Goal: Task Accomplishment & Management: Use online tool/utility

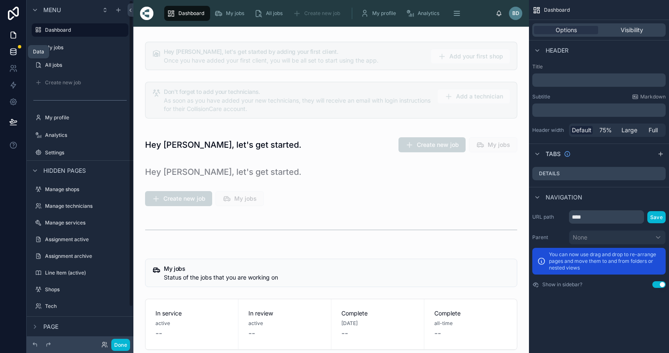
click at [16, 49] on icon at bounding box center [12, 50] width 5 height 2
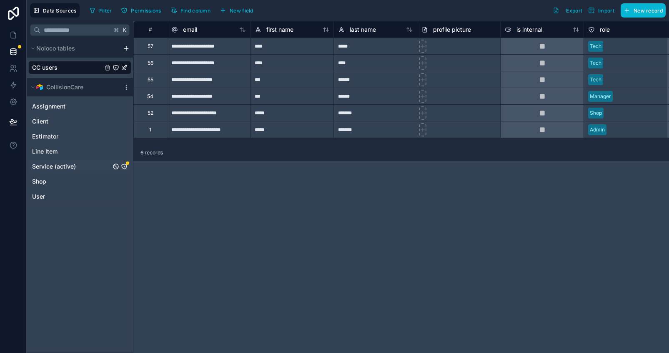
click at [124, 166] on icon "Service (active)" at bounding box center [124, 166] width 0 height 0
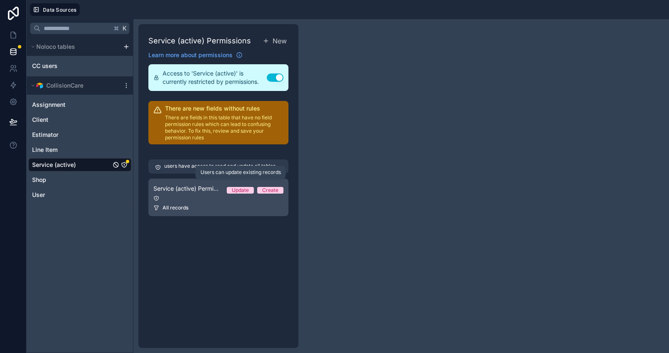
click at [244, 192] on div "Update" at bounding box center [240, 190] width 17 height 7
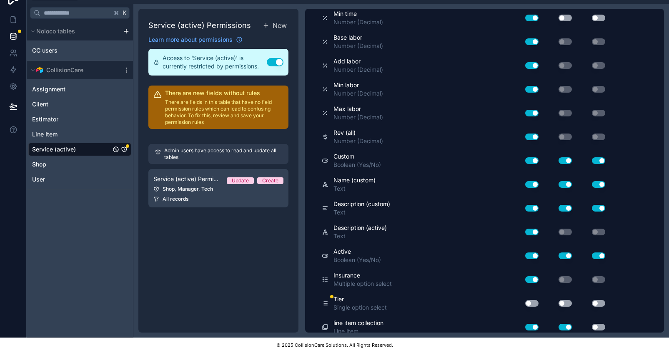
scroll to position [21, 0]
click at [535, 300] on button "Use setting" at bounding box center [531, 303] width 13 height 7
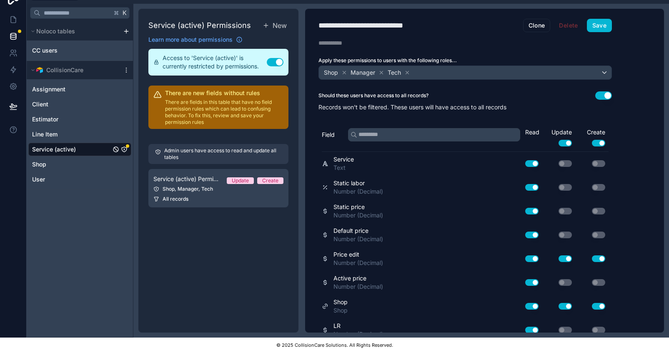
scroll to position [0, 0]
click at [595, 25] on button "Save" at bounding box center [599, 25] width 25 height 13
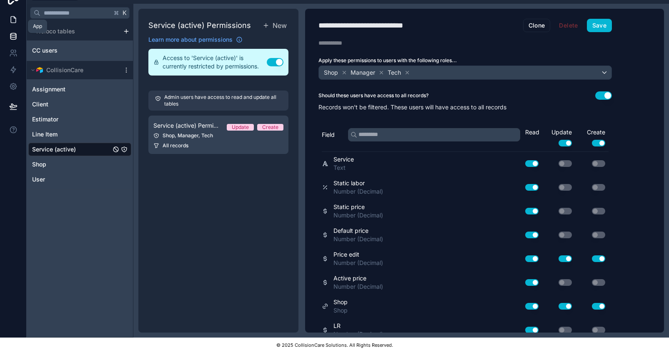
click at [11, 17] on icon at bounding box center [13, 20] width 5 height 6
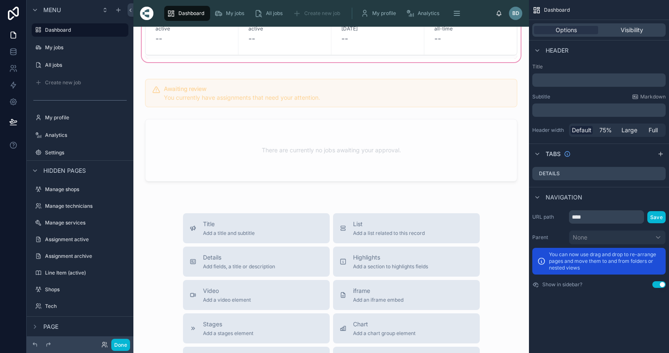
scroll to position [295, 0]
click at [103, 343] on icon at bounding box center [104, 344] width 7 height 7
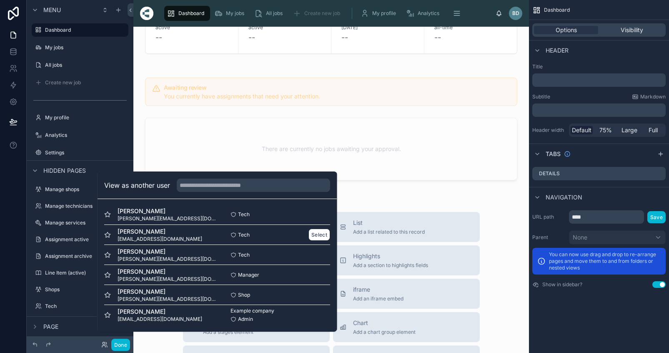
scroll to position [1, 0]
click at [310, 300] on button "Select" at bounding box center [319, 294] width 22 height 12
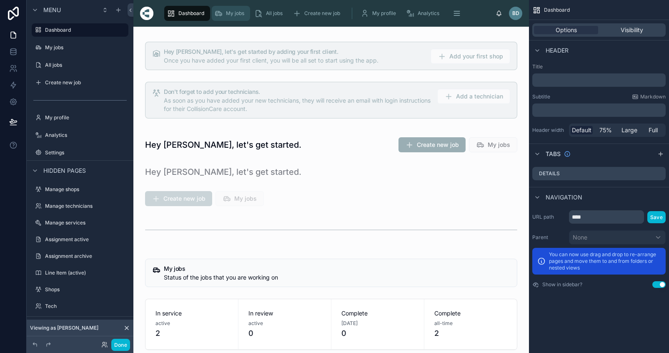
click at [230, 16] on span "My jobs" at bounding box center [235, 13] width 18 height 7
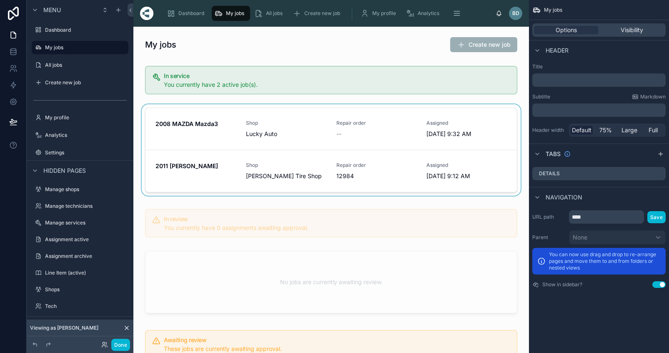
click at [198, 132] on div at bounding box center [331, 151] width 382 height 95
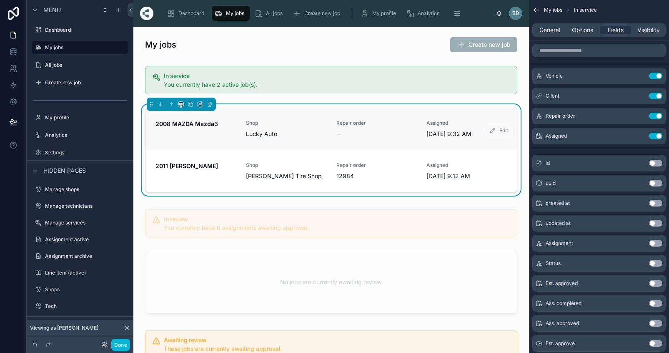
click at [201, 127] on span "2008 MAZDA Mazda3" at bounding box center [195, 124] width 80 height 8
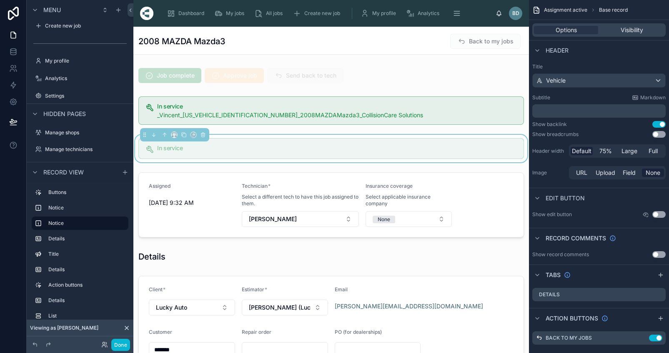
click at [440, 221] on div at bounding box center [331, 205] width 396 height 72
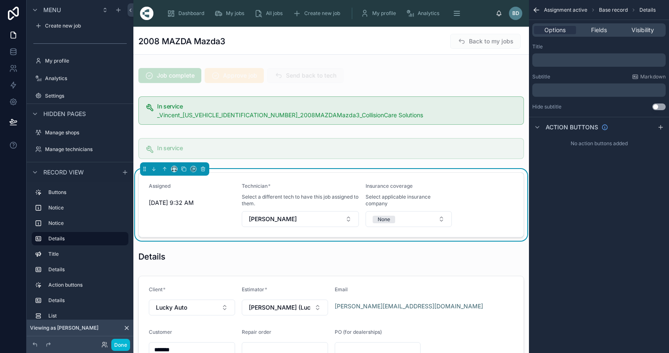
click at [440, 221] on button "None" at bounding box center [409, 219] width 86 height 16
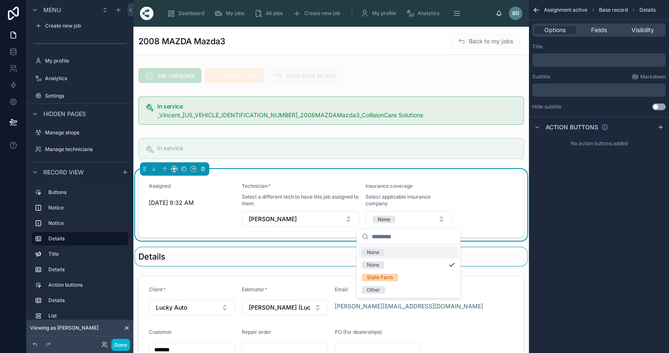
click at [487, 260] on div at bounding box center [331, 256] width 396 height 18
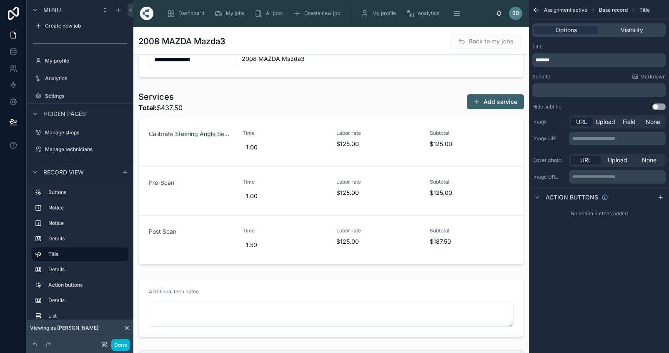
scroll to position [378, 0]
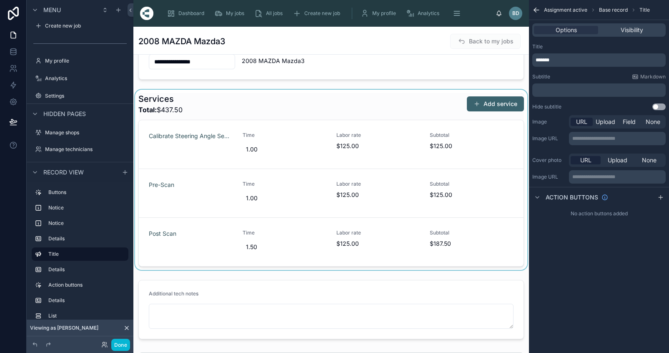
click at [493, 104] on div at bounding box center [331, 180] width 396 height 180
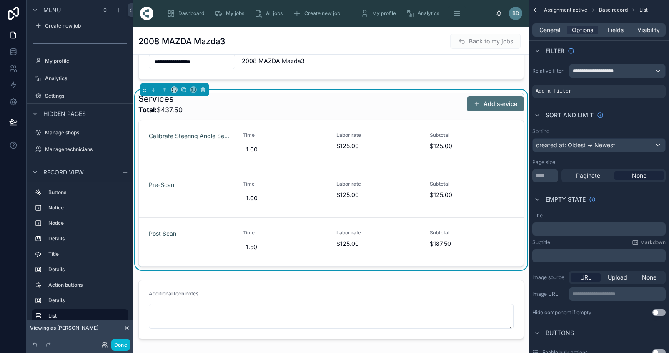
click at [485, 104] on button "Add service" at bounding box center [495, 103] width 57 height 15
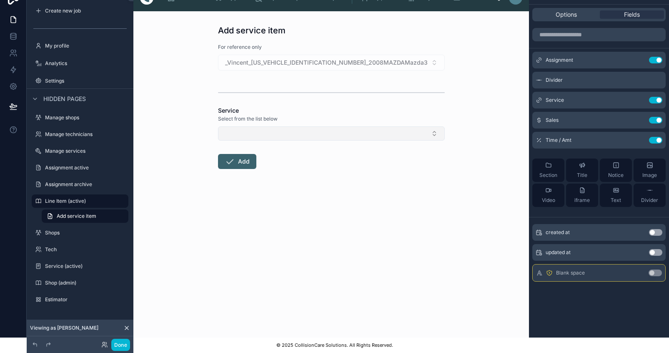
click at [439, 127] on button "Select Button" at bounding box center [331, 133] width 227 height 14
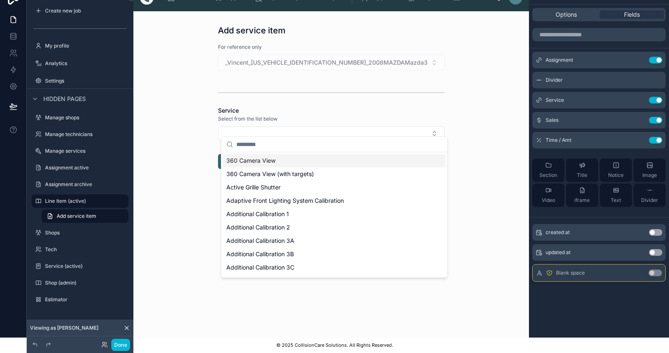
click at [469, 128] on div "Add service item For reference only _Vincent_[US_VEHICLE_IDENTIFICATION_NUMBER]…" at bounding box center [331, 174] width 396 height 326
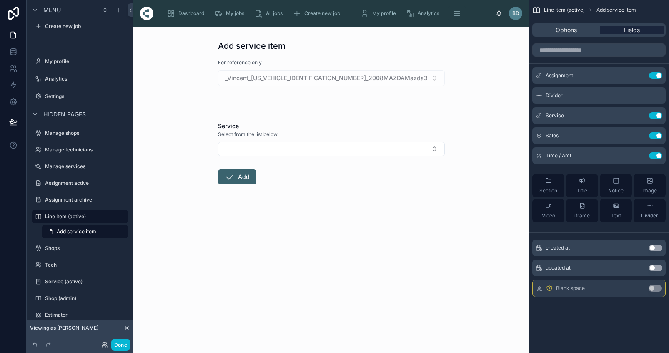
click at [624, 31] on div "Fields" at bounding box center [632, 30] width 64 height 8
click at [577, 31] on span "Options" at bounding box center [566, 30] width 21 height 8
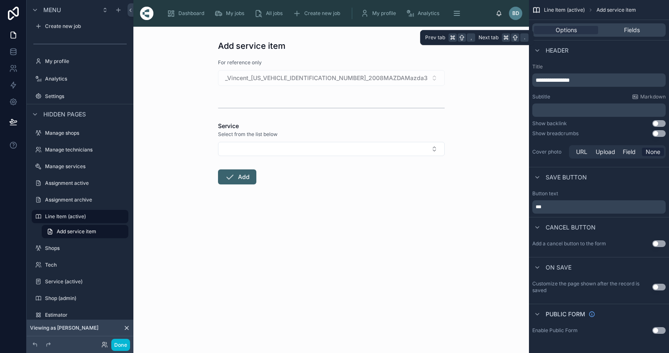
click at [621, 34] on div "Options Fields" at bounding box center [598, 29] width 133 height 13
click at [626, 30] on div "Fields" at bounding box center [632, 30] width 64 height 8
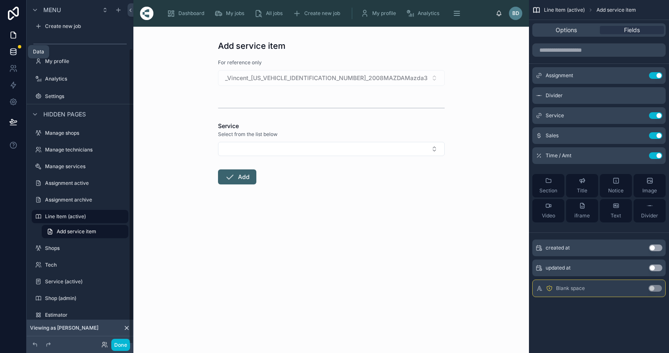
click at [13, 53] on icon at bounding box center [12, 51] width 5 height 3
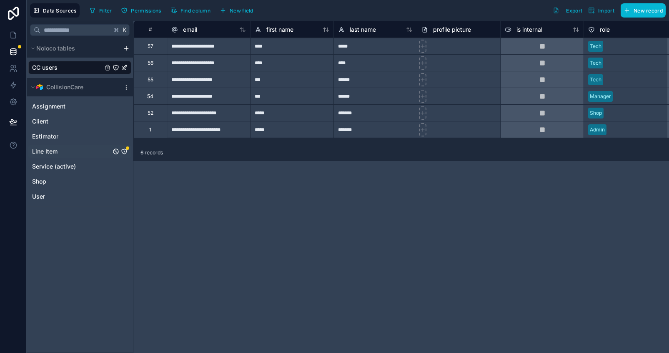
click at [125, 149] on icon "Line Item" at bounding box center [124, 151] width 5 height 5
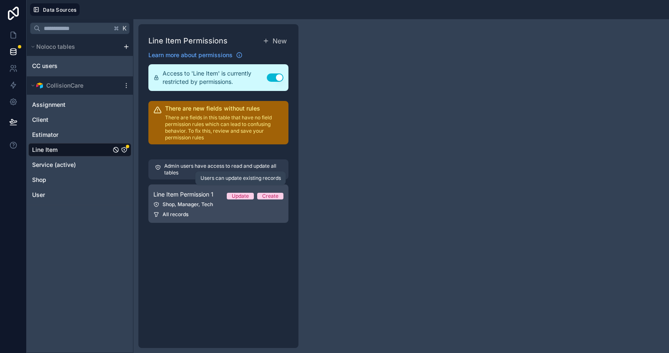
click at [242, 195] on div "Update" at bounding box center [240, 196] width 17 height 7
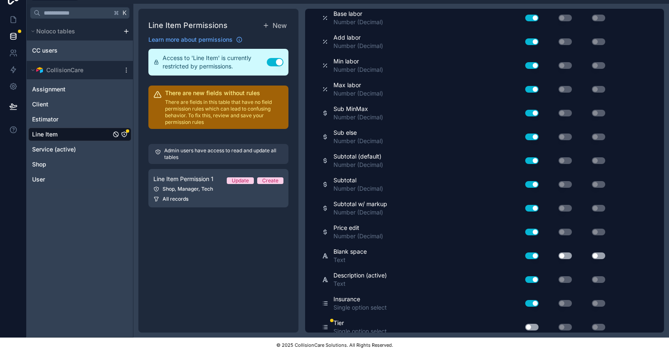
scroll to position [21, 0]
click at [531, 323] on button "Use setting" at bounding box center [531, 326] width 13 height 7
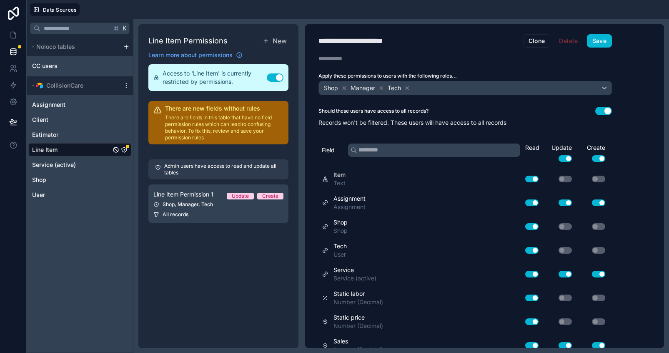
scroll to position [0, 0]
click at [602, 38] on button "Save" at bounding box center [599, 40] width 25 height 13
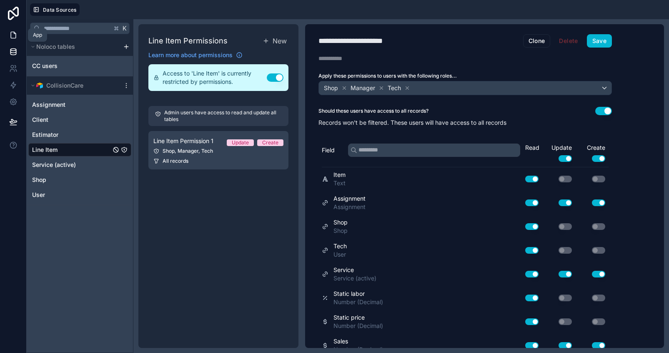
click at [16, 33] on icon at bounding box center [13, 35] width 8 height 8
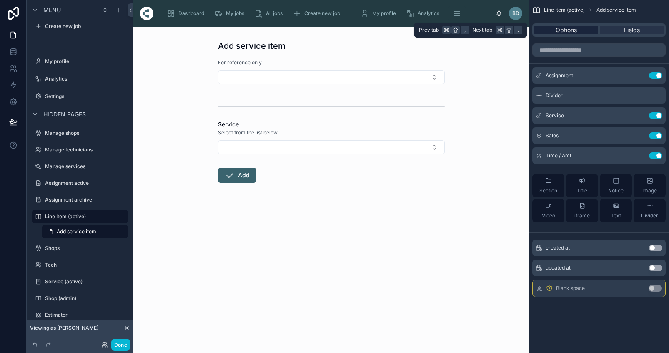
click at [574, 32] on span "Options" at bounding box center [566, 30] width 21 height 8
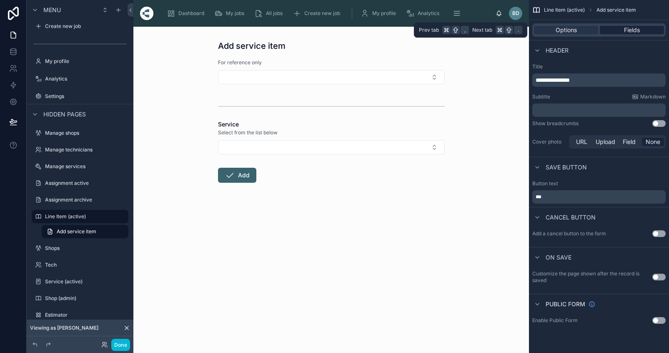
click at [628, 33] on div "Fields" at bounding box center [632, 30] width 64 height 8
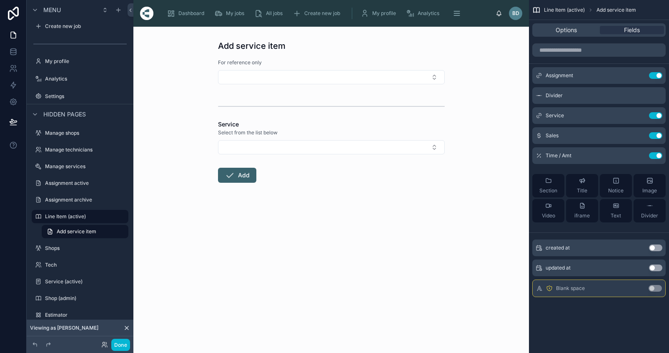
click at [483, 76] on div "Add service item For reference only Service Select from the list below Add" at bounding box center [331, 190] width 396 height 326
click at [231, 15] on span "My jobs" at bounding box center [235, 13] width 18 height 7
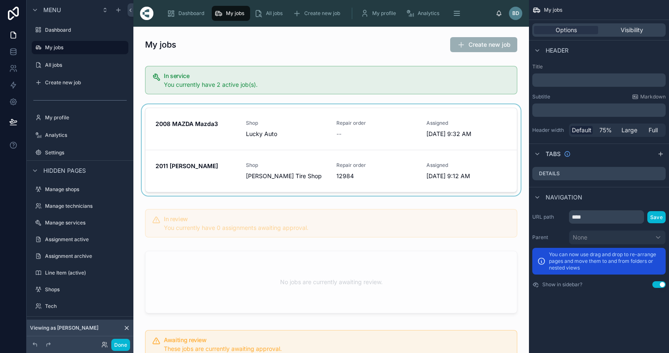
click at [187, 122] on div at bounding box center [331, 151] width 382 height 95
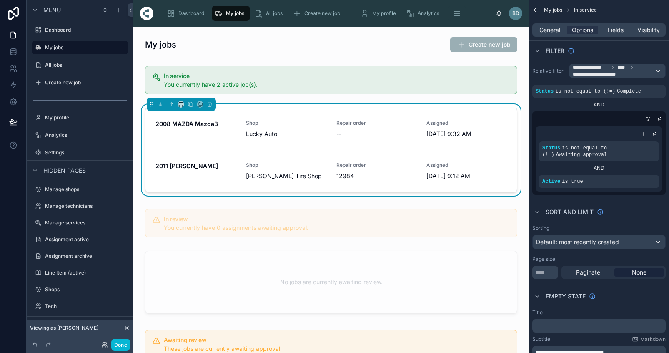
click at [194, 123] on strong "2008 MAZDA Mazda3" at bounding box center [186, 123] width 63 height 7
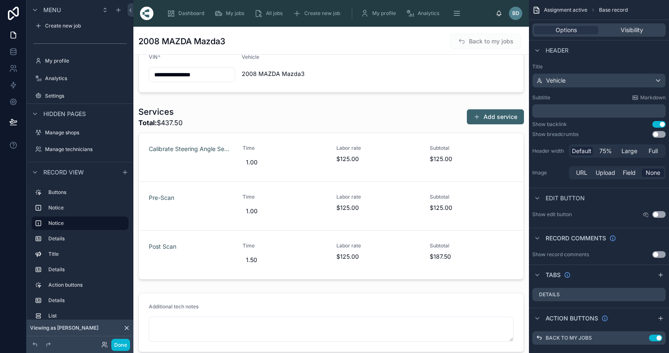
scroll to position [365, 0]
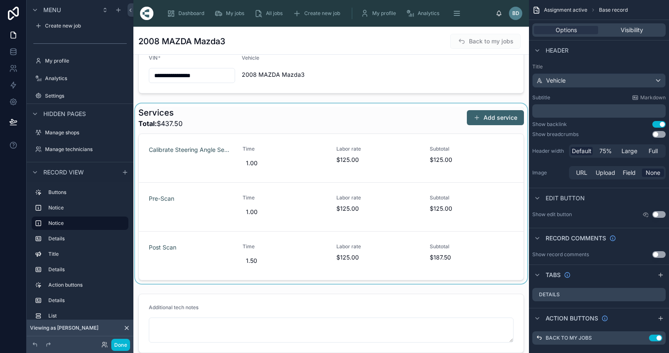
click at [488, 123] on div at bounding box center [331, 193] width 396 height 180
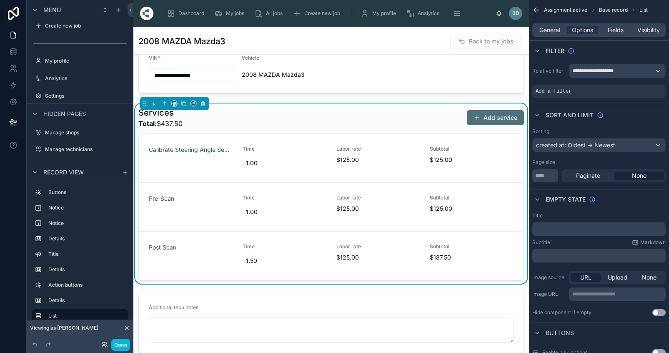
click at [495, 118] on button "Add service" at bounding box center [495, 117] width 57 height 15
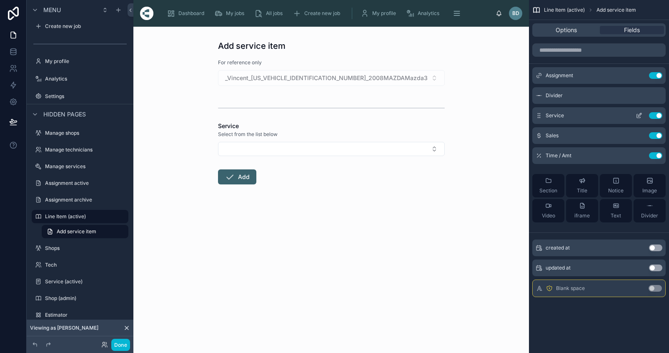
click at [641, 118] on icon "scrollable content" at bounding box center [639, 116] width 4 height 4
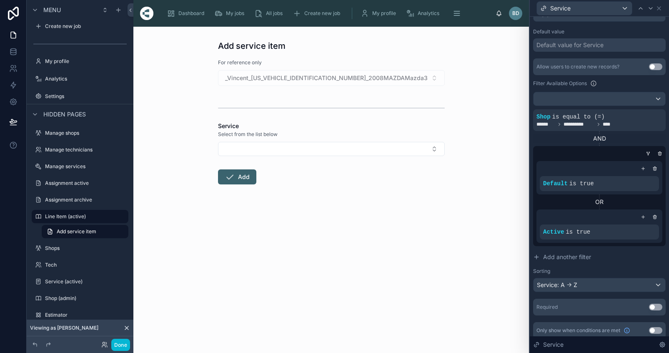
scroll to position [155, 0]
click at [559, 255] on span "Add another filter" at bounding box center [567, 257] width 48 height 8
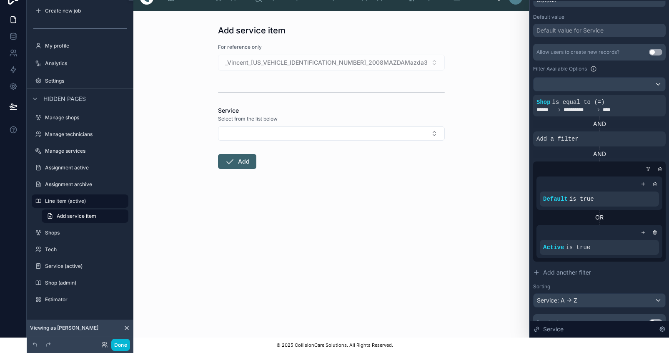
scroll to position [151, 0]
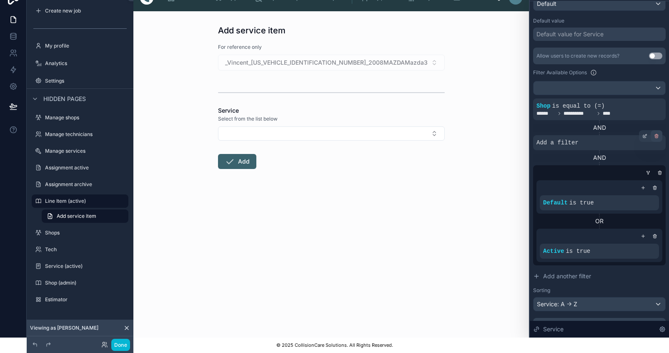
click at [656, 133] on div at bounding box center [657, 136] width 12 height 12
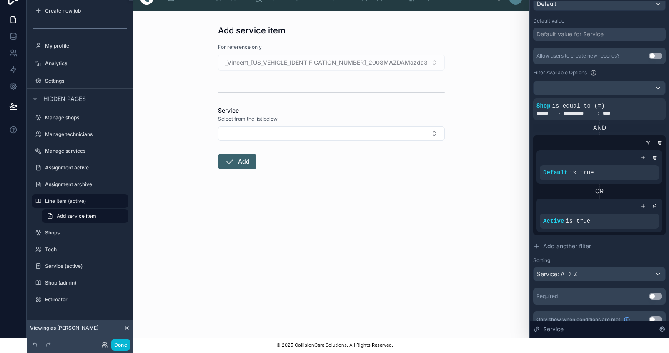
click at [603, 123] on div "AND" at bounding box center [599, 127] width 133 height 8
click at [583, 242] on span "Add another filter" at bounding box center [567, 246] width 48 height 8
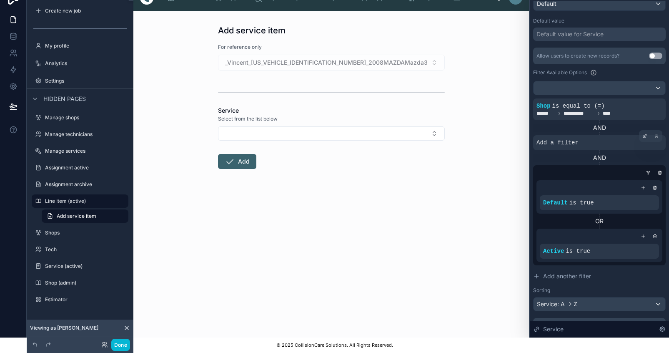
click at [576, 138] on span "Add a filter" at bounding box center [557, 142] width 42 height 8
click at [644, 133] on icon at bounding box center [644, 135] width 5 height 5
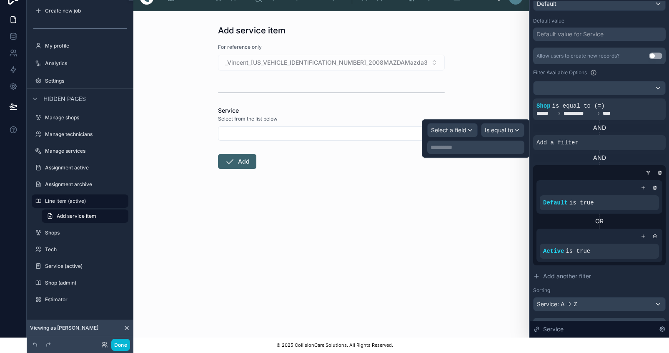
click at [476, 123] on div "Select a field" at bounding box center [453, 129] width 50 height 13
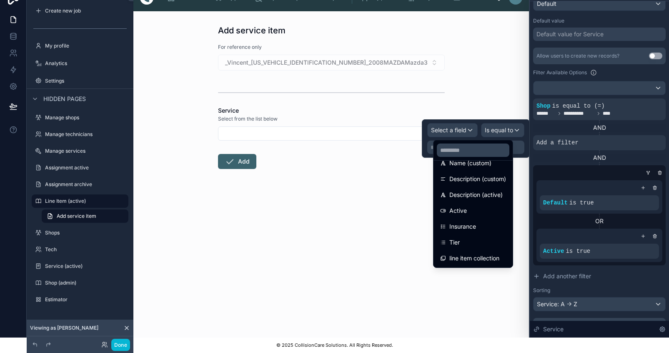
scroll to position [392, 0]
click at [470, 223] on span "Insurance" at bounding box center [462, 226] width 27 height 10
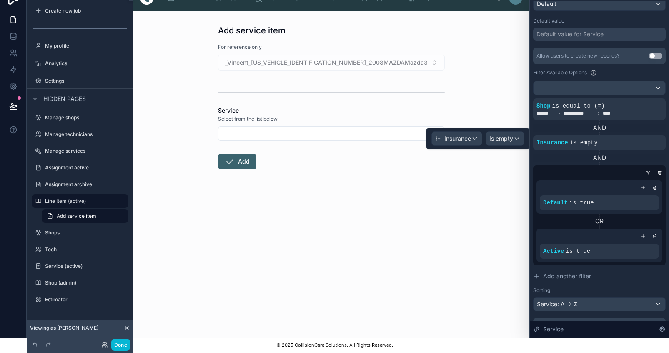
click at [513, 134] on span "Is empty" at bounding box center [501, 138] width 24 height 8
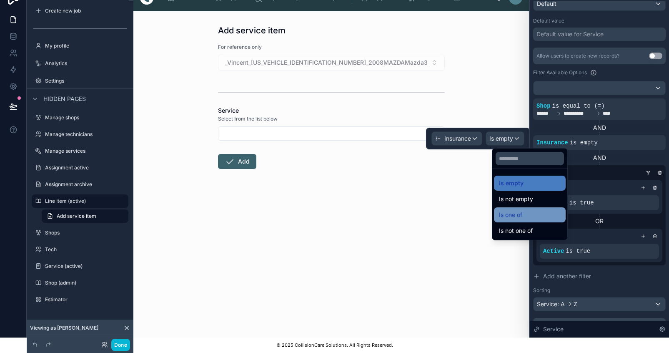
click at [517, 210] on span "Is one of" at bounding box center [510, 215] width 23 height 10
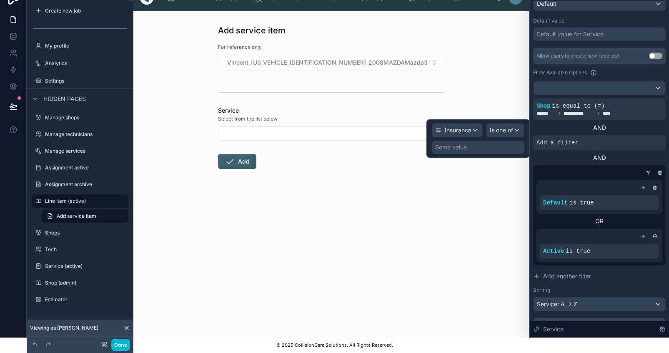
click at [490, 140] on div "Some value" at bounding box center [478, 146] width 93 height 13
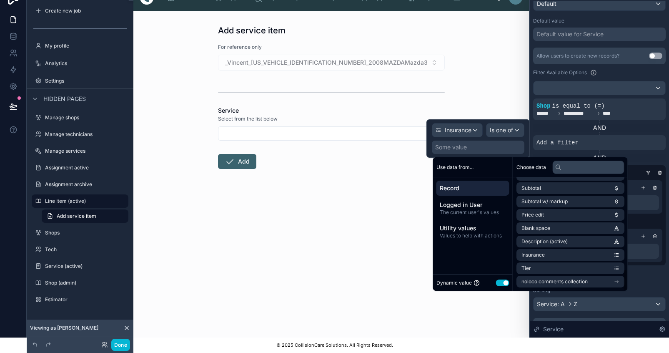
scroll to position [478, 0]
click at [553, 249] on li "Insurance" at bounding box center [570, 255] width 108 height 12
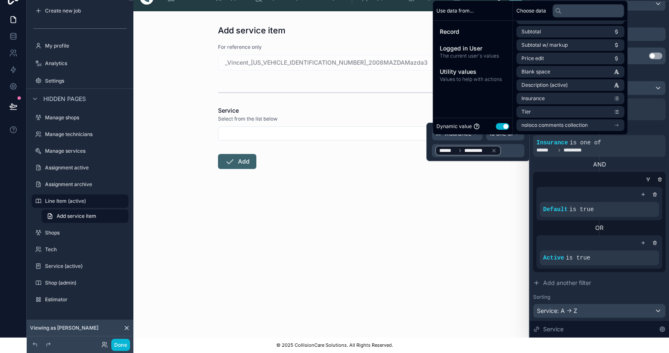
click at [575, 165] on div "AND" at bounding box center [599, 164] width 133 height 15
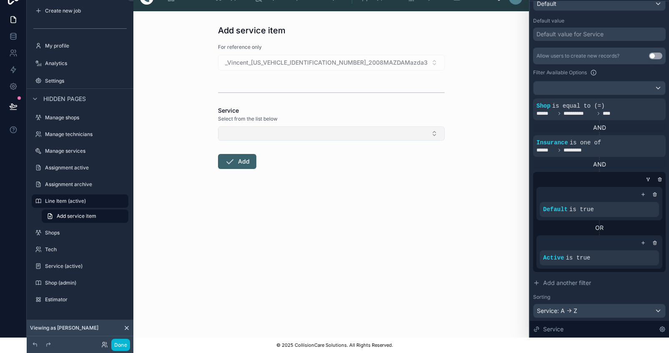
click at [333, 127] on button "Select Button" at bounding box center [331, 133] width 227 height 14
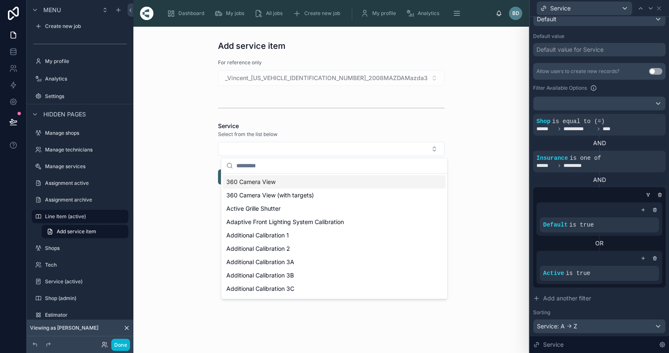
scroll to position [0, 0]
click at [655, 151] on icon at bounding box center [656, 151] width 5 height 5
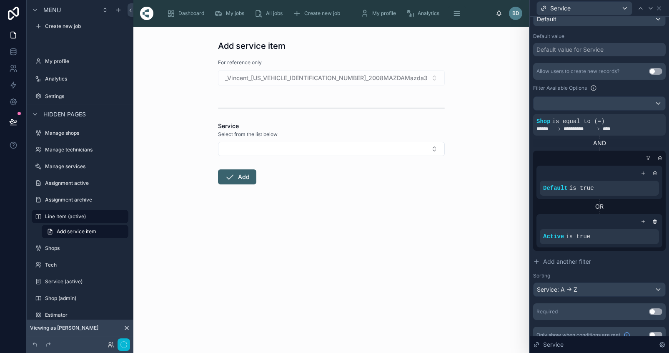
scroll to position [21, 0]
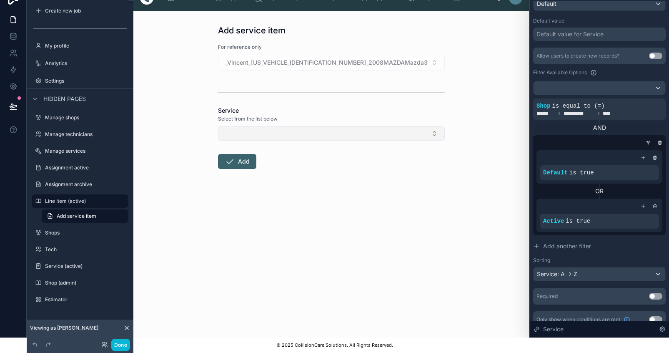
click at [434, 126] on button "Select Button" at bounding box center [331, 133] width 227 height 14
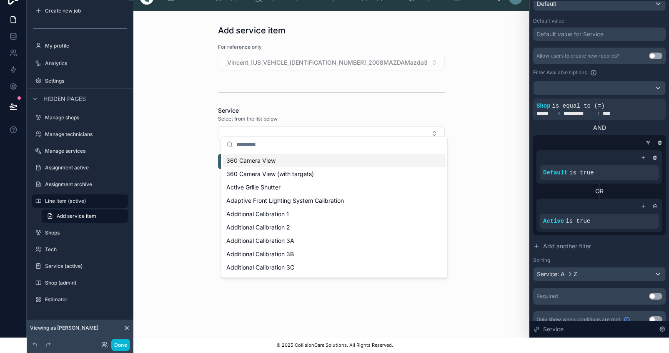
click at [484, 124] on div "Add service item For reference only _Vincent_[US_VEHICLE_IDENTIFICATION_NUMBER]…" at bounding box center [331, 174] width 396 height 326
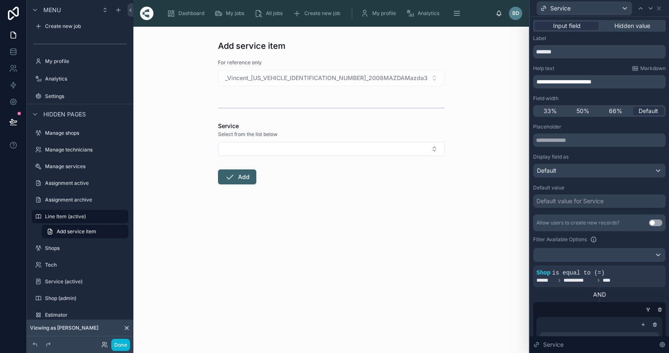
scroll to position [0, 0]
click at [581, 25] on span "Input field" at bounding box center [567, 26] width 28 height 8
click at [662, 9] on icon at bounding box center [659, 8] width 7 height 7
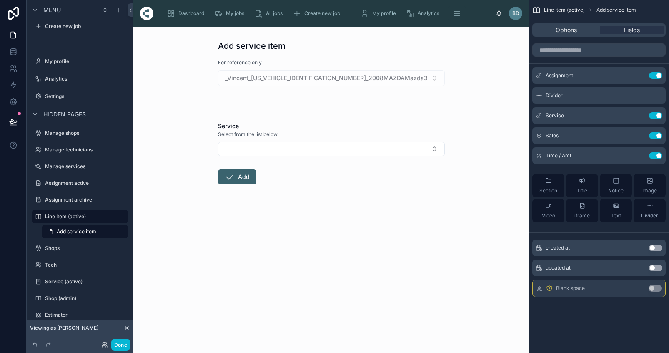
click at [574, 288] on span "Blank space" at bounding box center [570, 288] width 29 height 7
click at [662, 289] on button "Use setting" at bounding box center [654, 288] width 13 height 7
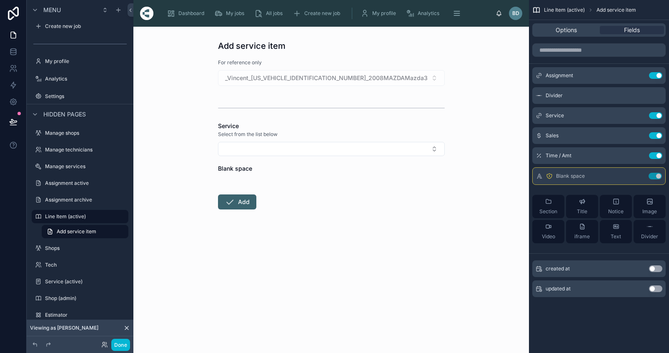
scroll to position [21, 0]
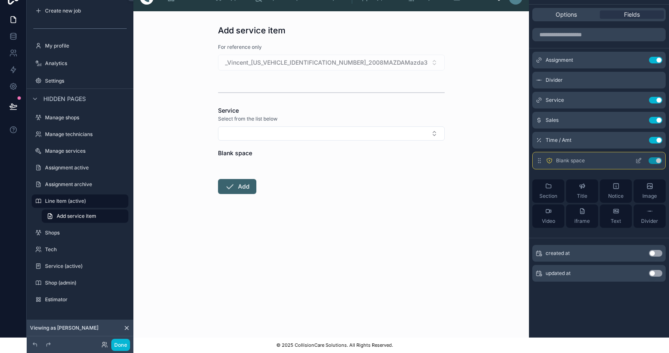
click at [593, 157] on div "Blank space Use setting" at bounding box center [598, 161] width 133 height 18
click at [641, 158] on icon "scrollable content" at bounding box center [639, 159] width 3 height 3
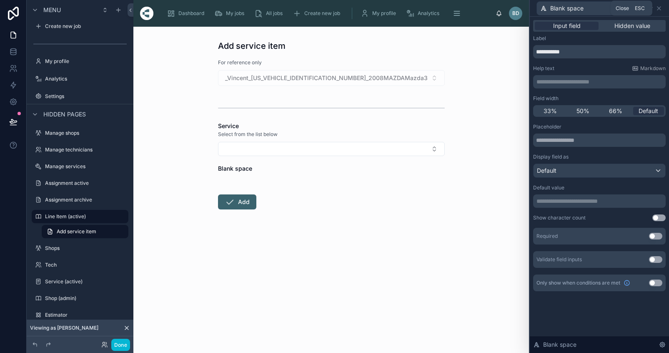
scroll to position [0, 0]
click at [662, 10] on icon at bounding box center [659, 8] width 7 height 7
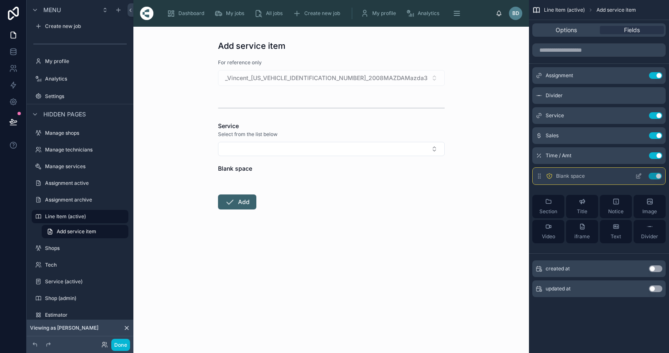
click at [662, 176] on button "Use setting" at bounding box center [654, 176] width 13 height 7
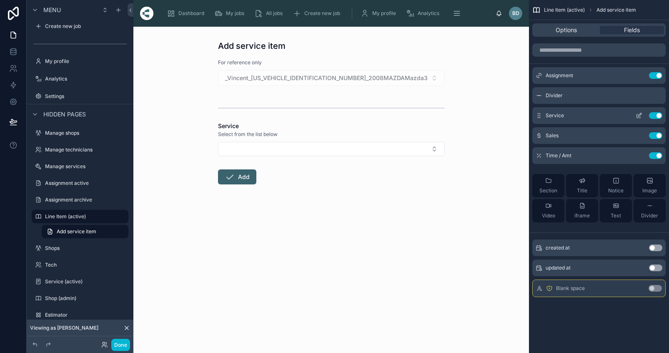
click at [641, 116] on icon "scrollable content" at bounding box center [639, 114] width 3 height 3
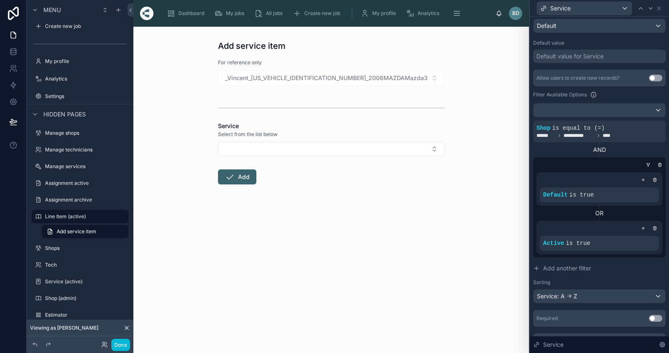
scroll to position [143, 0]
click at [596, 113] on div at bounding box center [599, 111] width 132 height 13
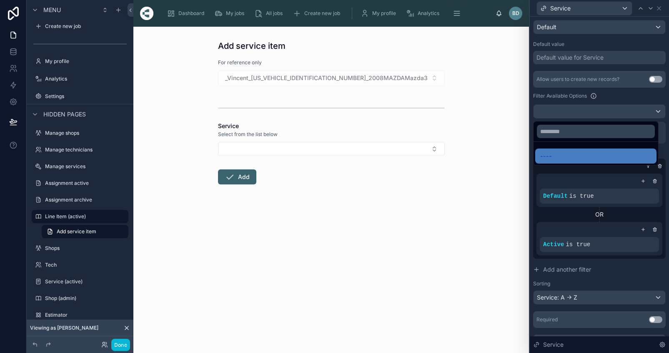
click at [619, 98] on div at bounding box center [599, 176] width 139 height 353
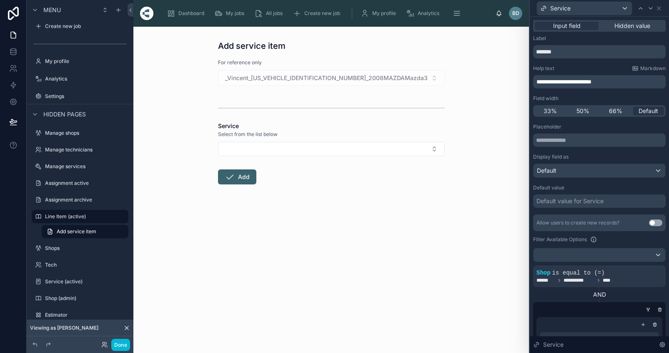
scroll to position [0, 0]
click at [661, 9] on icon at bounding box center [658, 8] width 3 height 3
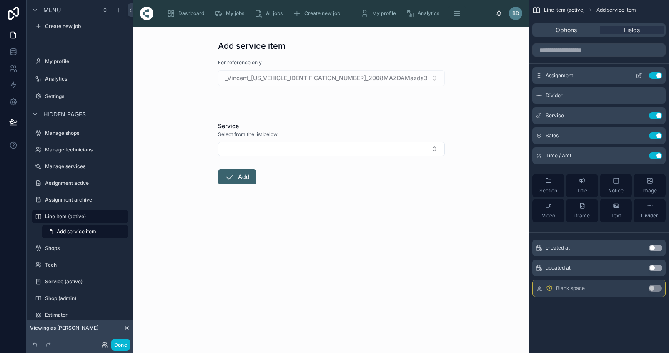
click at [642, 77] on icon "scrollable content" at bounding box center [639, 75] width 7 height 7
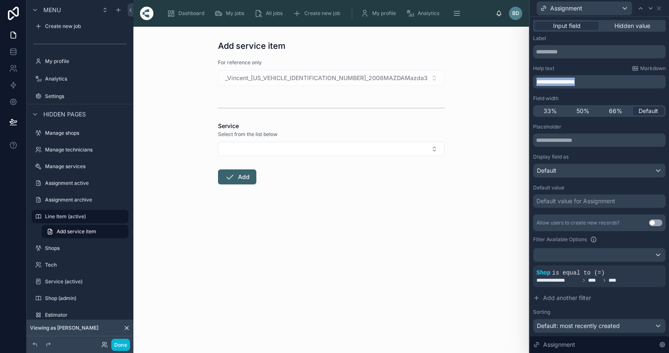
drag, startPoint x: 597, startPoint y: 82, endPoint x: 530, endPoint y: 81, distance: 66.7
click at [530, 81] on div "**********" at bounding box center [334, 176] width 669 height 353
click at [662, 8] on icon at bounding box center [659, 8] width 7 height 7
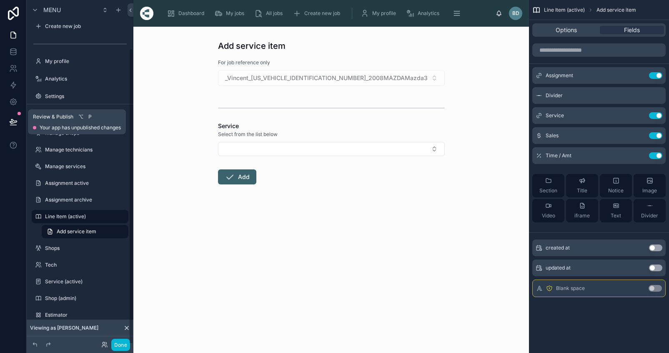
click at [15, 118] on icon at bounding box center [13, 122] width 8 height 8
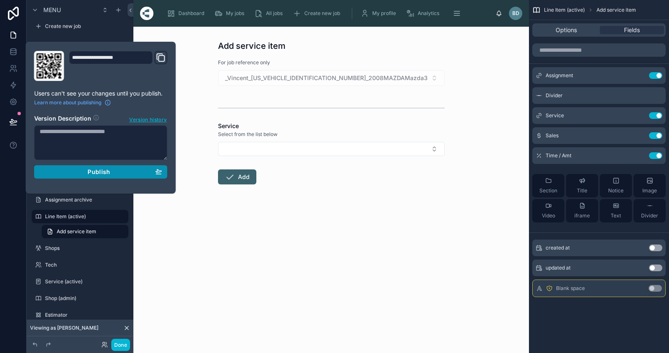
click at [100, 172] on span "Publish" at bounding box center [99, 172] width 23 height 8
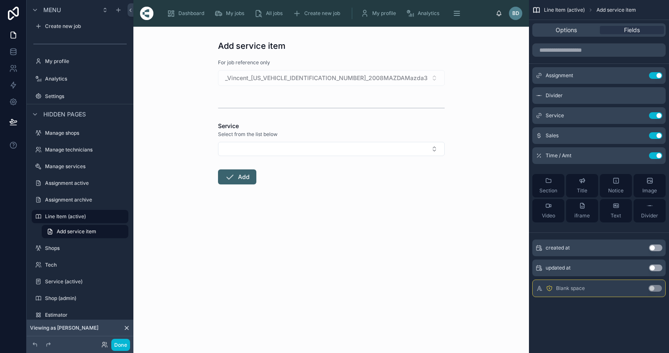
click at [272, 267] on div "Add service item For job reference only _Vincent_[US_VEHICLE_IDENTIFICATION_NUM…" at bounding box center [331, 190] width 396 height 326
click at [587, 115] on div "Service Use setting" at bounding box center [598, 115] width 133 height 17
click at [642, 113] on icon "scrollable content" at bounding box center [639, 115] width 7 height 7
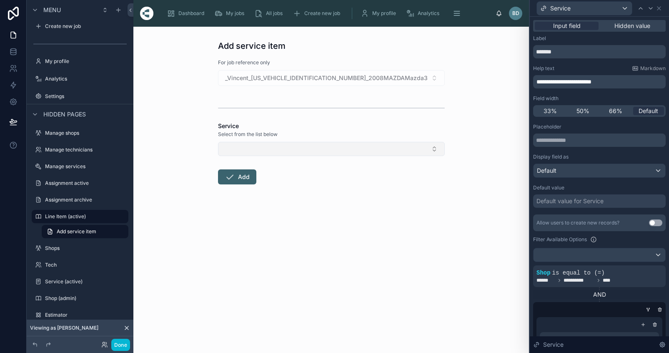
click at [439, 153] on button "Select Button" at bounding box center [331, 149] width 227 height 14
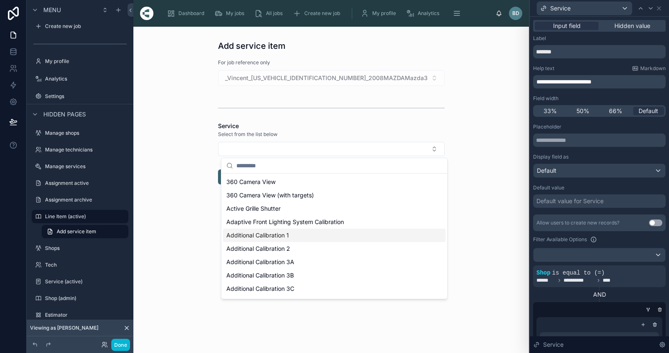
click at [304, 230] on div "Additional Calibration 1" at bounding box center [334, 234] width 223 height 13
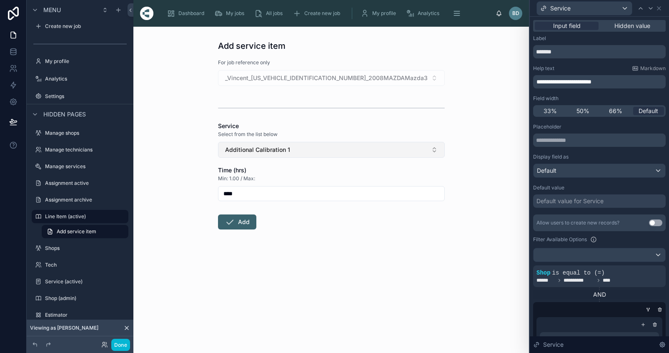
click at [444, 148] on button "Additional Calibration 1" at bounding box center [331, 150] width 227 height 16
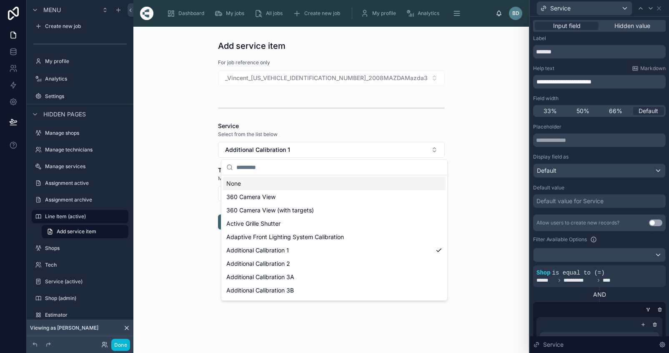
click at [503, 128] on div "Add service item For job reference only _Vincent_[US_VEHICLE_IDENTIFICATION_NUM…" at bounding box center [331, 190] width 396 height 326
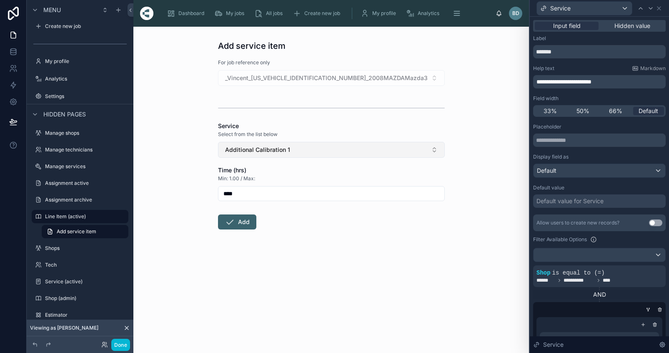
click at [438, 148] on button "Additional Calibration 1" at bounding box center [331, 150] width 227 height 16
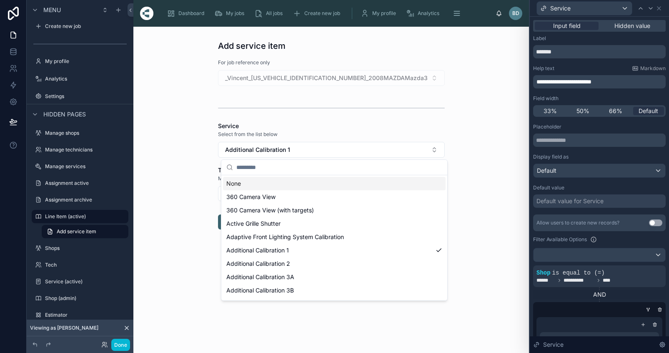
click at [289, 185] on div "None" at bounding box center [334, 183] width 223 height 13
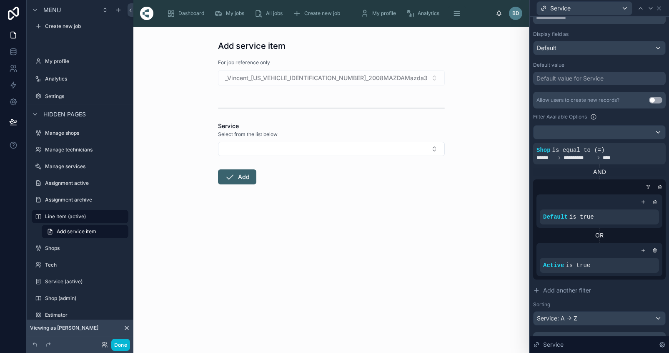
scroll to position [123, 0]
click at [632, 143] on icon at bounding box center [633, 143] width 3 height 0
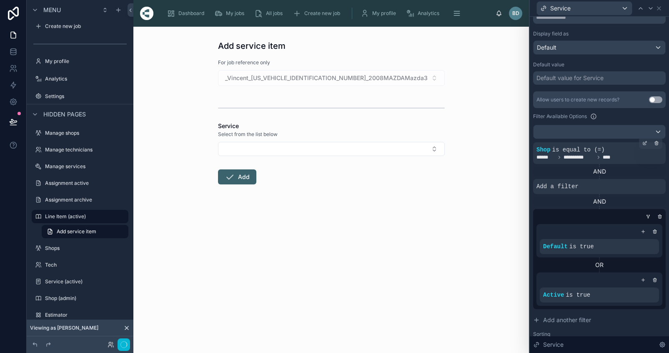
scroll to position [21, 0]
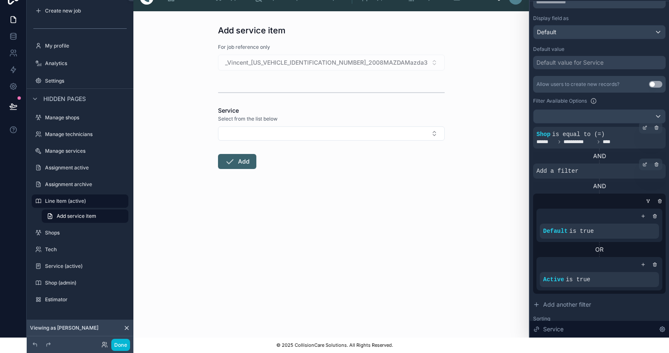
click at [575, 167] on span "Add a filter" at bounding box center [557, 171] width 42 height 8
click at [643, 162] on icon at bounding box center [644, 164] width 5 height 5
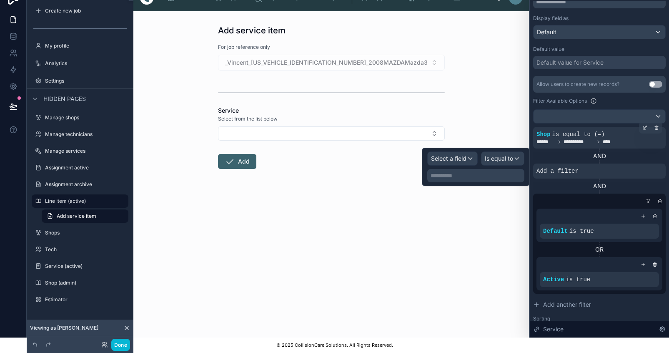
click at [477, 152] on div "Select a field" at bounding box center [453, 158] width 50 height 13
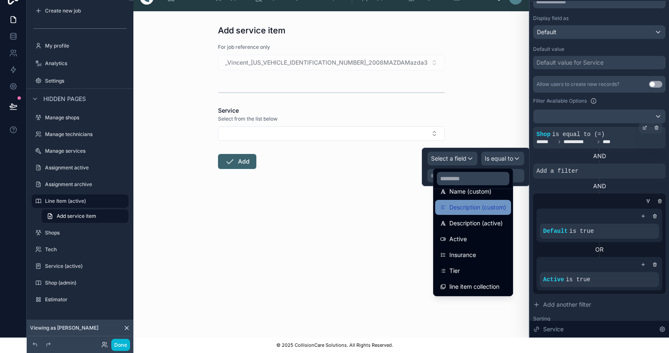
scroll to position [392, 0]
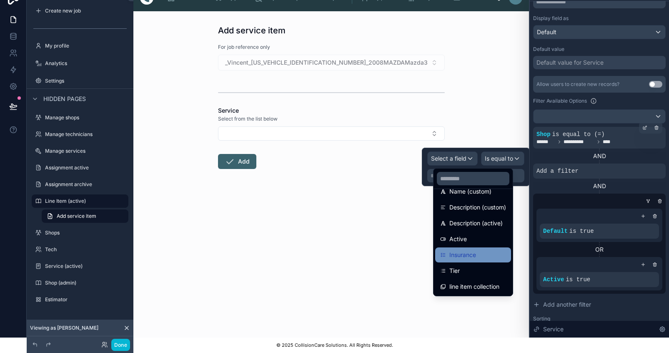
click at [476, 250] on span "Insurance" at bounding box center [462, 255] width 27 height 10
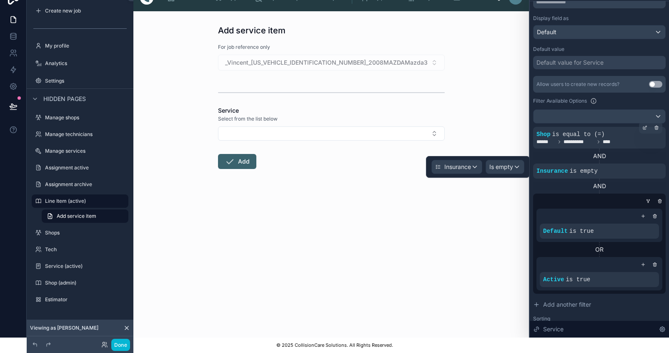
click at [513, 163] on span "Is empty" at bounding box center [501, 167] width 24 height 8
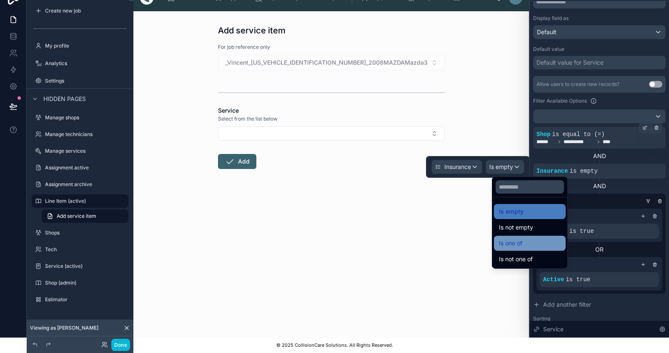
click at [517, 238] on span "Is one of" at bounding box center [510, 243] width 23 height 10
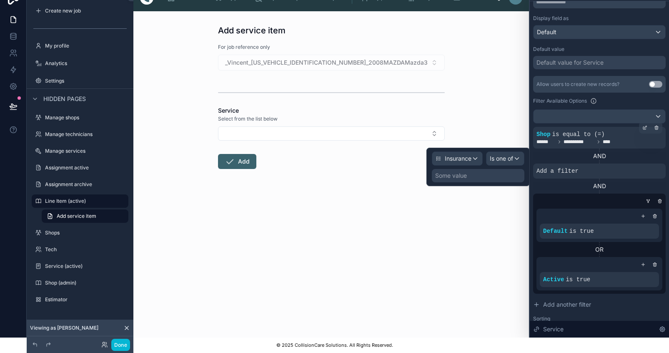
click at [510, 174] on div "Some value" at bounding box center [478, 175] width 93 height 13
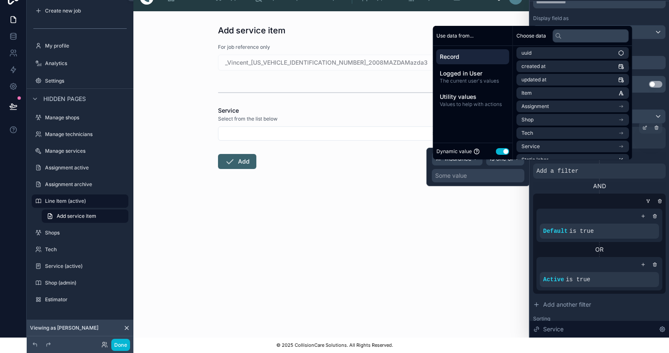
scroll to position [18, 0]
click at [622, 105] on icon "scrollable content" at bounding box center [621, 104] width 6 height 6
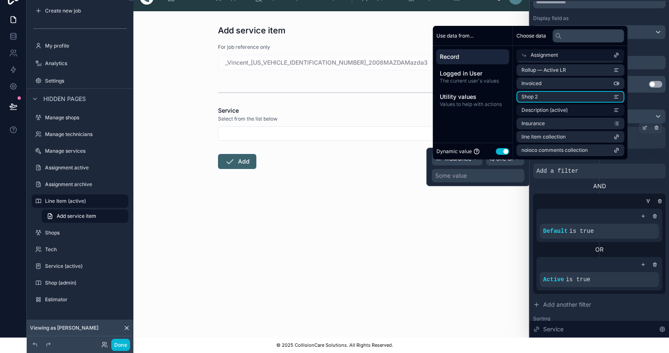
scroll to position [1347, 0]
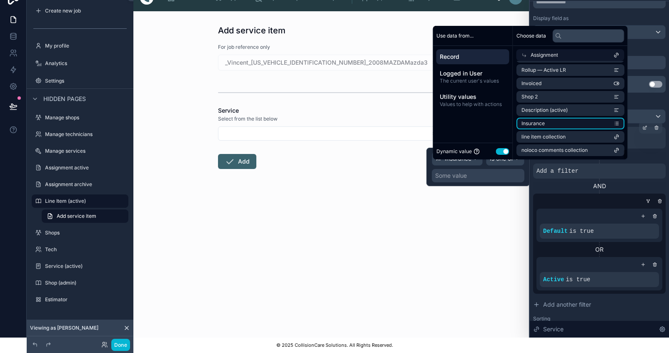
click at [598, 120] on li "Insurance" at bounding box center [570, 124] width 108 height 12
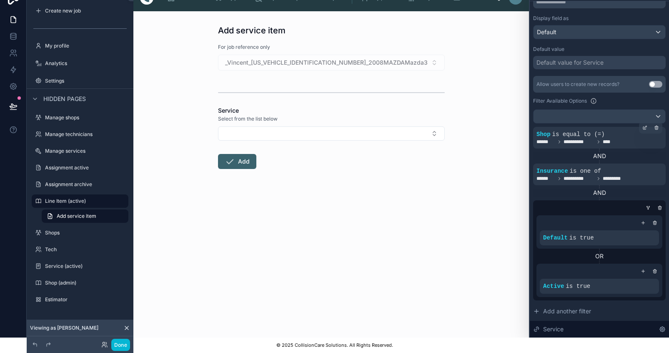
click at [649, 152] on div "AND" at bounding box center [599, 156] width 133 height 8
click at [438, 129] on button "Select Button" at bounding box center [331, 133] width 227 height 14
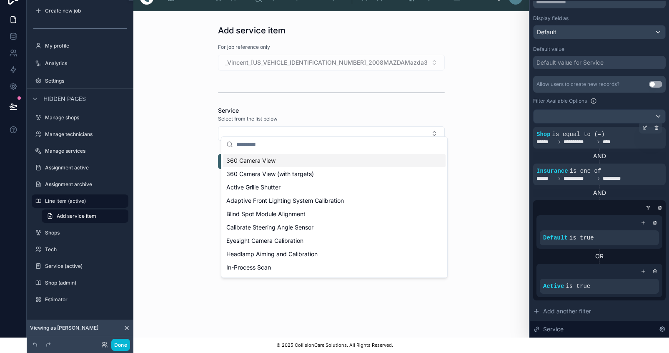
scroll to position [0, 0]
click at [465, 89] on div "Add service item For job reference only _Vincent_[US_VEHICLE_IDENTIFICATION_NUM…" at bounding box center [331, 174] width 396 height 326
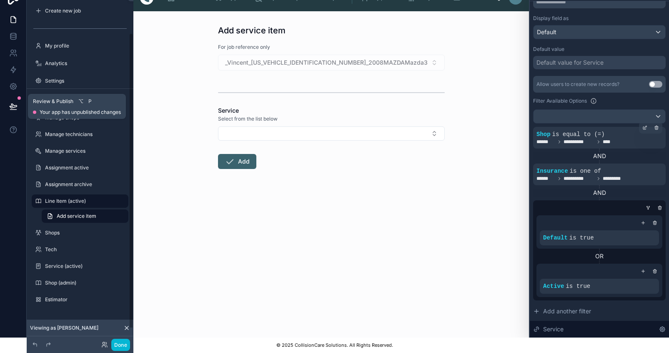
click at [10, 102] on icon at bounding box center [13, 106] width 8 height 8
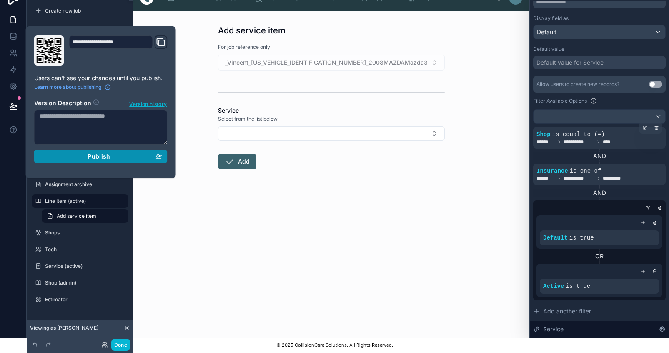
click at [97, 153] on span "Publish" at bounding box center [99, 157] width 23 height 8
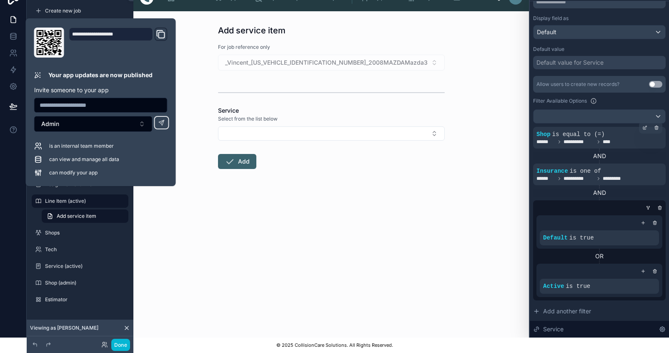
click at [331, 197] on form "For job reference only _Vincent_[US_VEHICLE_IDENTIFICATION_NUMBER]_2008MAZDAMaz…" at bounding box center [331, 132] width 227 height 179
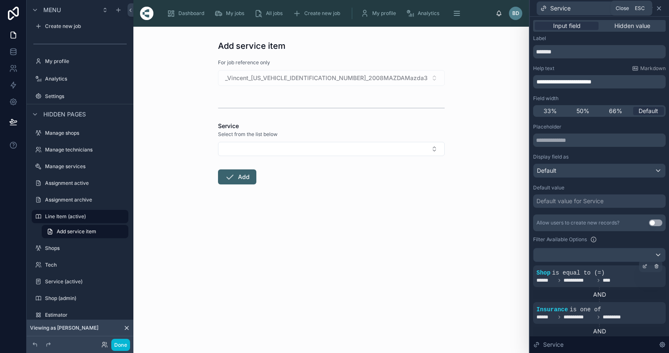
click at [662, 5] on icon at bounding box center [659, 8] width 7 height 7
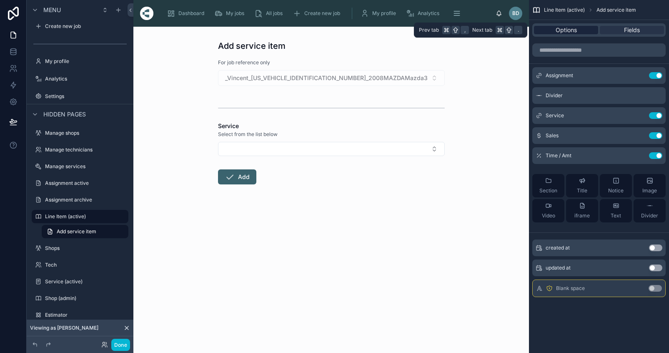
click at [577, 28] on span "Options" at bounding box center [566, 30] width 21 height 8
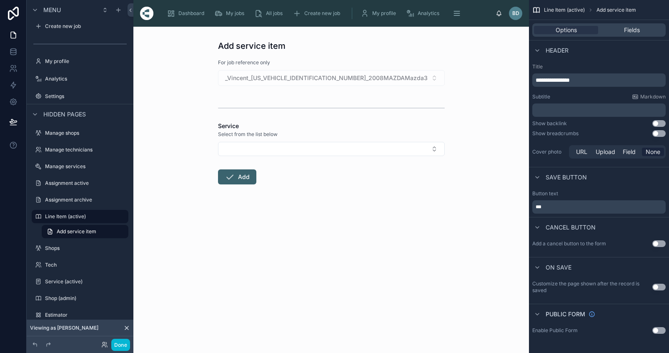
click at [664, 121] on button "Use setting" at bounding box center [658, 123] width 13 height 7
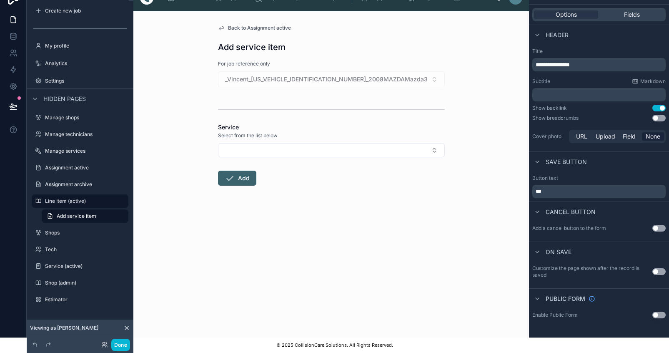
click at [248, 25] on span "Back to Assignment active" at bounding box center [259, 28] width 63 height 7
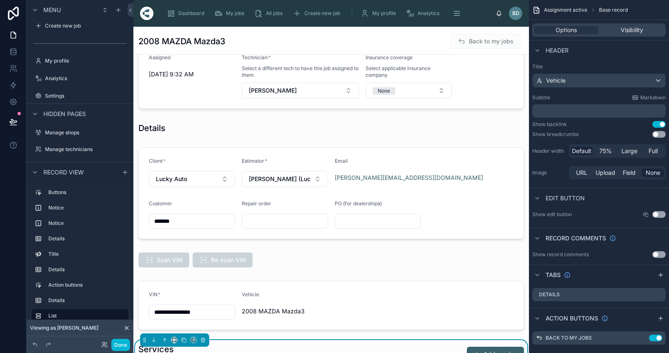
scroll to position [145, 0]
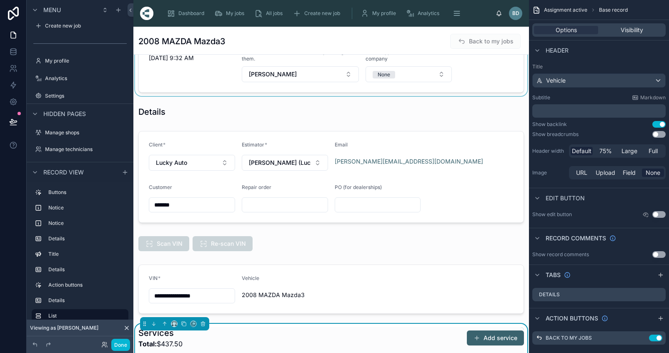
click at [436, 76] on div at bounding box center [331, 60] width 396 height 72
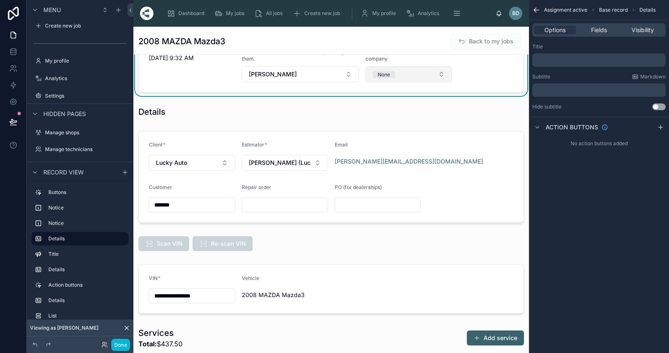
click at [439, 75] on button "None" at bounding box center [409, 74] width 86 height 16
click at [387, 128] on div "State Farm" at bounding box center [408, 132] width 100 height 13
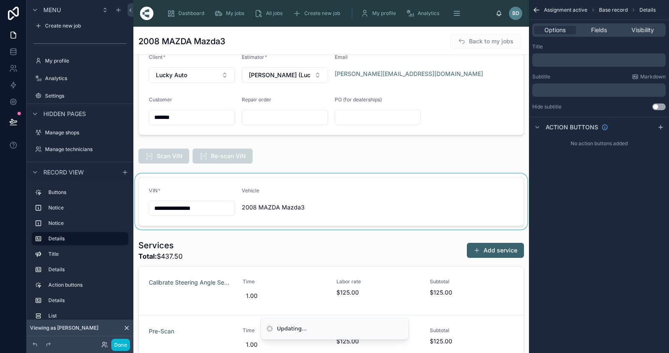
scroll to position [283, 0]
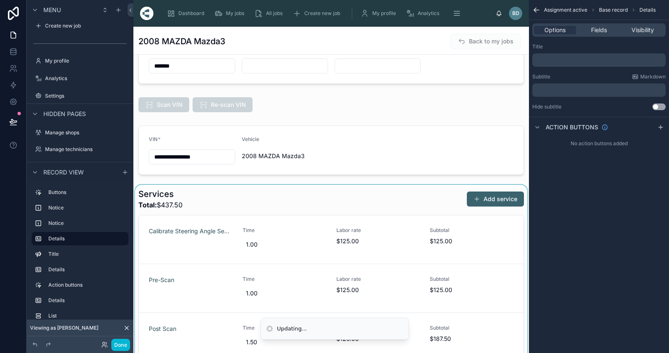
click at [497, 198] on div at bounding box center [331, 275] width 396 height 180
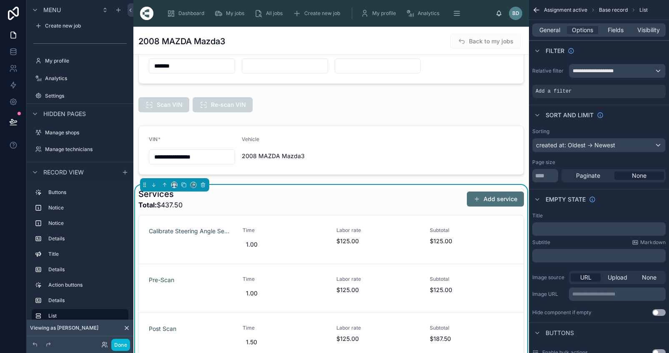
click at [491, 198] on button "Add service" at bounding box center [495, 198] width 57 height 15
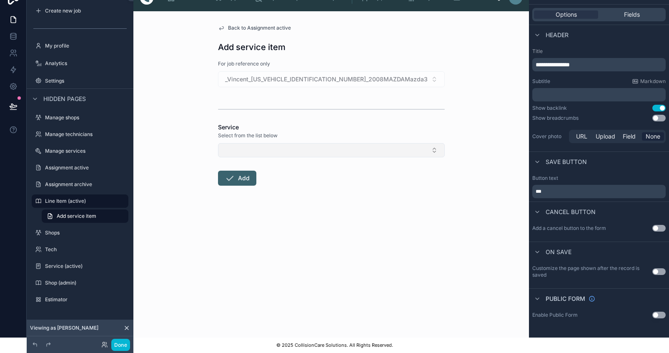
click at [440, 148] on button "Select Button" at bounding box center [331, 150] width 227 height 14
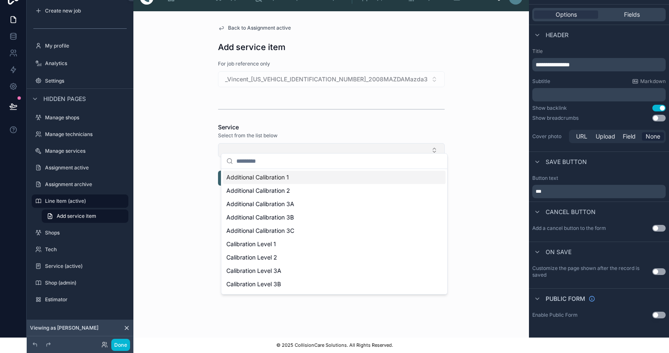
click at [438, 144] on button "Select Button" at bounding box center [331, 150] width 227 height 14
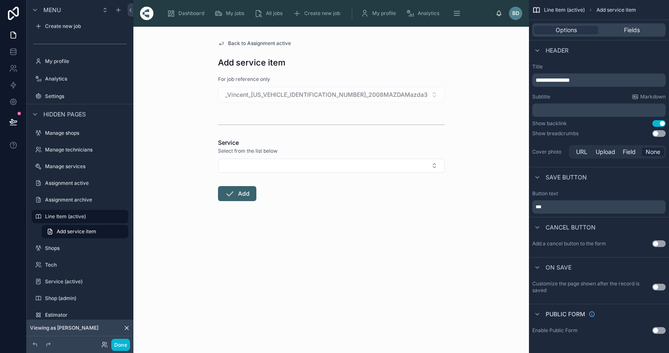
click at [268, 43] on span "Back to Assignment active" at bounding box center [259, 43] width 63 height 7
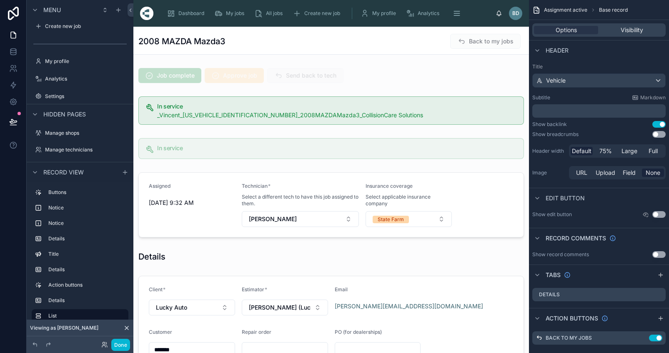
scroll to position [57, 0]
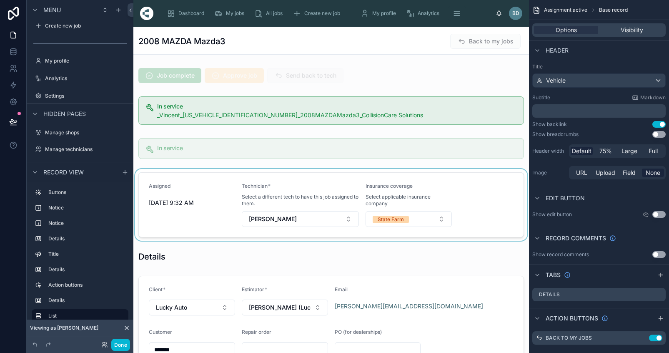
click at [438, 215] on div at bounding box center [331, 205] width 396 height 72
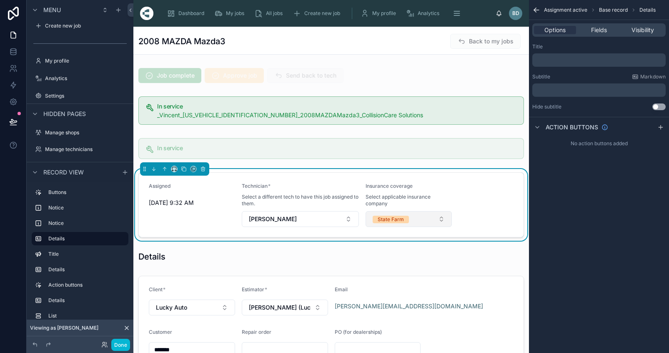
click at [440, 218] on button "State Farm" at bounding box center [409, 219] width 86 height 16
click at [378, 264] on div "None" at bounding box center [373, 265] width 13 height 8
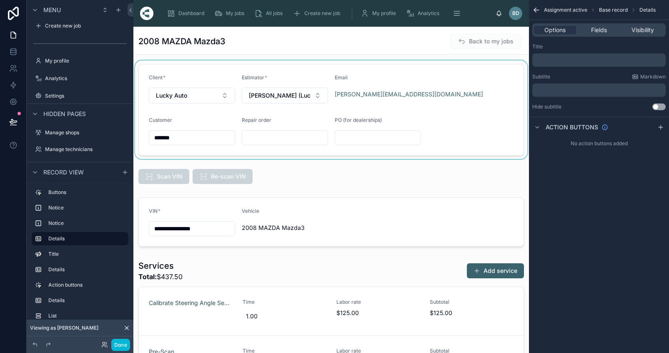
scroll to position [222, 0]
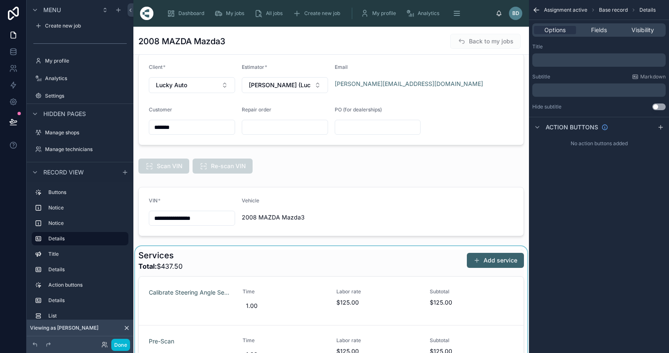
click at [496, 263] on div at bounding box center [331, 336] width 396 height 180
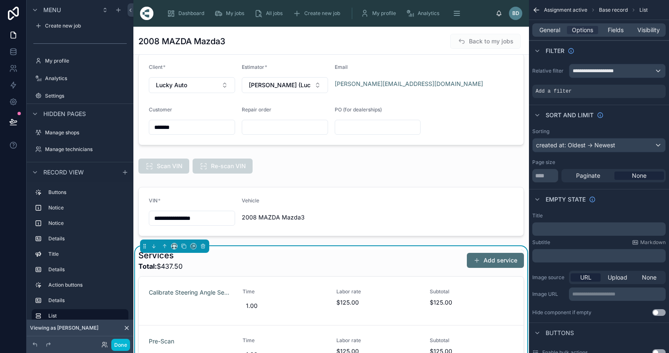
click at [487, 261] on button "Add service" at bounding box center [495, 260] width 57 height 15
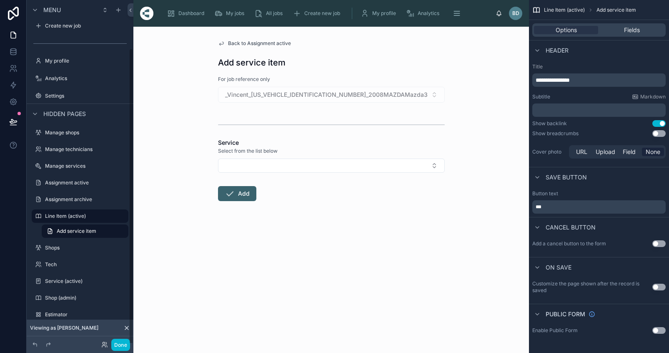
scroll to position [21, 0]
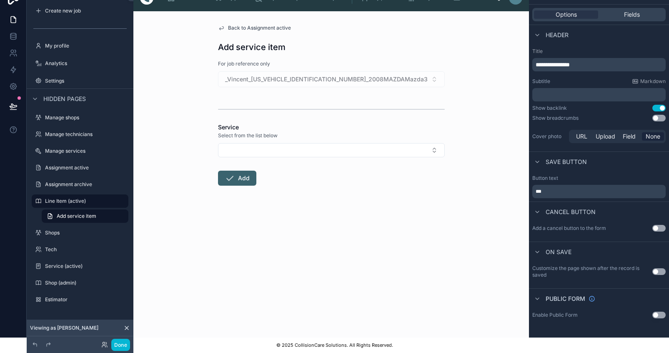
click at [468, 69] on div "Back to Assignment active Add service item For job reference only _Vincent_[US_…" at bounding box center [331, 174] width 396 height 326
click at [637, 10] on span "Fields" at bounding box center [632, 14] width 16 height 8
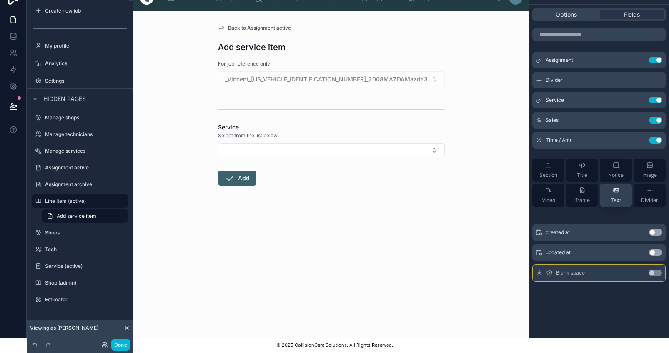
click at [629, 191] on button "Text" at bounding box center [616, 194] width 32 height 23
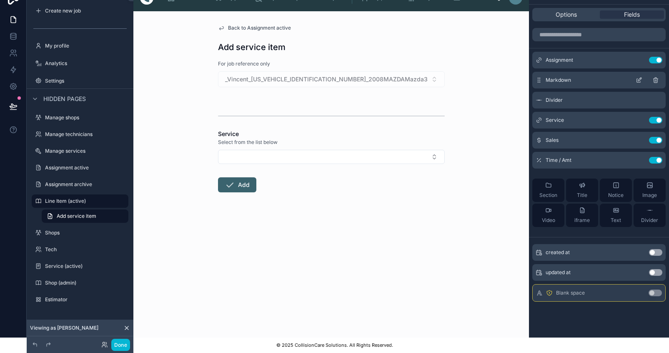
click at [558, 77] on span "Markdown" at bounding box center [558, 80] width 25 height 7
click at [642, 77] on icon "scrollable content" at bounding box center [639, 80] width 7 height 7
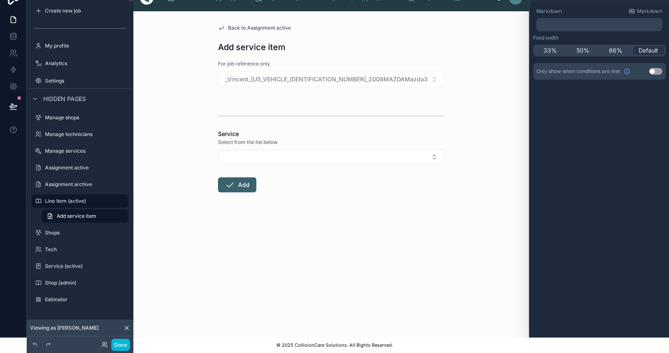
click at [575, 69] on div "Only show when conditions are met Use setting" at bounding box center [599, 71] width 133 height 17
click at [570, 25] on div "Markdown Markdown ﻿" at bounding box center [599, 20] width 133 height 30
click at [562, 20] on p "﻿" at bounding box center [600, 24] width 121 height 8
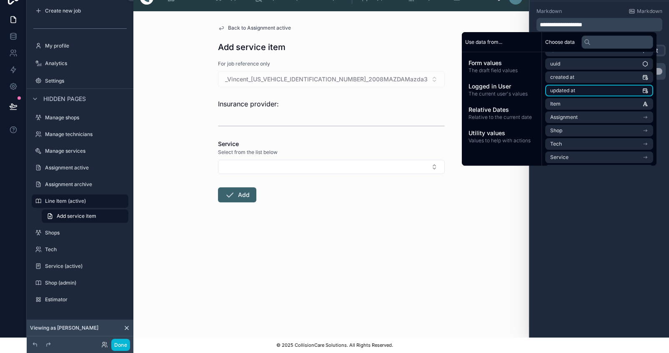
scroll to position [11, 0]
click at [568, 113] on span "Assignment" at bounding box center [564, 116] width 28 height 7
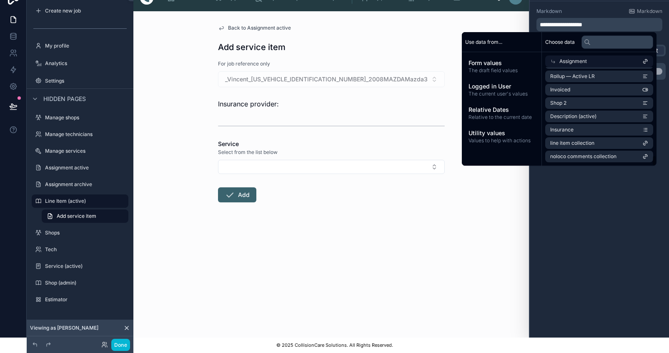
scroll to position [1347, 0]
click at [579, 125] on li "Insurance" at bounding box center [599, 130] width 108 height 12
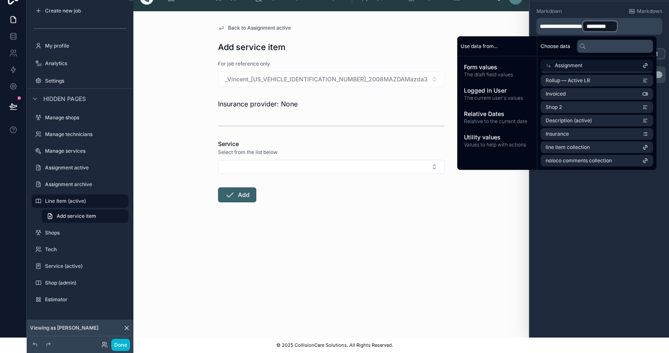
click at [591, 219] on div "**********" at bounding box center [599, 169] width 139 height 336
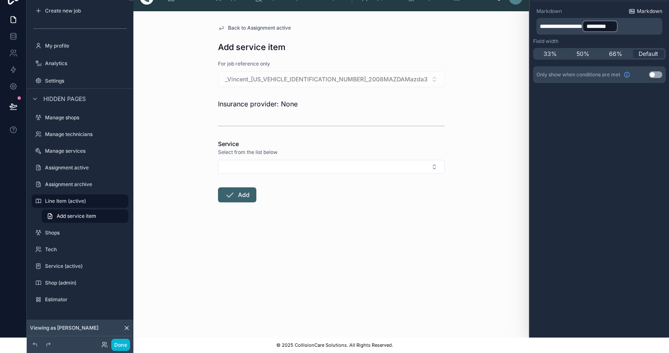
click at [649, 8] on span "Markdown" at bounding box center [649, 11] width 25 height 7
click at [546, 23] on span "**********" at bounding box center [561, 26] width 43 height 6
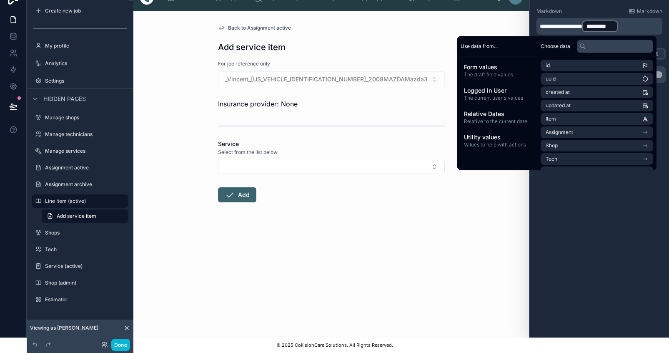
click at [629, 216] on div "**********" at bounding box center [599, 169] width 139 height 336
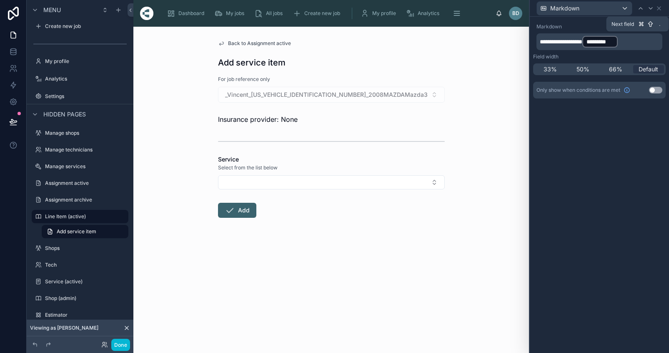
scroll to position [0, 0]
click at [662, 9] on icon at bounding box center [659, 8] width 7 height 7
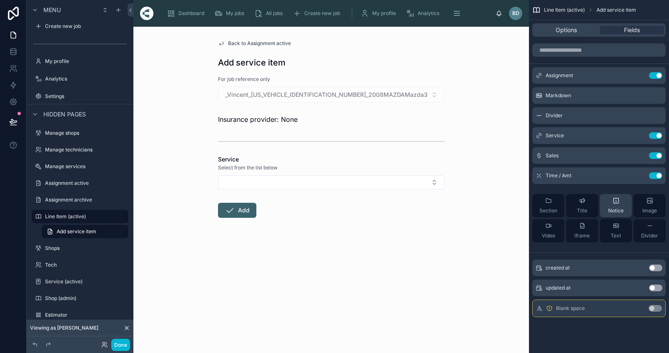
click at [623, 206] on div "Notice" at bounding box center [615, 205] width 15 height 17
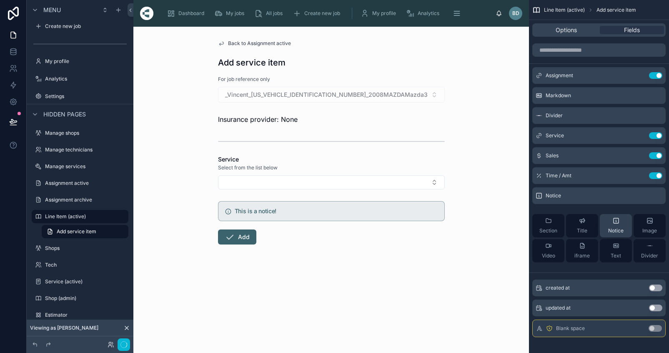
scroll to position [21, 0]
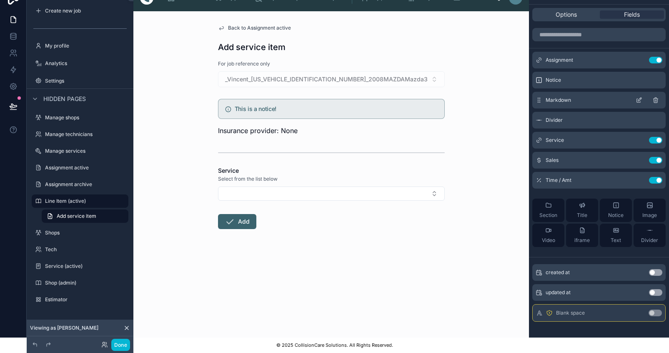
click at [657, 99] on icon "scrollable content" at bounding box center [655, 101] width 4 height 4
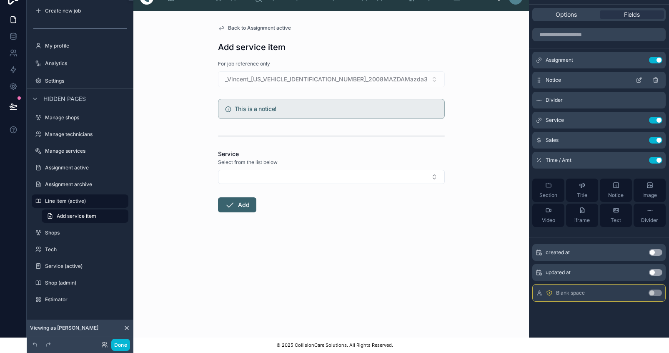
click at [575, 73] on div "Notice" at bounding box center [598, 80] width 133 height 17
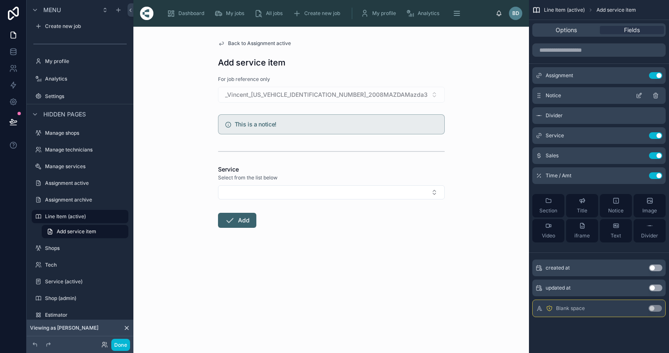
scroll to position [0, 0]
click at [642, 94] on icon "scrollable content" at bounding box center [639, 95] width 7 height 7
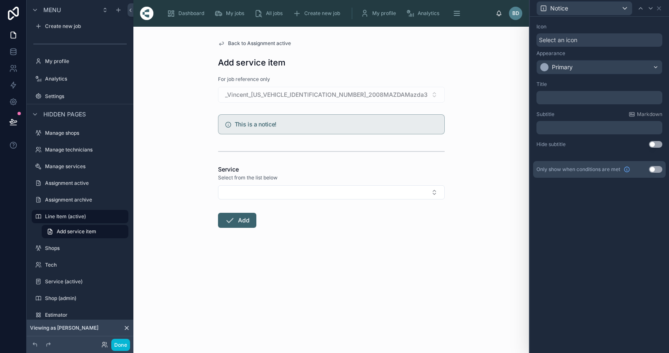
click at [578, 45] on div "Select an icon" at bounding box center [599, 39] width 126 height 13
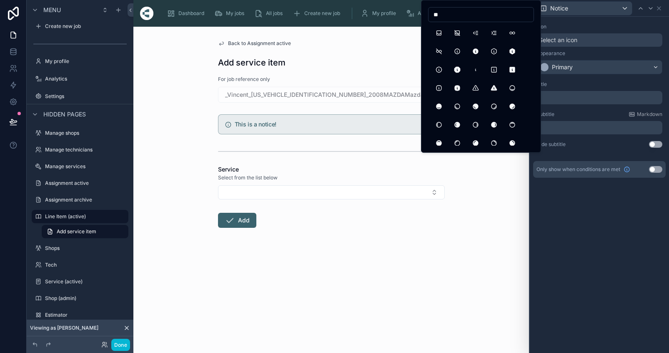
type input "*"
type input "***"
click at [439, 36] on button "Car" at bounding box center [438, 32] width 15 height 15
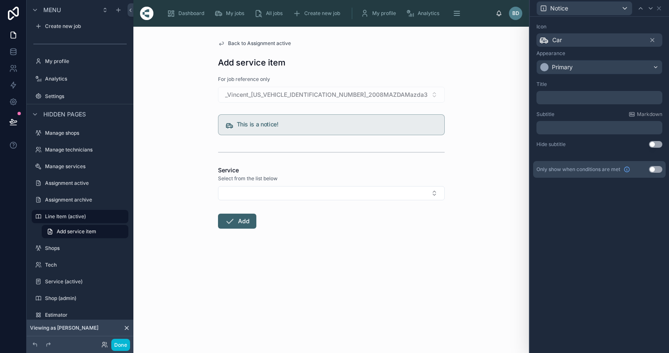
click at [568, 95] on p "﻿" at bounding box center [600, 97] width 121 height 8
click at [584, 304] on div "Icon Car Appearance Primary Title ﻿ Subtitle Markdown ﻿ Hide subtitle Use setti…" at bounding box center [599, 185] width 139 height 336
click at [570, 126] on p "﻿" at bounding box center [600, 127] width 121 height 8
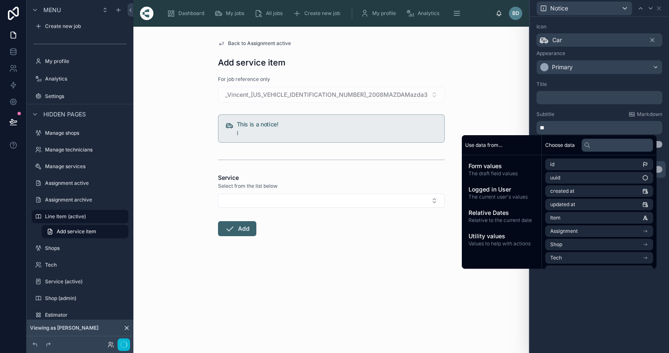
scroll to position [21, 0]
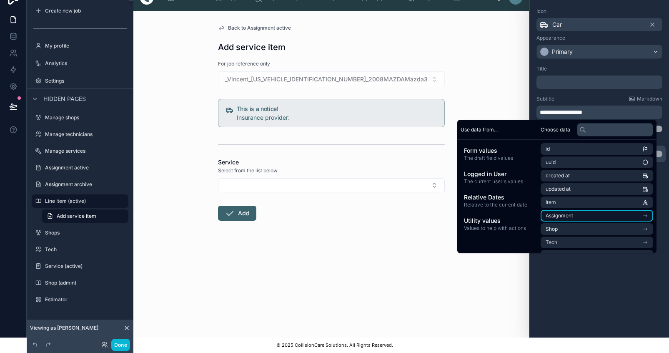
click at [583, 210] on li "Assignment" at bounding box center [597, 216] width 113 height 12
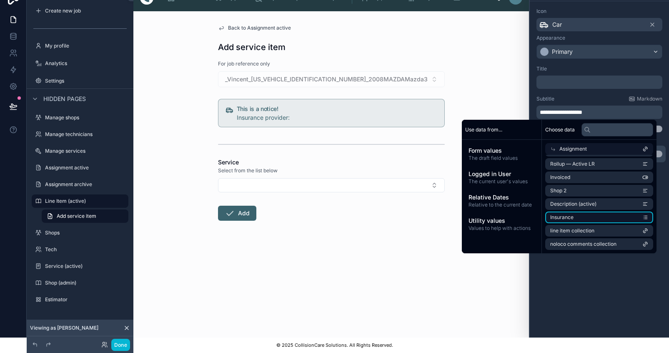
click at [575, 211] on li "Insurance" at bounding box center [599, 217] width 108 height 12
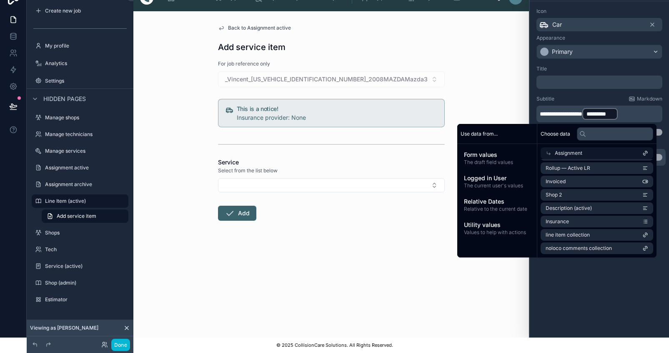
click at [590, 277] on div "**********" at bounding box center [599, 169] width 139 height 336
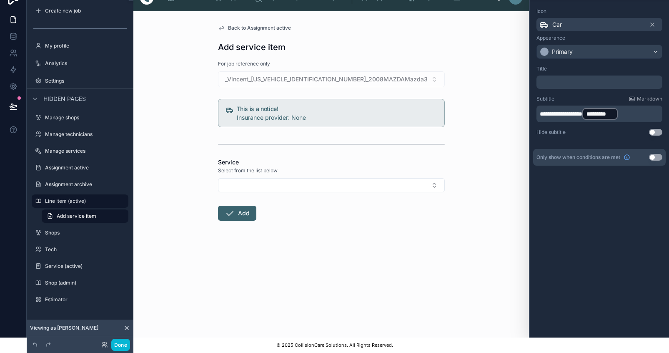
click at [648, 111] on p "**********" at bounding box center [600, 113] width 121 height 13
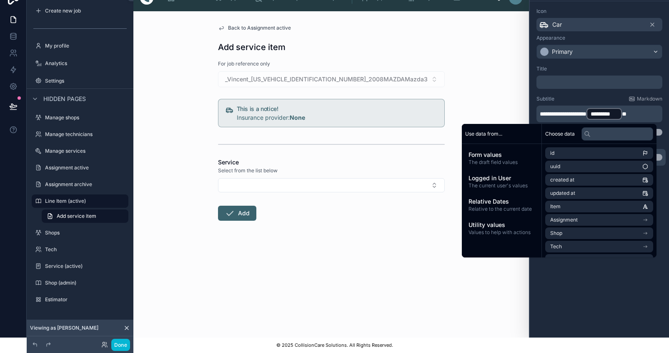
click at [577, 78] on p "﻿" at bounding box center [600, 82] width 121 height 8
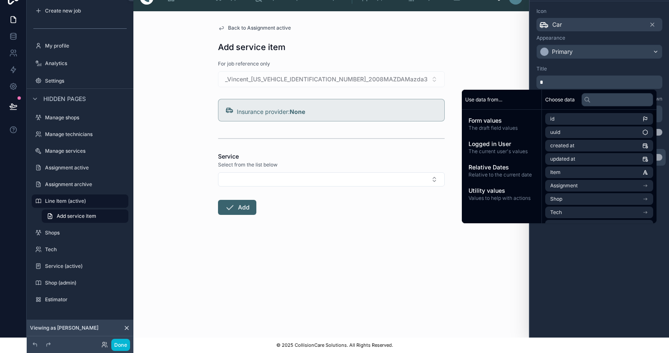
click at [595, 285] on div "**********" at bounding box center [599, 169] width 139 height 336
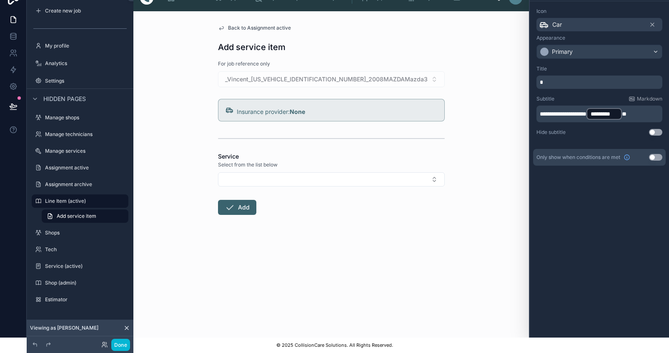
click at [565, 78] on p "scrollable content" at bounding box center [600, 82] width 121 height 8
click at [585, 267] on div "**********" at bounding box center [599, 169] width 139 height 336
click at [566, 78] on p "scrollable content" at bounding box center [600, 82] width 121 height 8
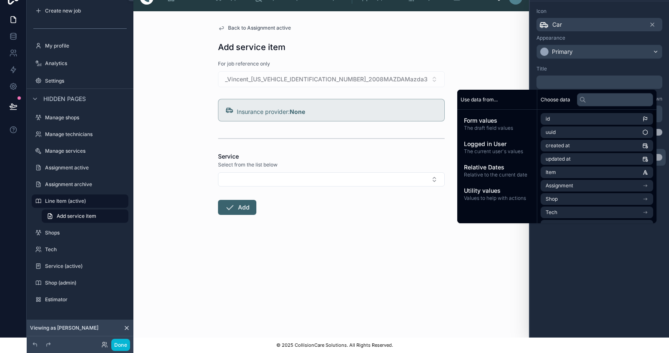
click at [601, 286] on div "**********" at bounding box center [599, 169] width 139 height 336
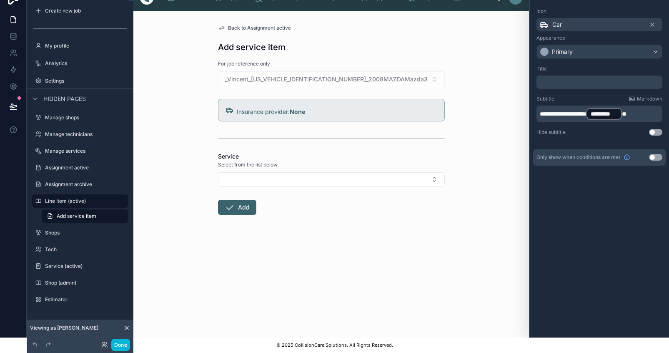
click at [597, 75] on div "﻿" at bounding box center [599, 81] width 126 height 13
click at [593, 78] on p "﻿" at bounding box center [600, 82] width 121 height 8
click at [588, 258] on div "**********" at bounding box center [599, 169] width 139 height 336
click at [575, 18] on div "Car" at bounding box center [599, 24] width 126 height 13
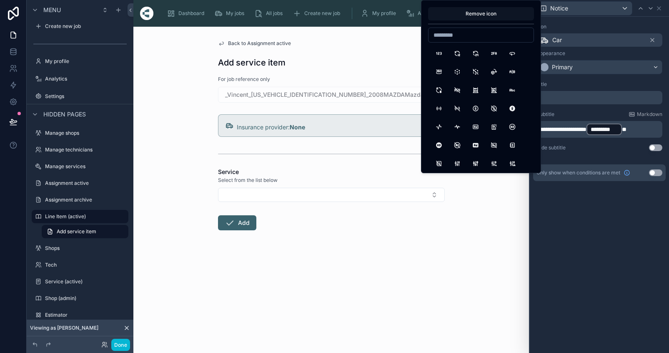
scroll to position [0, 0]
click at [487, 10] on button "Remove icon" at bounding box center [481, 13] width 106 height 13
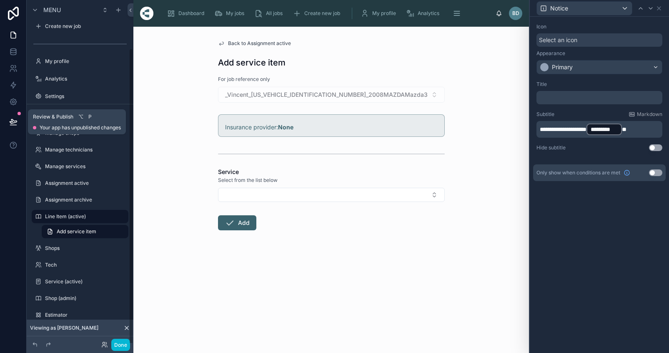
click at [14, 121] on icon at bounding box center [13, 121] width 7 height 4
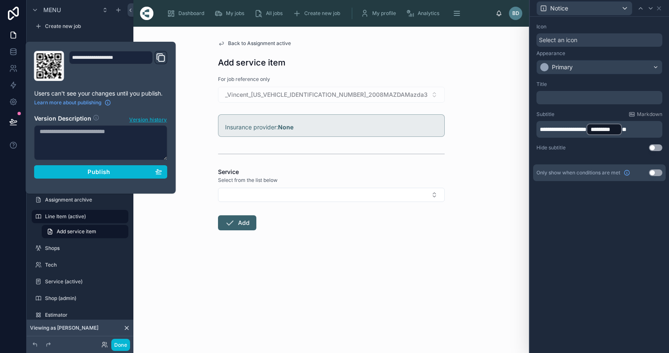
click at [358, 275] on form "For job reference only _Vincent_[US_VEHICLE_IDENTIFICATION_NUMBER]_2008MAZDAMaz…" at bounding box center [331, 179] width 227 height 208
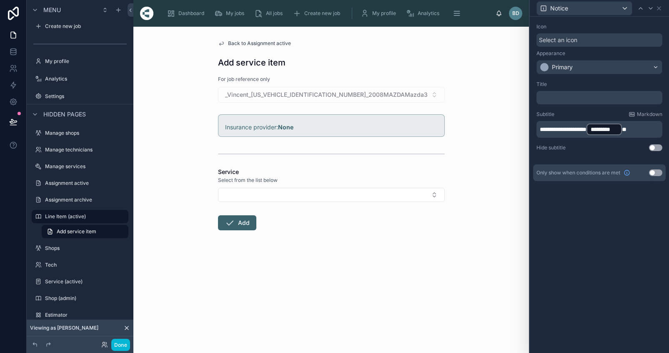
click at [355, 119] on div "Insurance provider: None" at bounding box center [331, 125] width 227 height 23
click at [662, 10] on icon at bounding box center [659, 8] width 7 height 7
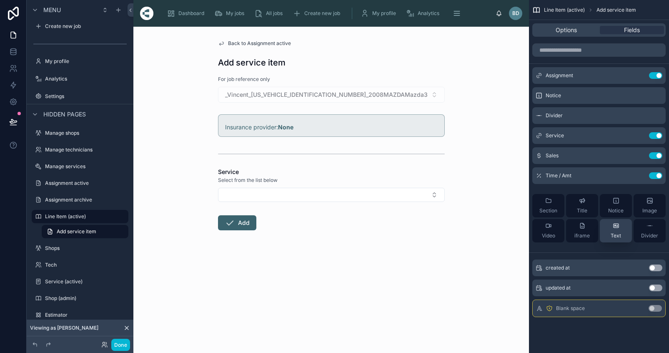
drag, startPoint x: 625, startPoint y: 238, endPoint x: 623, endPoint y: 241, distance: 4.3
click at [623, 241] on button "Text" at bounding box center [616, 230] width 32 height 23
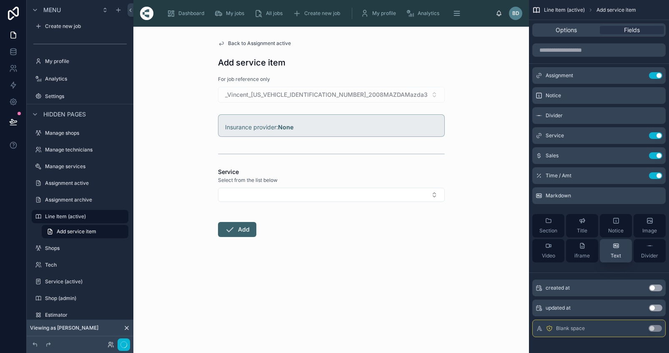
scroll to position [21, 0]
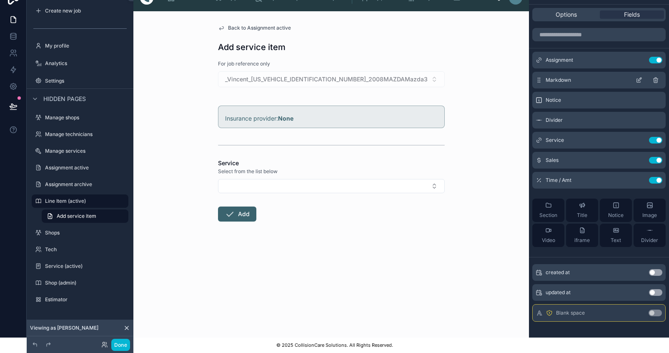
click at [641, 78] on icon "scrollable content" at bounding box center [639, 79] width 3 height 3
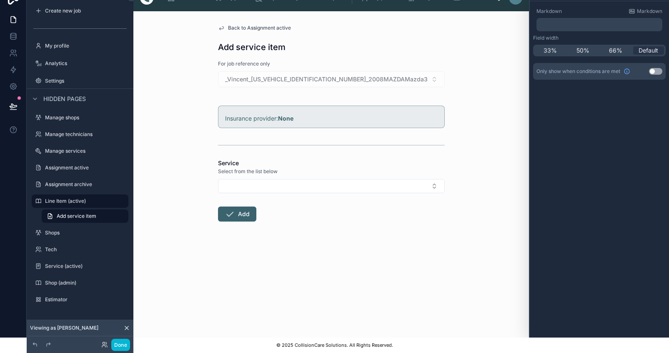
click at [571, 20] on p "﻿" at bounding box center [600, 24] width 121 height 8
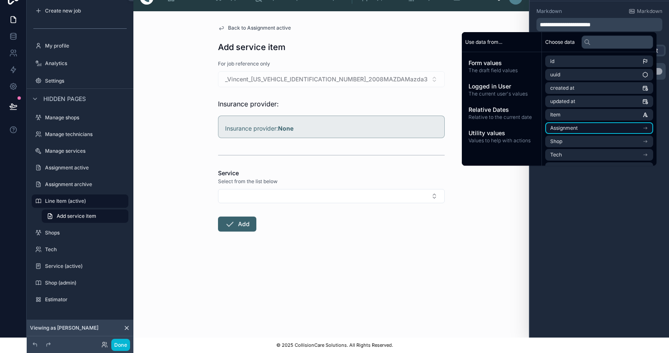
click at [564, 125] on span "Assignment" at bounding box center [564, 128] width 28 height 7
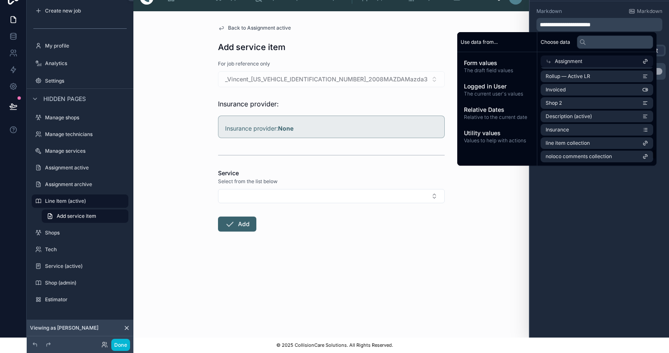
scroll to position [1347, 0]
click at [567, 126] on span "Insurance" at bounding box center [557, 129] width 23 height 7
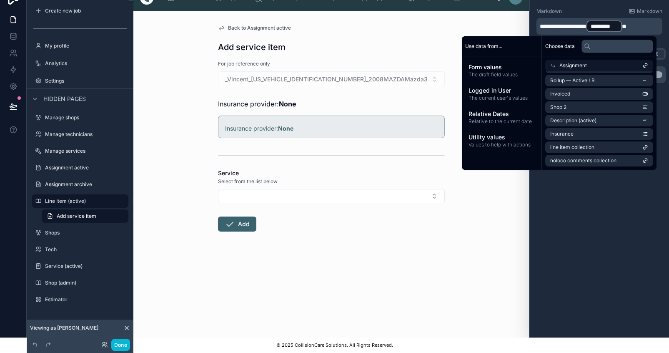
click at [492, 273] on div "Back to Assignment active Add service item For job reference only _Vincent_[US_…" at bounding box center [331, 174] width 396 height 326
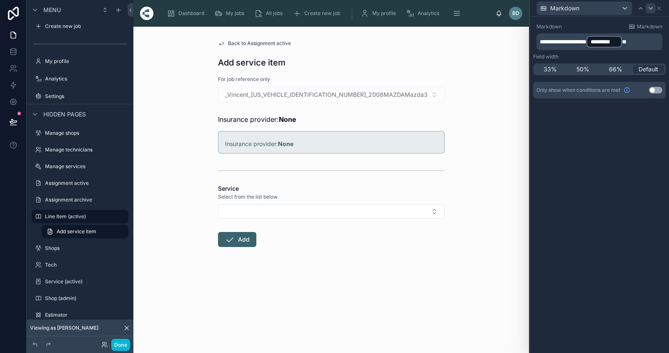
scroll to position [0, 0]
click at [662, 10] on icon at bounding box center [659, 8] width 7 height 7
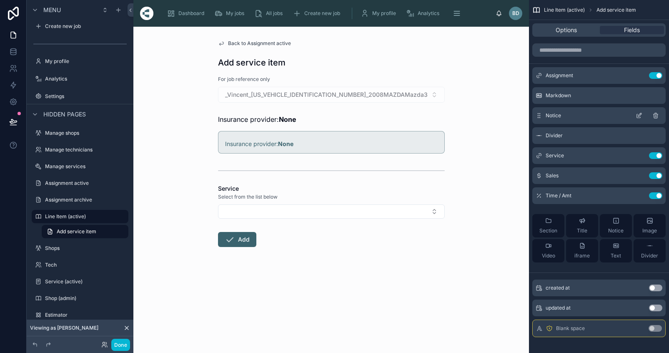
click at [655, 115] on icon "scrollable content" at bounding box center [655, 116] width 0 height 2
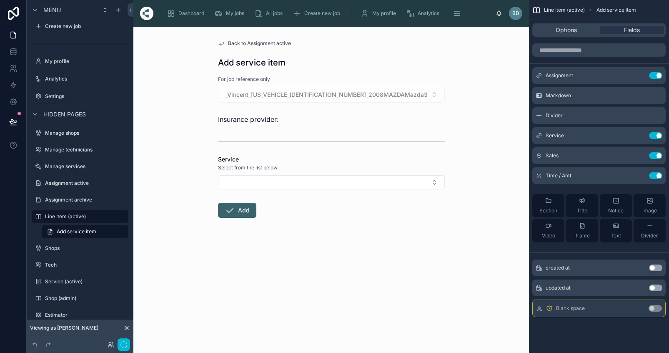
scroll to position [21, 0]
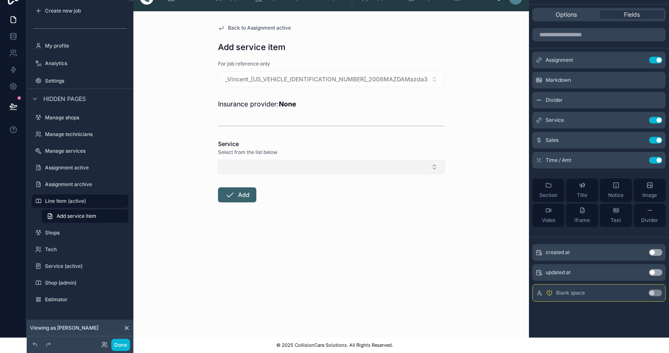
click at [439, 164] on button "Select Button" at bounding box center [331, 167] width 227 height 14
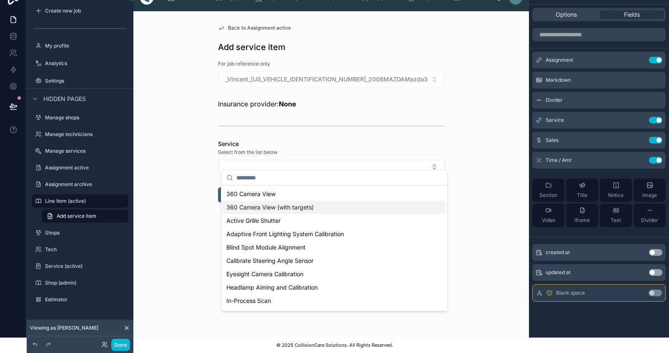
scroll to position [0, 0]
click at [486, 171] on div "Back to Assignment active Add service item For job reference only _Vincent_[US_…" at bounding box center [331, 174] width 396 height 326
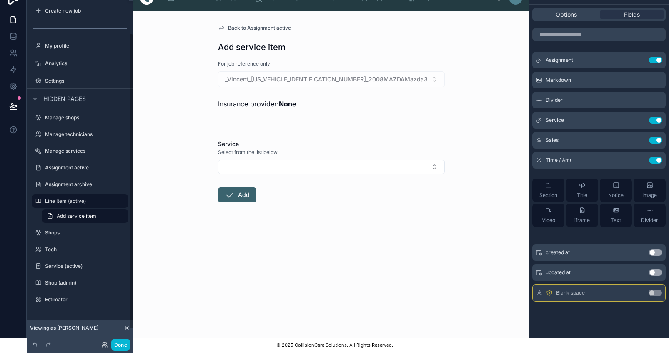
click at [258, 15] on div "Back to Assignment active Add service item For job reference only _Vincent_[US_…" at bounding box center [331, 133] width 240 height 244
click at [248, 25] on span "Back to Assignment active" at bounding box center [259, 28] width 63 height 7
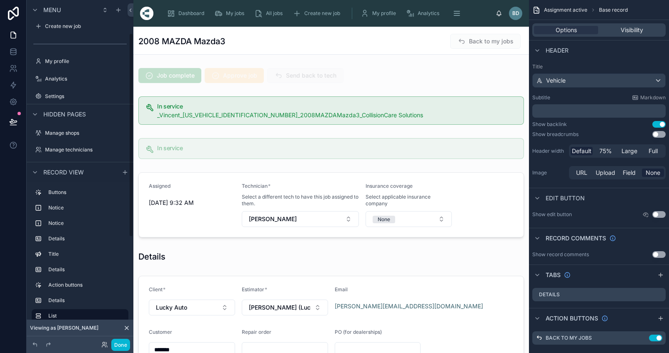
scroll to position [57, 0]
click at [10, 123] on icon at bounding box center [13, 122] width 8 height 8
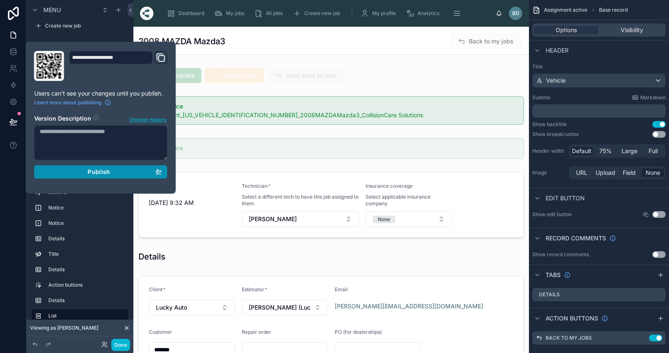
click at [94, 173] on span "Publish" at bounding box center [99, 172] width 23 height 8
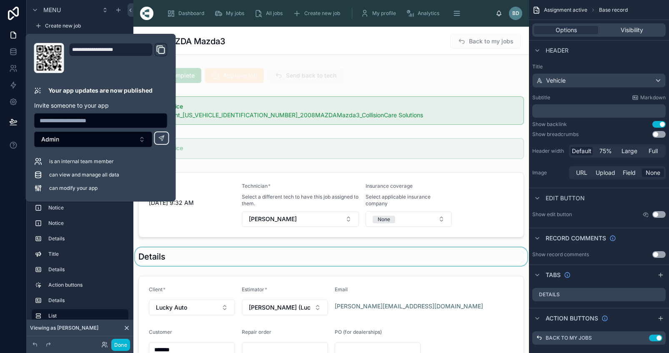
click at [373, 256] on div at bounding box center [331, 256] width 396 height 18
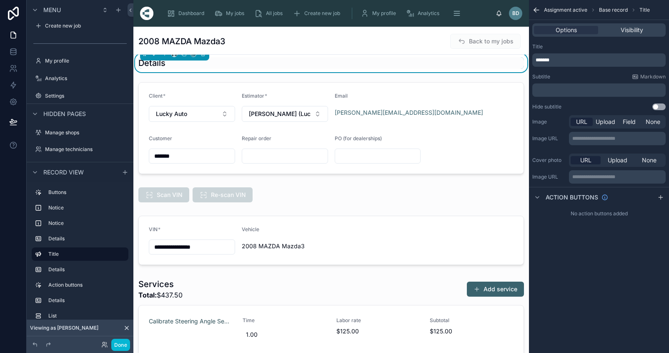
scroll to position [199, 0]
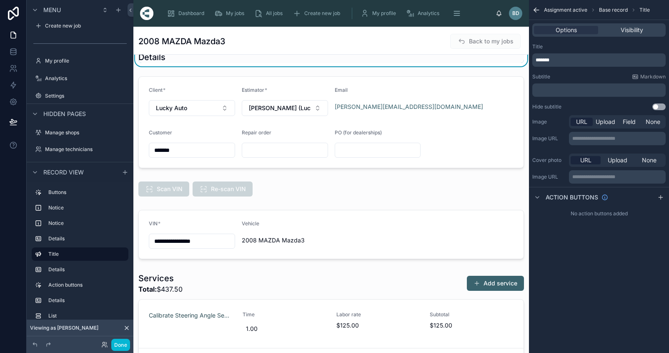
click at [526, 178] on div "**********" at bounding box center [331, 224] width 396 height 719
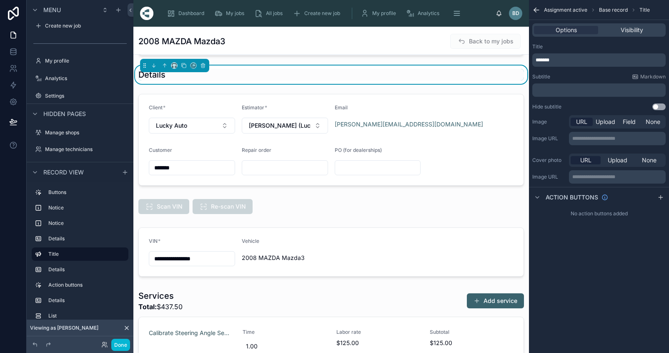
scroll to position [184, 0]
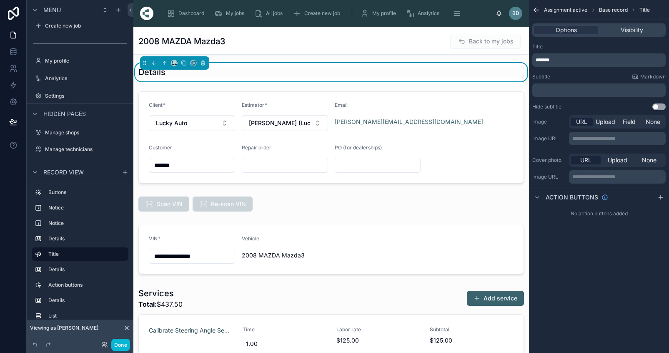
click at [518, 189] on div "**********" at bounding box center [331, 239] width 396 height 719
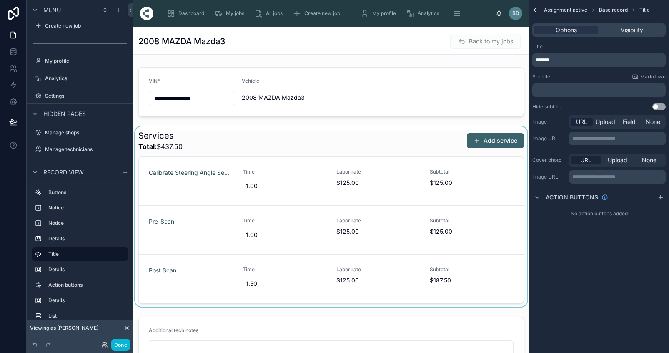
scroll to position [341, 0]
click at [444, 148] on div at bounding box center [331, 217] width 396 height 180
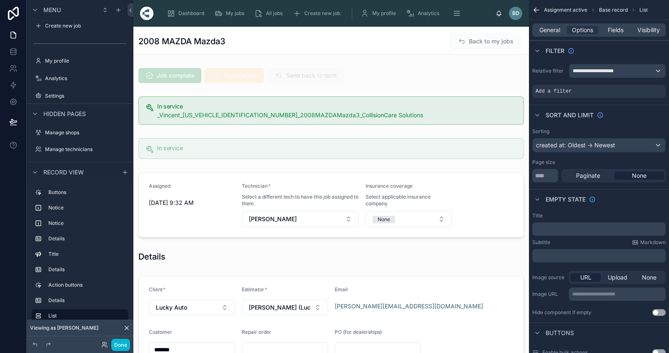
scroll to position [0, 0]
click at [225, 19] on div "My jobs" at bounding box center [230, 13] width 33 height 13
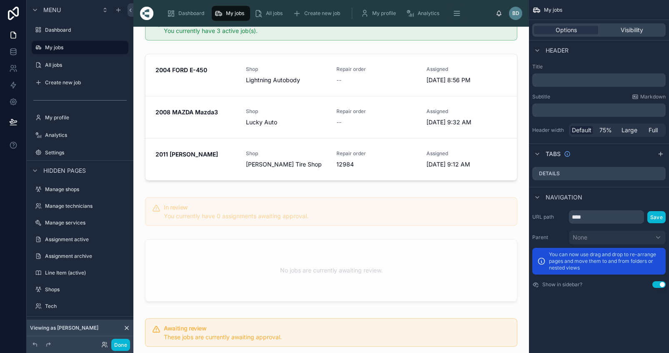
scroll to position [29, 0]
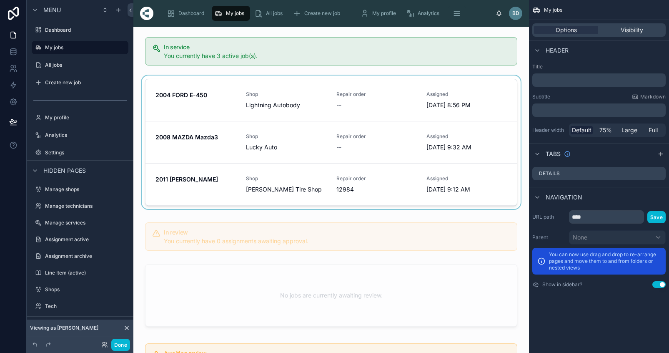
click at [197, 93] on div at bounding box center [331, 143] width 382 height 137
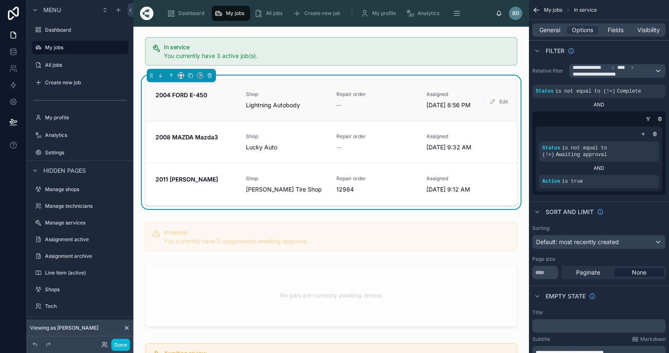
click at [185, 94] on strong "2004 FORD E-450" at bounding box center [181, 94] width 52 height 7
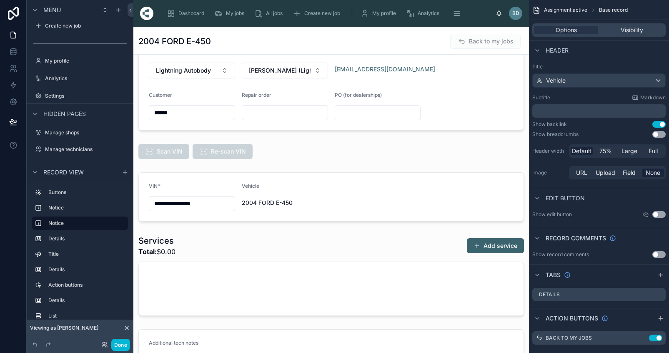
scroll to position [259, 0]
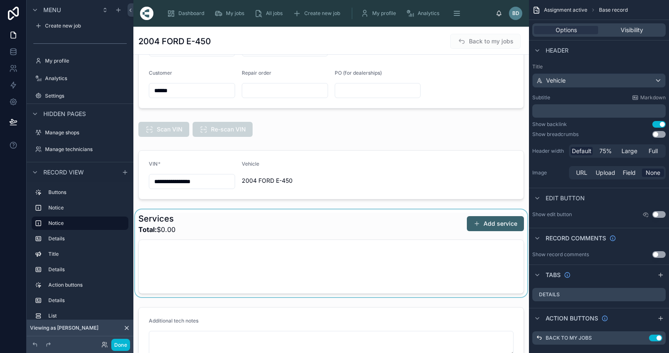
click at [480, 223] on div at bounding box center [331, 253] width 396 height 88
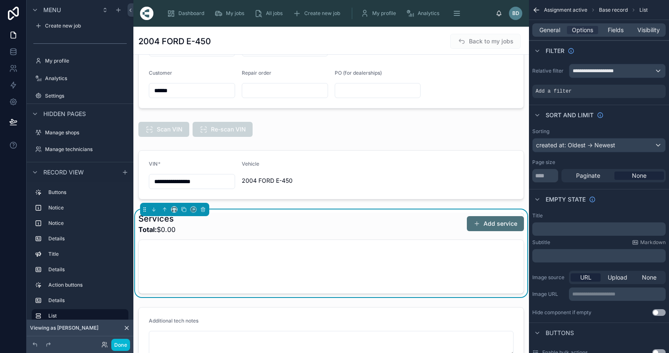
click at [491, 223] on button "Add service" at bounding box center [495, 223] width 57 height 15
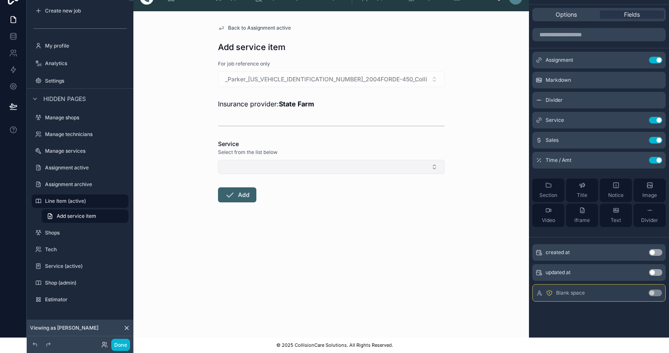
click at [429, 160] on button "Select Button" at bounding box center [331, 167] width 227 height 14
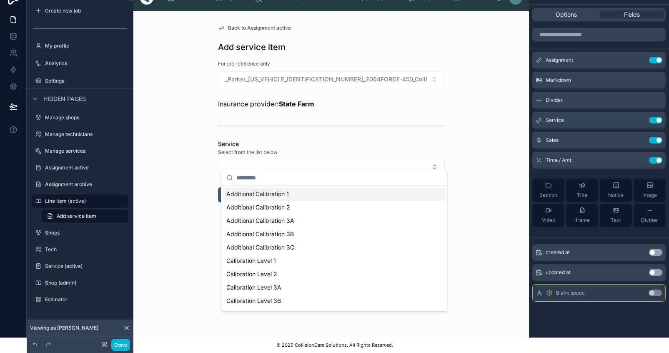
click at [348, 195] on div "Additional Calibration 1" at bounding box center [334, 193] width 223 height 13
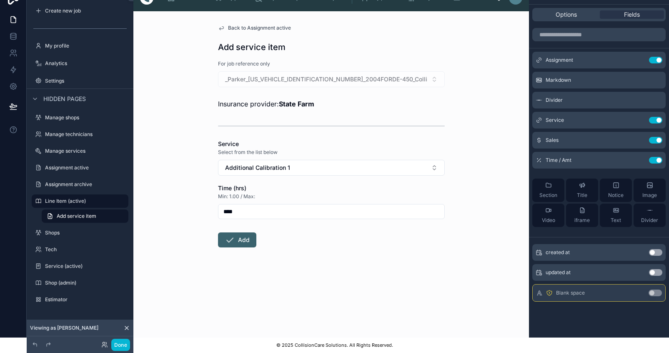
click at [275, 210] on input "****" at bounding box center [331, 211] width 226 height 12
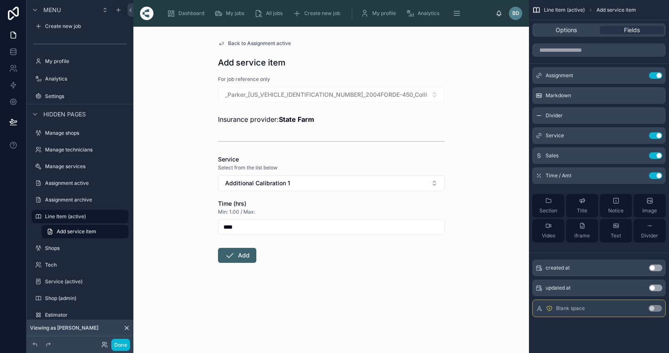
click at [267, 42] on span "Back to Assignment active" at bounding box center [259, 43] width 63 height 7
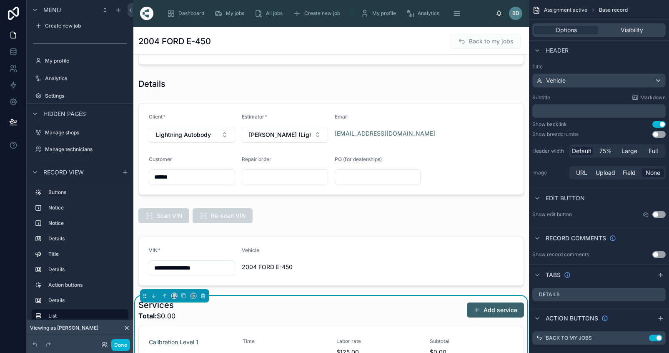
scroll to position [189, 0]
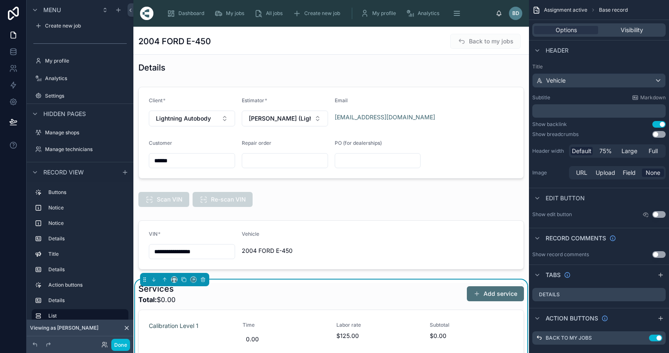
click at [482, 292] on button "Add service" at bounding box center [495, 293] width 57 height 15
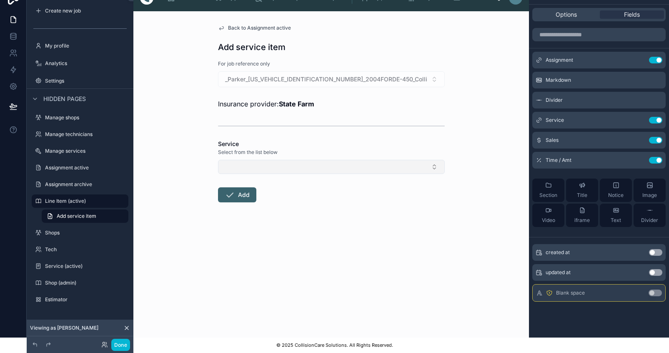
click at [381, 160] on button "Select Button" at bounding box center [331, 167] width 227 height 14
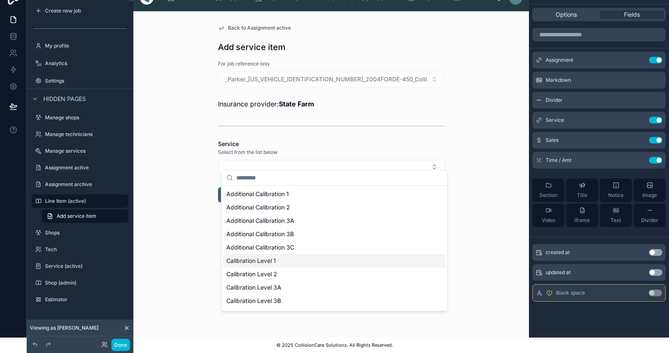
click at [272, 265] on div "Calibration Level 1" at bounding box center [334, 260] width 223 height 13
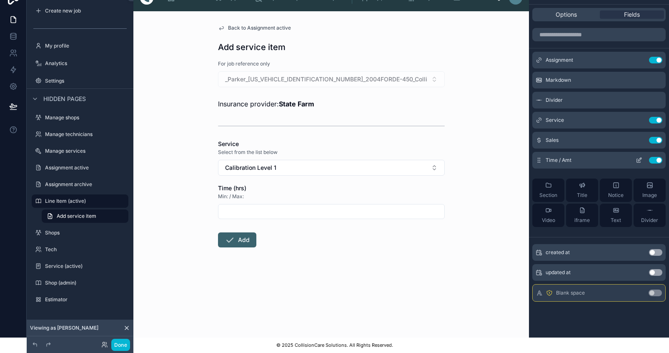
click at [590, 153] on div "Time / Amt Use setting" at bounding box center [598, 160] width 133 height 17
click at [642, 157] on icon "scrollable content" at bounding box center [639, 160] width 7 height 7
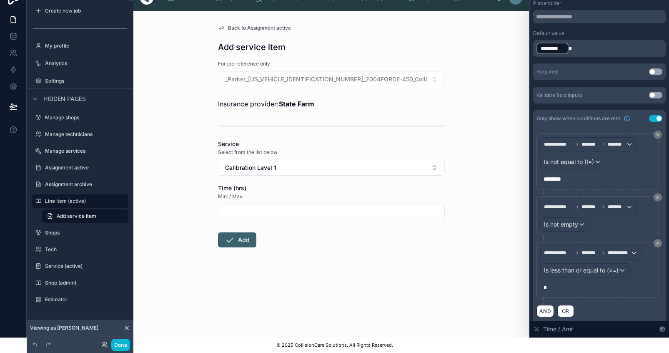
scroll to position [21, 0]
click at [551, 307] on button "AND" at bounding box center [545, 311] width 18 height 12
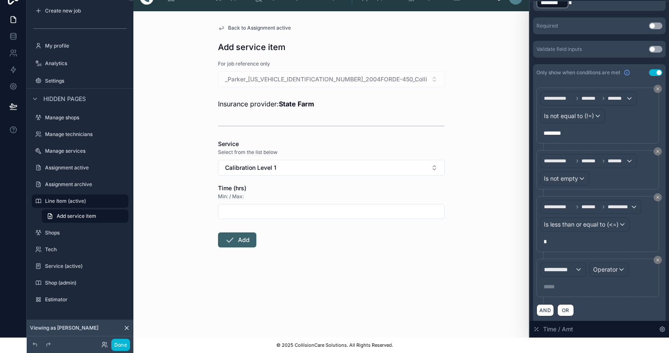
scroll to position [156, 0]
click at [584, 265] on div "**********" at bounding box center [563, 269] width 45 height 13
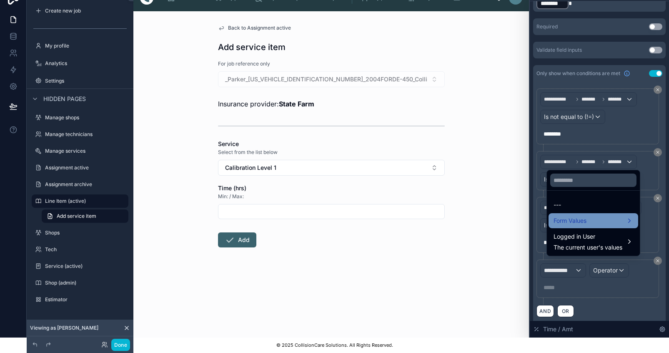
scroll to position [21, 0]
click at [576, 218] on span "Form Values" at bounding box center [569, 220] width 33 height 10
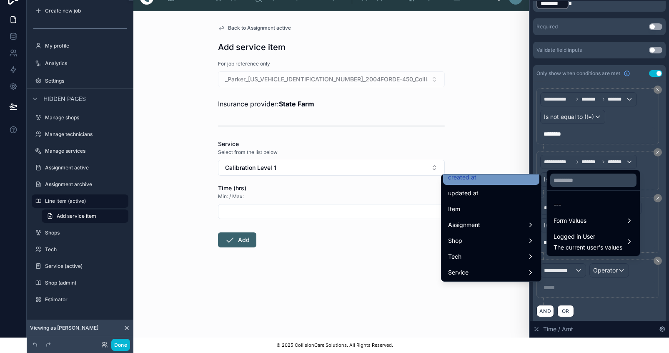
scroll to position [43, 0]
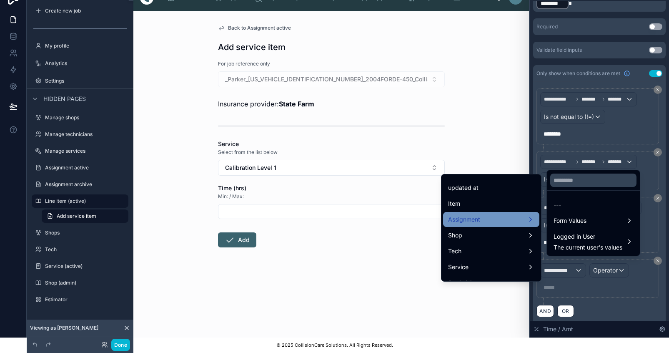
click at [508, 216] on div "Assignment" at bounding box center [491, 219] width 86 height 10
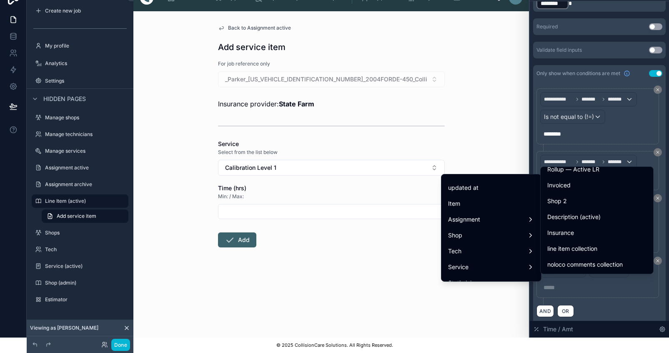
scroll to position [1606, 0]
click at [569, 228] on span "Insurance" at bounding box center [560, 233] width 27 height 10
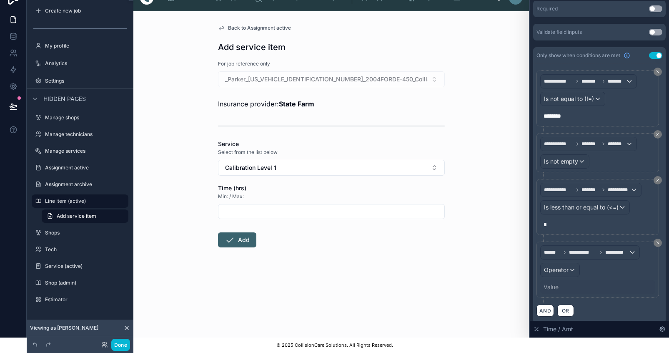
scroll to position [174, 0]
click at [575, 263] on div "Operator" at bounding box center [560, 269] width 39 height 13
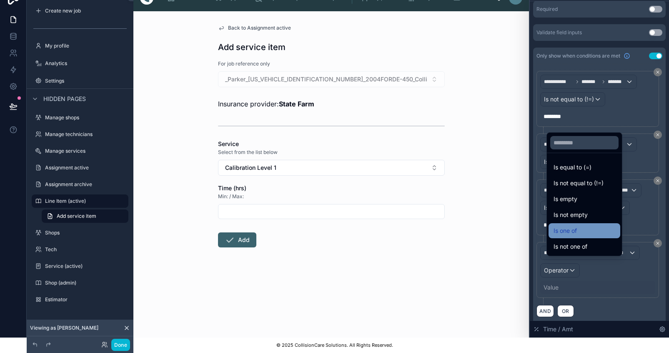
click at [566, 233] on span "Is one of" at bounding box center [564, 230] width 23 height 10
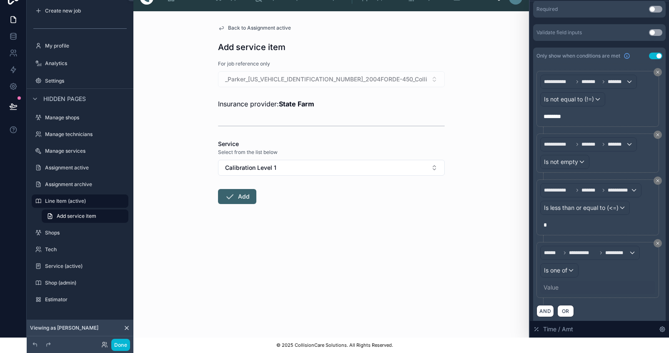
click at [558, 283] on div "Value" at bounding box center [550, 287] width 15 height 8
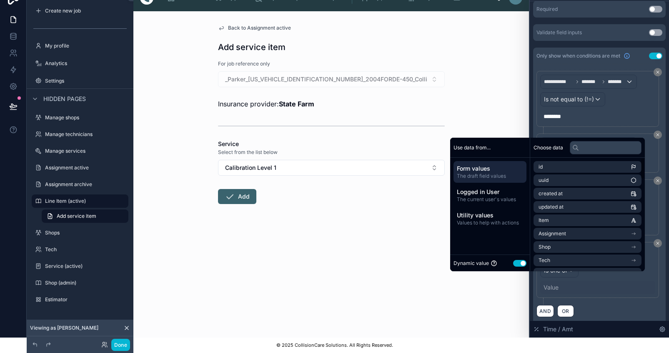
click at [662, 273] on div "**********" at bounding box center [599, 273] width 126 height 63
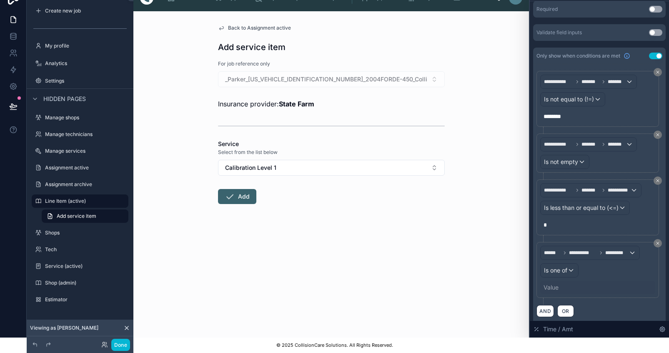
click at [567, 266] on span "Is one of" at bounding box center [555, 270] width 23 height 8
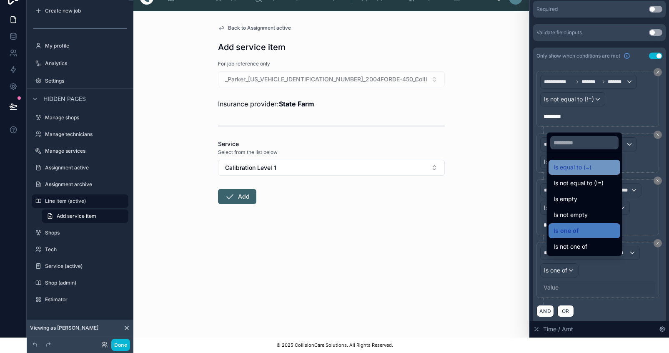
click at [579, 170] on span "Is equal to (=)" at bounding box center [572, 167] width 38 height 10
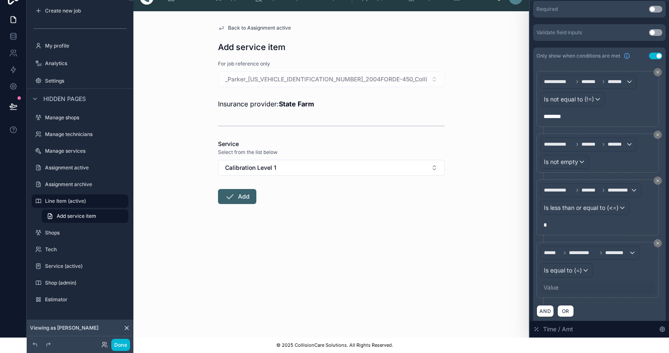
click at [558, 283] on div "Value" at bounding box center [550, 287] width 15 height 8
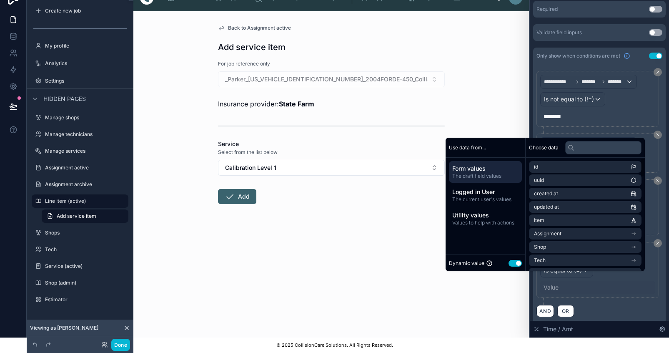
click at [568, 281] on div "Value" at bounding box center [597, 286] width 115 height 13
click at [557, 283] on div "Value" at bounding box center [550, 287] width 15 height 8
click at [520, 263] on button "Use setting" at bounding box center [514, 263] width 13 height 7
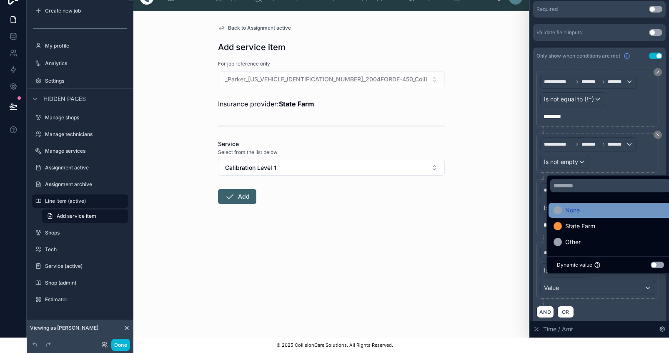
click at [571, 208] on span "None" at bounding box center [572, 210] width 15 height 10
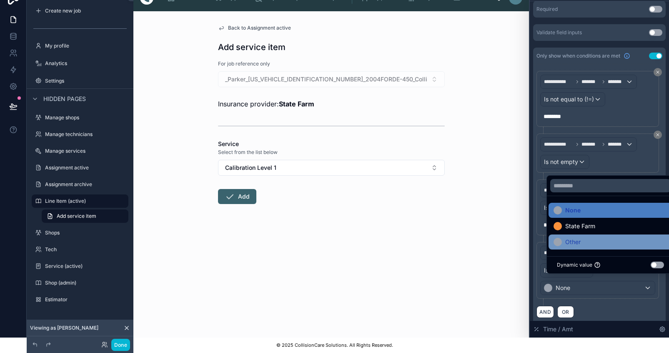
click at [584, 240] on div "Other" at bounding box center [610, 242] width 114 height 10
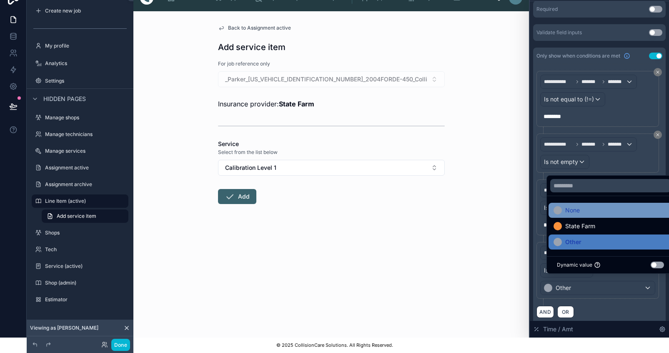
click at [577, 208] on span "None" at bounding box center [572, 210] width 15 height 10
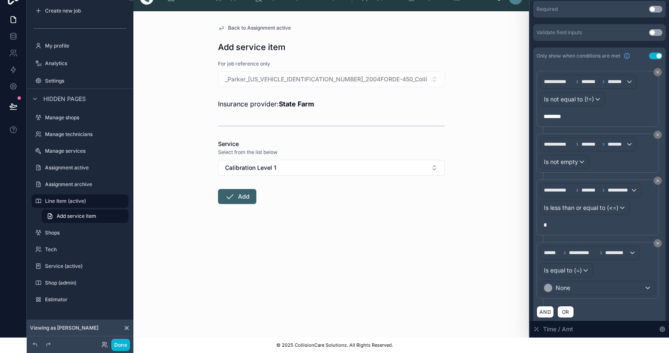
click at [633, 306] on div "AND OR" at bounding box center [599, 311] width 126 height 13
click at [547, 307] on button "AND" at bounding box center [545, 311] width 18 height 12
click at [571, 312] on span "**********" at bounding box center [559, 316] width 31 height 8
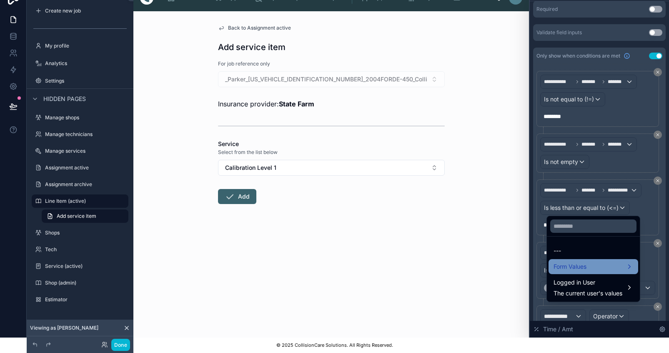
scroll to position [21, 0]
click at [573, 263] on span "Form Values" at bounding box center [569, 266] width 33 height 10
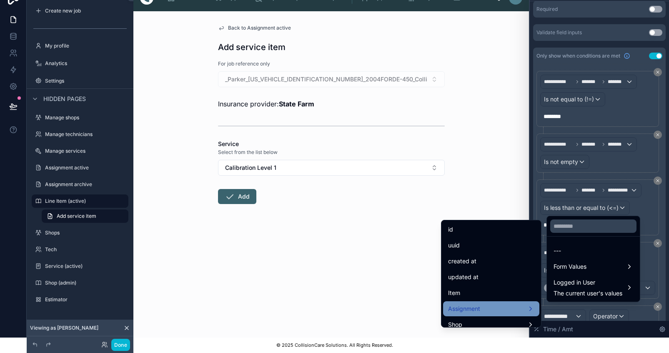
click at [490, 303] on div "Assignment" at bounding box center [491, 308] width 86 height 10
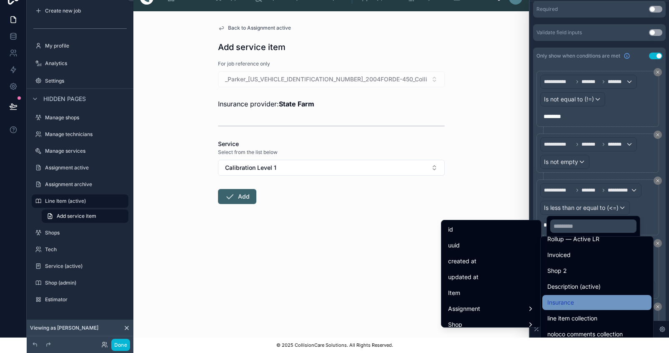
scroll to position [1606, 0]
click at [561, 297] on span "Insurance" at bounding box center [560, 302] width 27 height 10
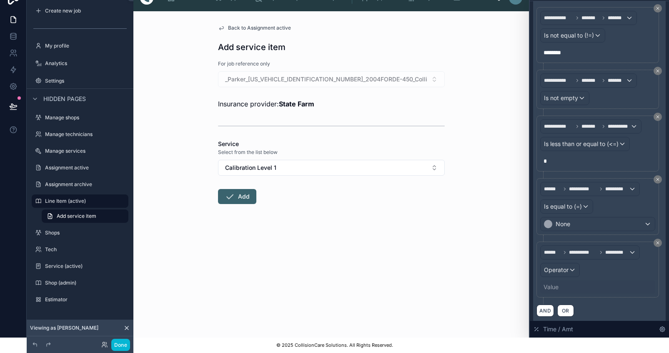
scroll to position [237, 0]
click at [577, 263] on div "Operator" at bounding box center [560, 269] width 39 height 13
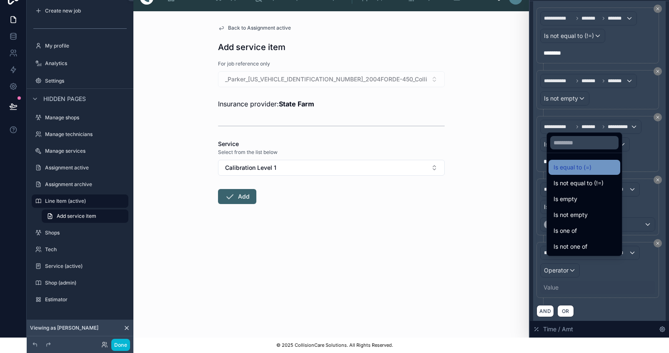
click at [583, 166] on span "Is equal to (=)" at bounding box center [572, 167] width 38 height 10
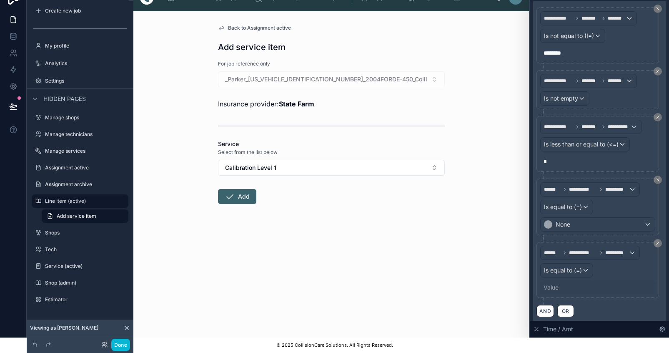
click at [558, 283] on div "Value" at bounding box center [550, 287] width 15 height 8
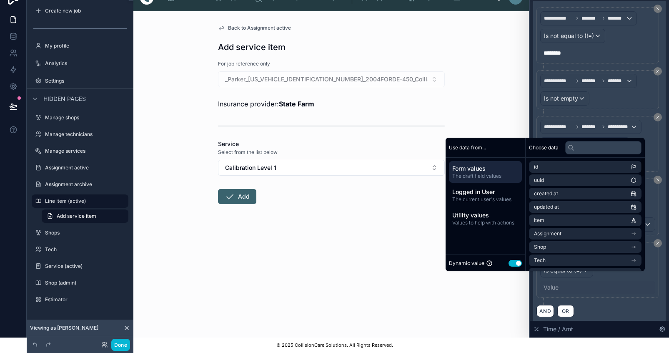
click at [522, 262] on button "Use setting" at bounding box center [514, 263] width 13 height 7
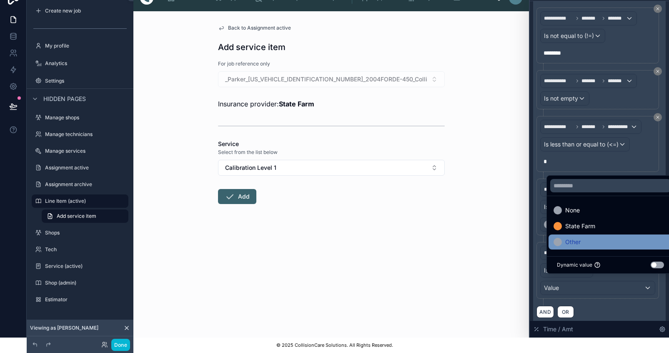
click at [572, 237] on div "Other" at bounding box center [610, 241] width 124 height 15
click at [631, 305] on div "AND OR" at bounding box center [599, 311] width 126 height 13
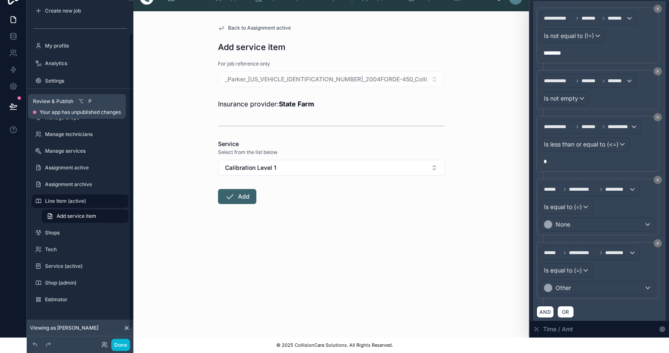
click at [12, 102] on icon at bounding box center [13, 106] width 8 height 8
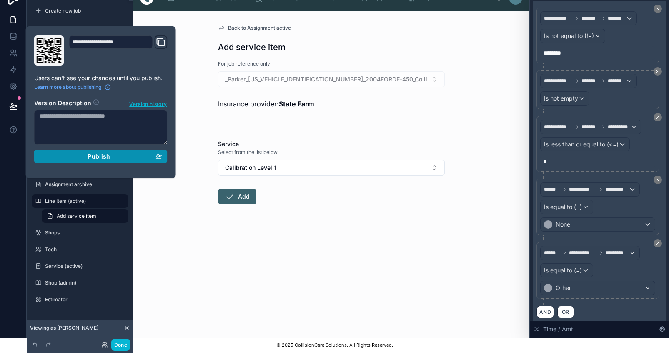
click at [72, 153] on div "Publish" at bounding box center [101, 157] width 123 height 8
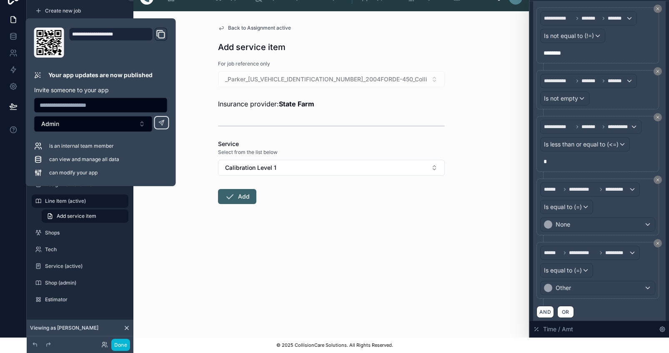
click at [320, 233] on form "For job reference only _Parker_[US_VEHICLE_IDENTIFICATION_NUMBER]_2004FORDE-450…" at bounding box center [331, 159] width 227 height 198
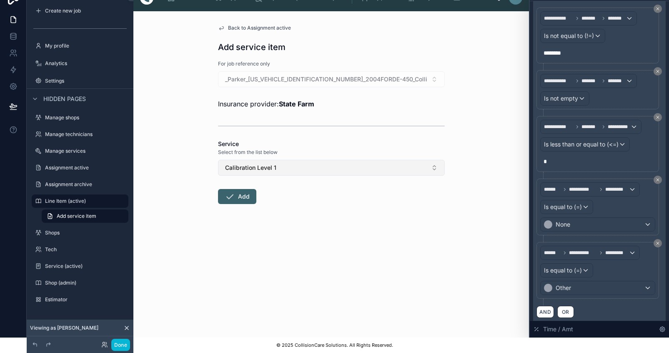
click at [304, 165] on button "Calibration Level 1" at bounding box center [331, 168] width 227 height 16
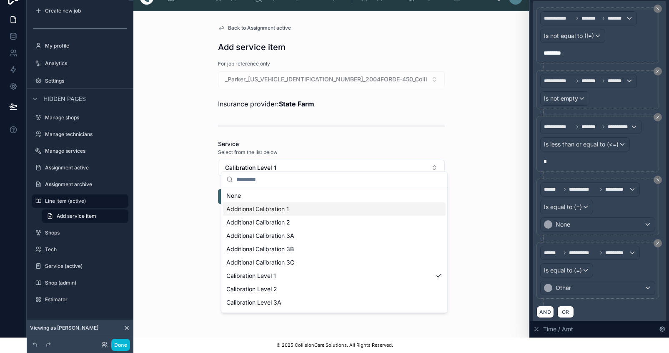
click at [338, 214] on div "Additional Calibration 1" at bounding box center [334, 208] width 223 height 13
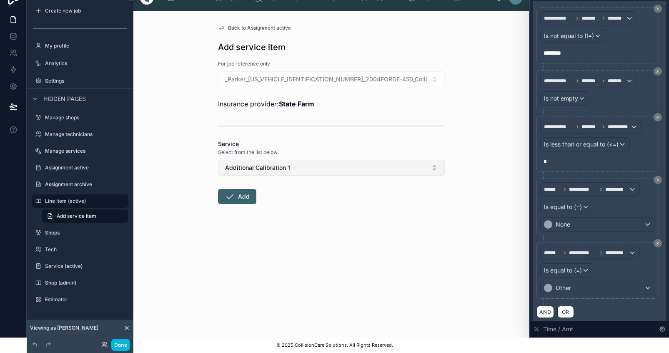
click at [366, 160] on button "Additional Calibration 1" at bounding box center [331, 168] width 227 height 16
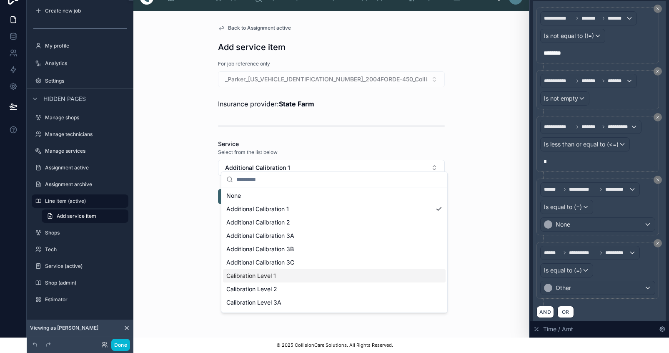
click at [284, 271] on div "Calibration Level 1" at bounding box center [334, 275] width 223 height 13
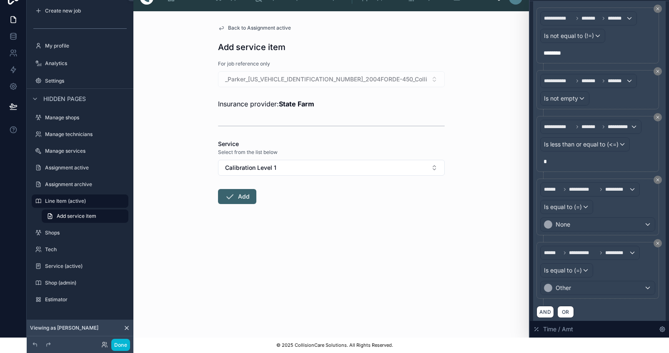
click at [461, 279] on div "Back to Assignment active Add service item For job reference only _Parker_[US_V…" at bounding box center [331, 174] width 396 height 326
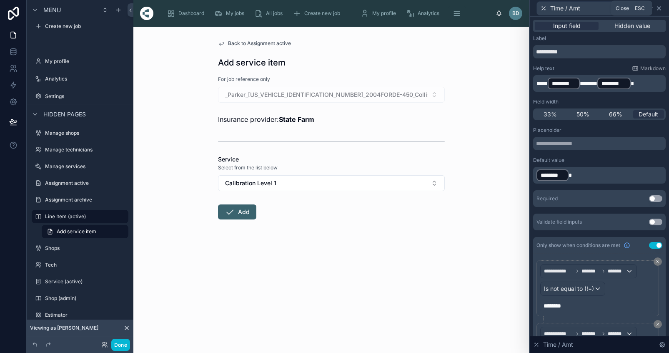
click at [662, 7] on icon at bounding box center [659, 8] width 7 height 7
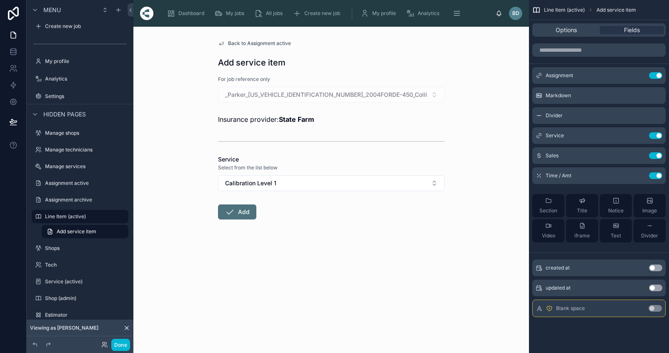
click at [246, 213] on button "Add" at bounding box center [237, 211] width 38 height 15
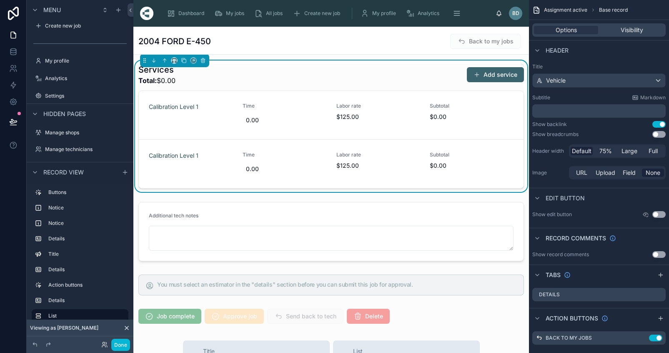
scroll to position [408, 0]
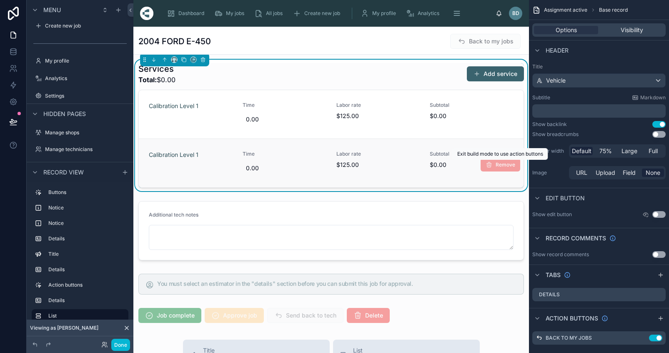
click at [492, 167] on span "Remove" at bounding box center [501, 164] width 40 height 7
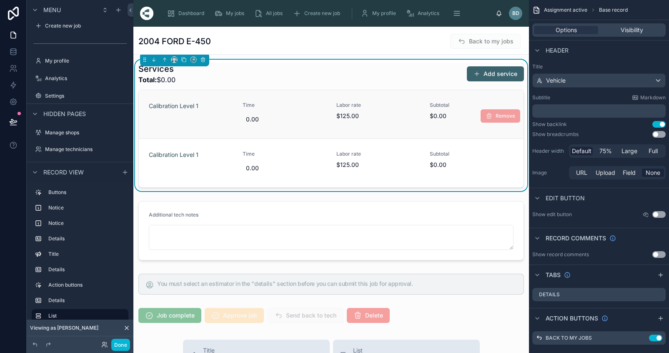
click at [421, 124] on div "Calibration Level 1 Time 0.00 Labor rate $125.00 Subtotal $0.00" at bounding box center [331, 114] width 365 height 25
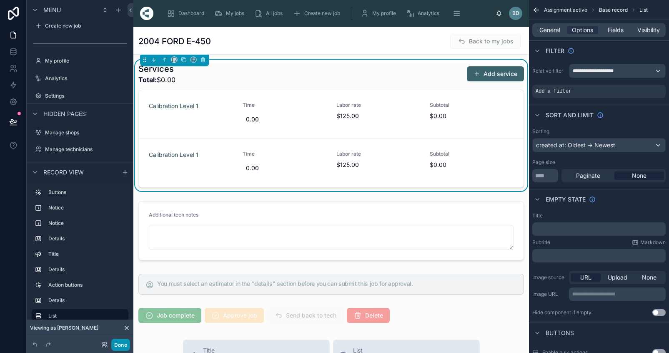
click at [120, 344] on button "Done" at bounding box center [120, 344] width 19 height 12
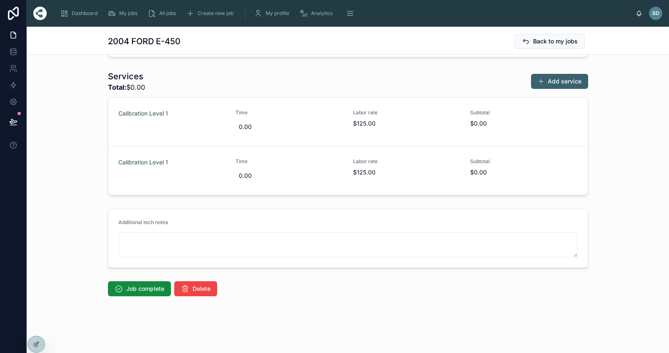
scroll to position [310, 0]
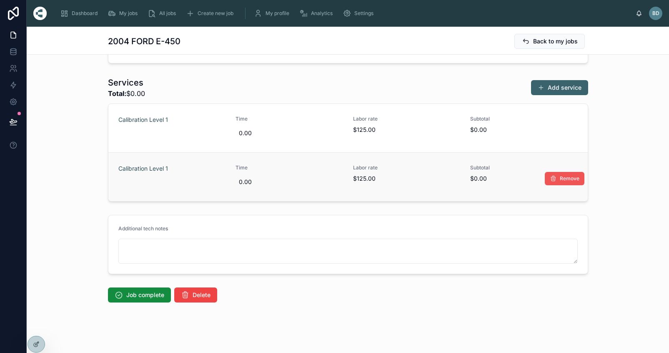
click at [557, 178] on button "Remove" at bounding box center [565, 178] width 40 height 13
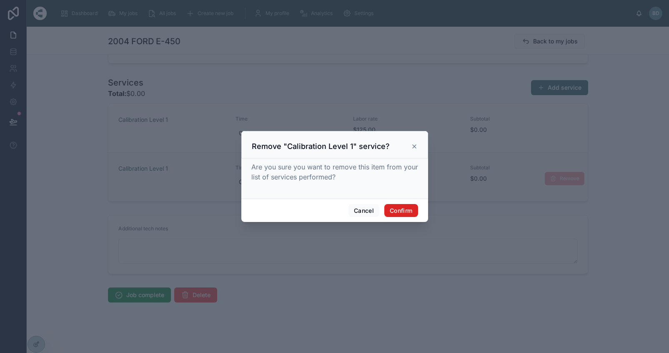
click at [409, 212] on button "Confirm" at bounding box center [400, 210] width 33 height 13
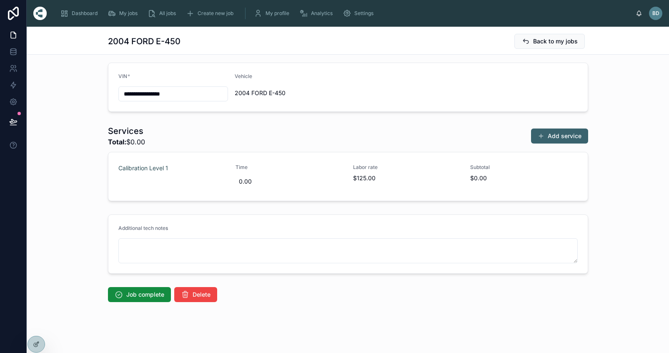
scroll to position [262, 0]
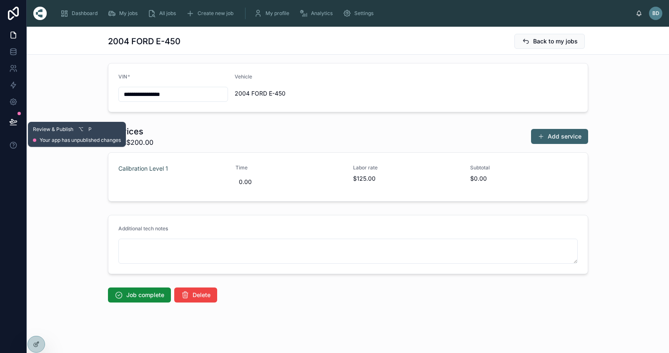
click at [10, 122] on icon at bounding box center [13, 121] width 7 height 4
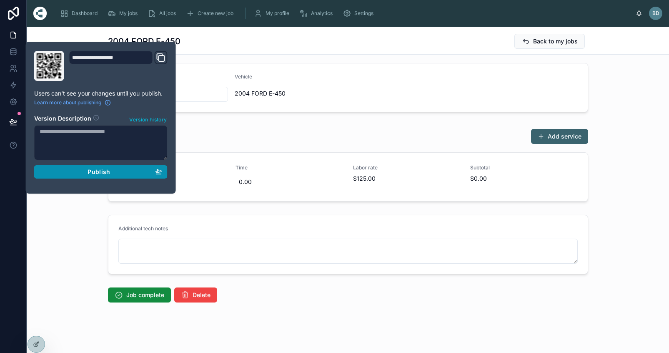
click at [91, 172] on span "Publish" at bounding box center [99, 172] width 23 height 8
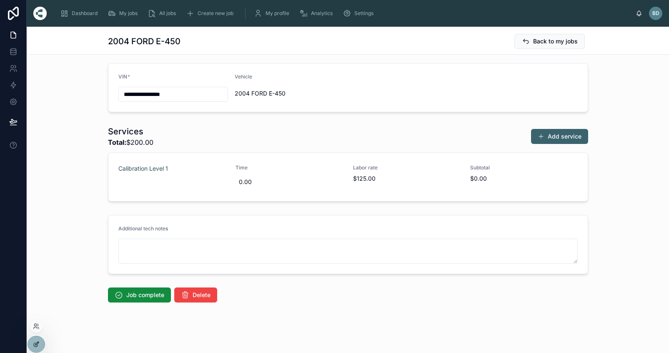
click at [36, 343] on icon at bounding box center [36, 342] width 3 height 3
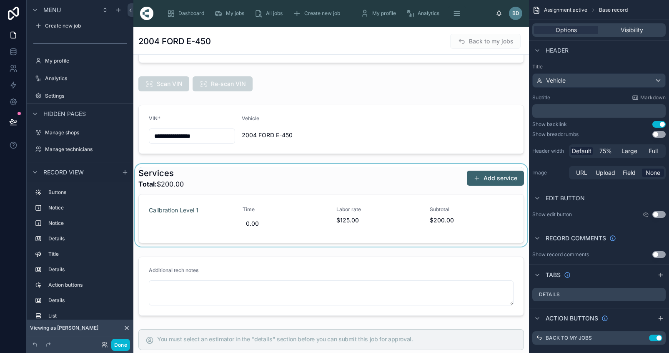
scroll to position [305, 0]
click at [308, 213] on div at bounding box center [331, 204] width 396 height 83
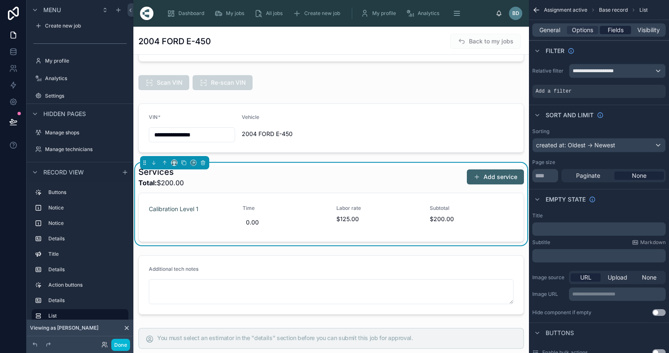
click at [621, 32] on span "Fields" at bounding box center [616, 30] width 16 height 8
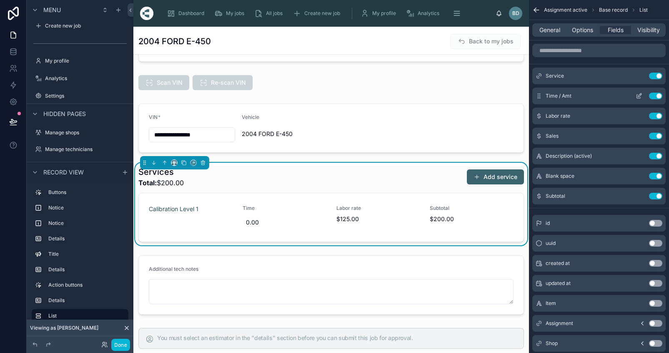
click at [642, 94] on icon "scrollable content" at bounding box center [639, 96] width 7 height 7
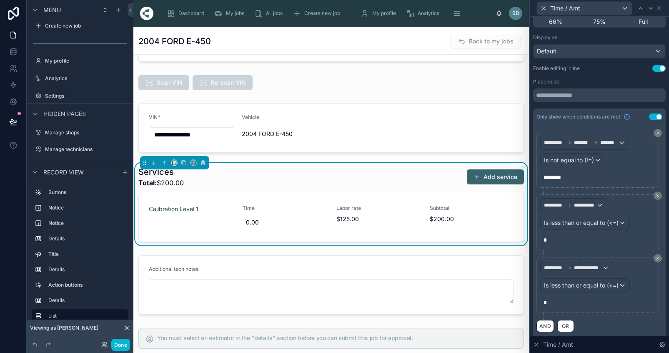
scroll to position [54, 0]
click at [551, 325] on button "AND" at bounding box center [545, 326] width 18 height 12
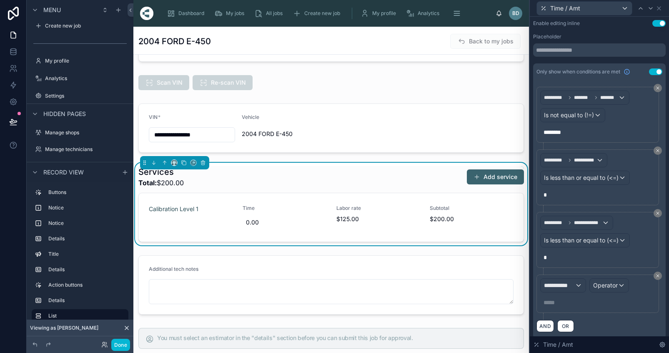
scroll to position [99, 0]
click at [582, 288] on div "**********" at bounding box center [563, 285] width 45 height 13
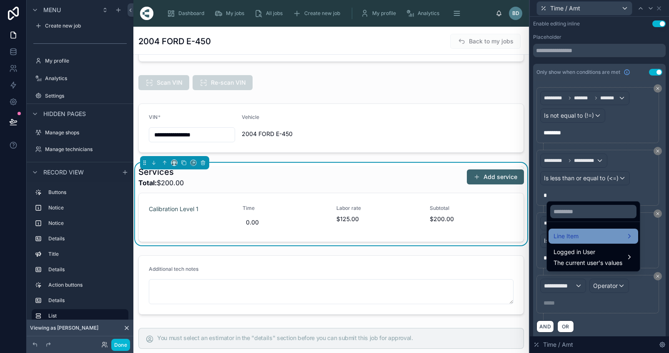
click at [574, 241] on span "Line Item" at bounding box center [565, 236] width 25 height 10
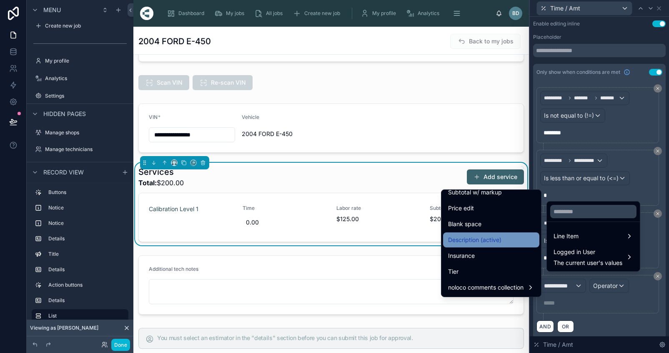
scroll to position [593, 0]
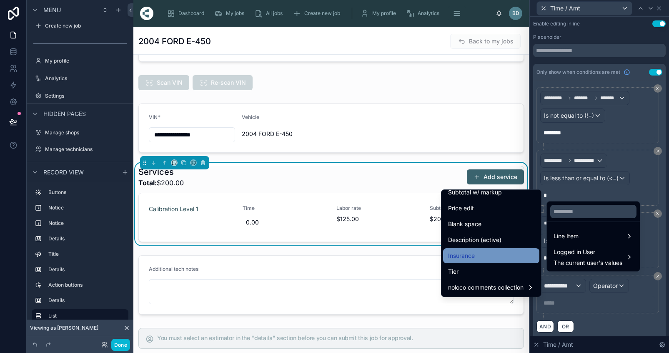
click at [491, 251] on div "Insurance" at bounding box center [491, 255] width 86 height 10
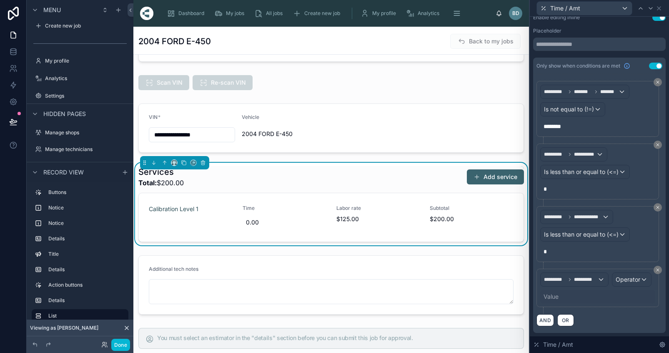
scroll to position [116, 0]
click at [616, 283] on span "Operator" at bounding box center [628, 278] width 25 height 7
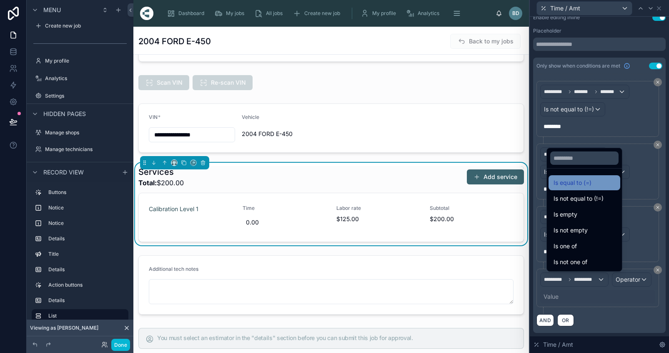
click at [587, 188] on span "Is equal to (=)" at bounding box center [572, 183] width 38 height 10
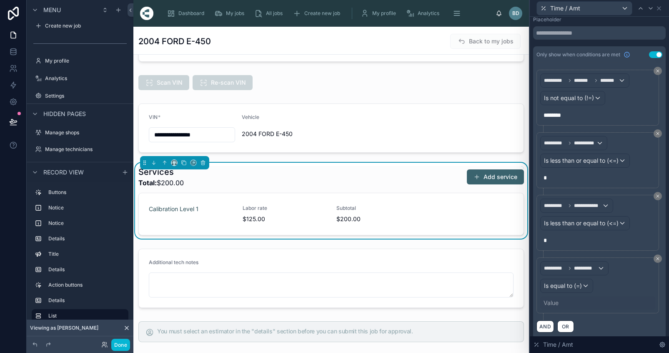
click at [565, 302] on div "Value" at bounding box center [597, 302] width 115 height 13
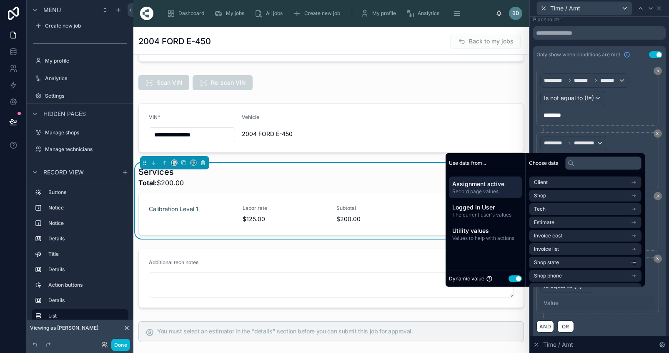
click at [522, 282] on button "Use setting" at bounding box center [514, 278] width 13 height 7
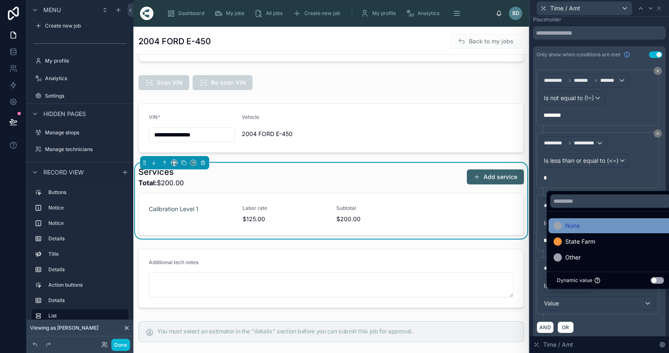
click at [585, 230] on div "None" at bounding box center [610, 225] width 114 height 10
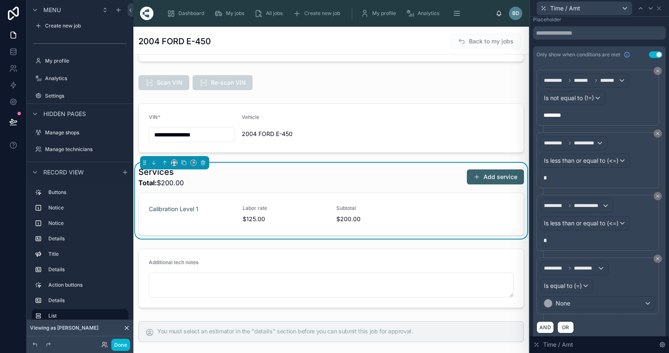
click at [655, 320] on div "AND OR" at bounding box center [599, 326] width 126 height 13
click at [550, 329] on button "AND" at bounding box center [545, 327] width 18 height 12
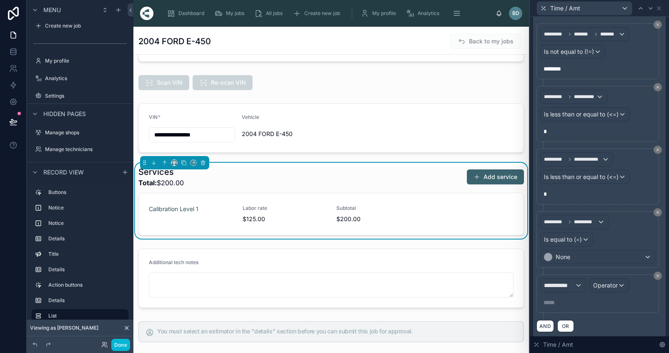
scroll to position [162, 0]
click at [575, 285] on span "**********" at bounding box center [559, 285] width 31 height 8
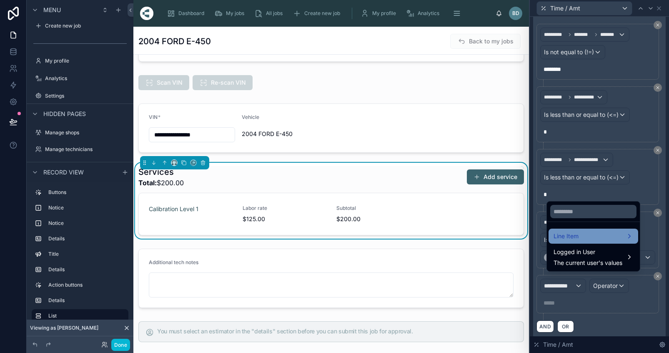
click at [578, 241] on span "Line Item" at bounding box center [565, 236] width 25 height 10
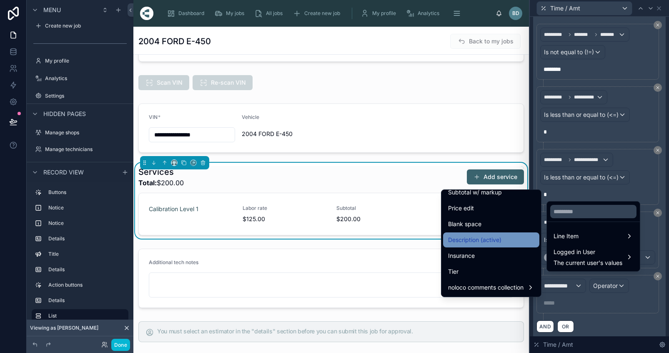
scroll to position [593, 0]
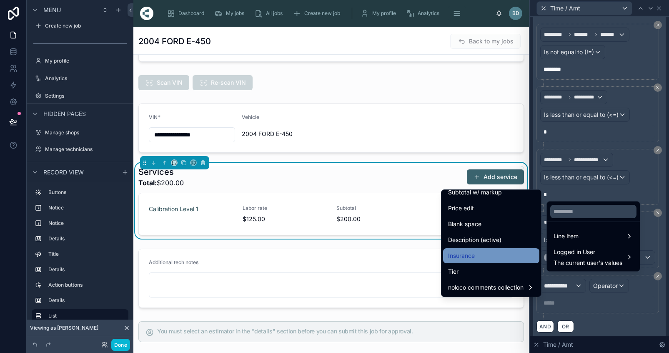
click at [491, 251] on div "Insurance" at bounding box center [491, 255] width 86 height 10
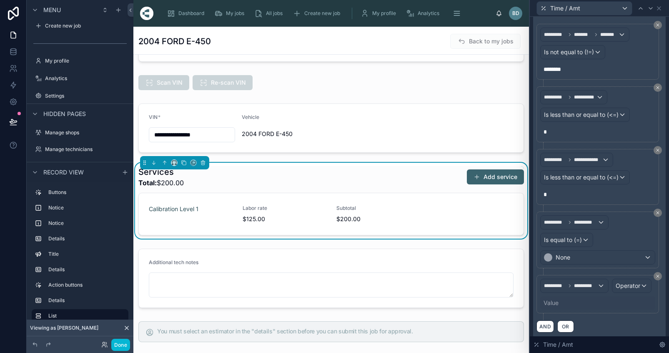
scroll to position [180, 0]
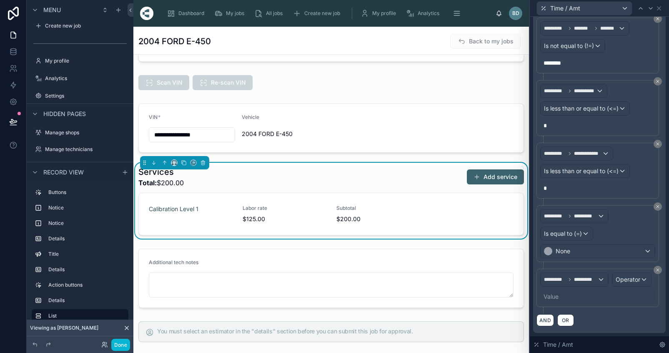
click at [616, 282] on span "Operator" at bounding box center [628, 278] width 25 height 7
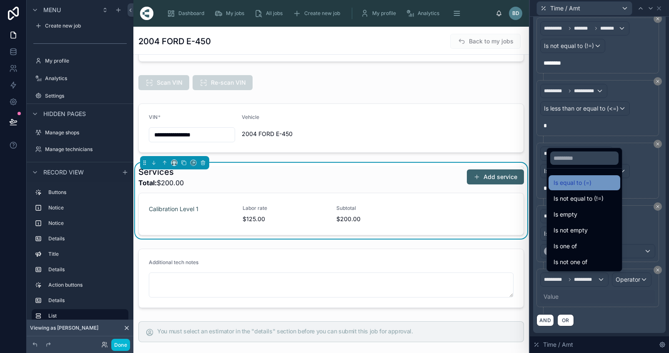
click at [580, 188] on span "Is equal to (=)" at bounding box center [572, 183] width 38 height 10
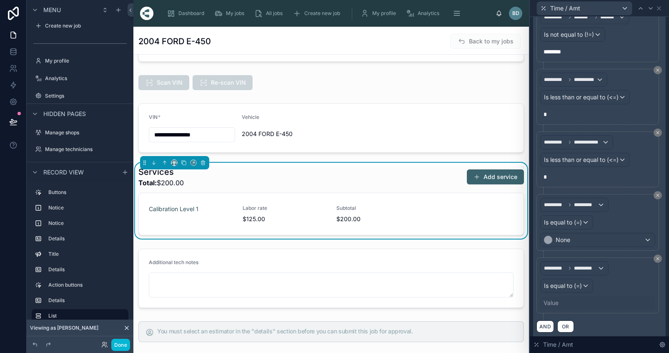
click at [557, 303] on div "Value" at bounding box center [550, 302] width 15 height 8
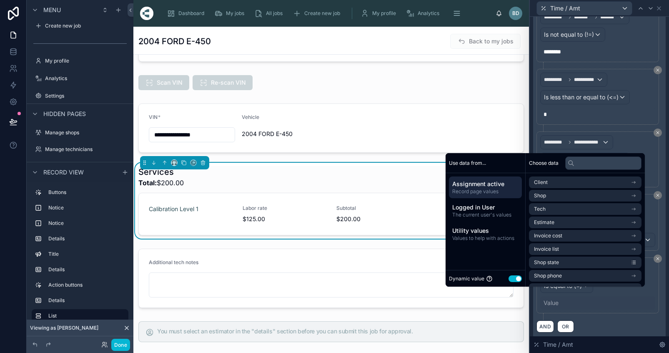
click at [518, 282] on button "Use setting" at bounding box center [514, 278] width 13 height 7
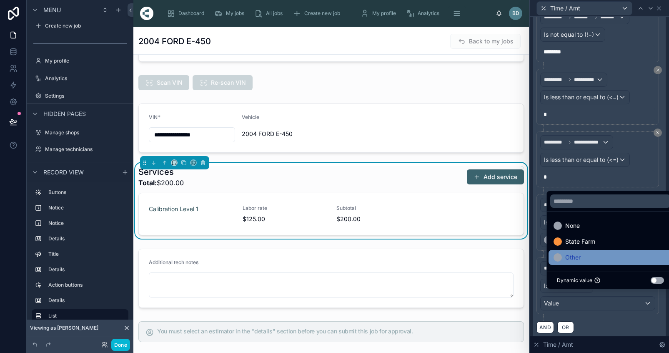
click at [587, 261] on div "Other" at bounding box center [610, 257] width 114 height 10
click at [663, 305] on div "**********" at bounding box center [599, 170] width 133 height 340
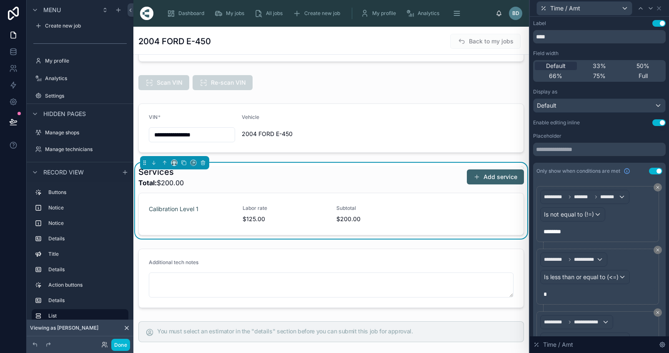
scroll to position [0, 0]
click at [658, 9] on div "Close Esc" at bounding box center [638, 15] width 42 height 15
click at [662, 8] on icon at bounding box center [659, 8] width 7 height 7
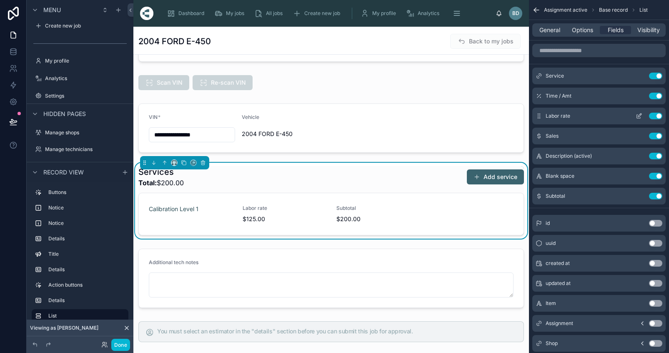
click at [642, 115] on icon "scrollable content" at bounding box center [639, 116] width 7 height 7
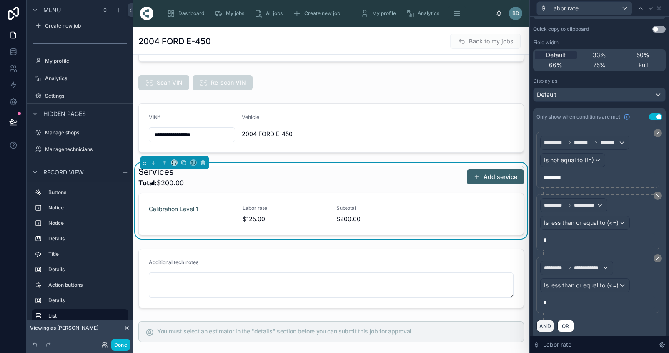
scroll to position [24, 0]
click at [551, 327] on button "AND" at bounding box center [545, 326] width 18 height 12
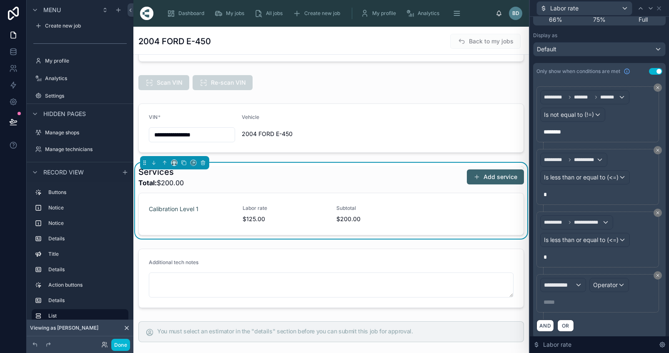
scroll to position [69, 0]
click at [586, 284] on div "**********" at bounding box center [563, 285] width 45 height 13
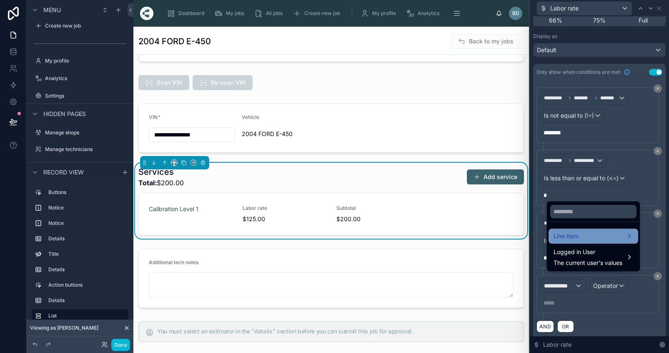
click at [572, 241] on span "Line Item" at bounding box center [565, 236] width 25 height 10
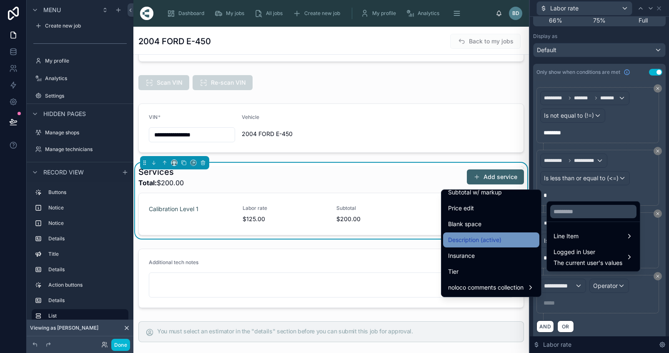
scroll to position [593, 0]
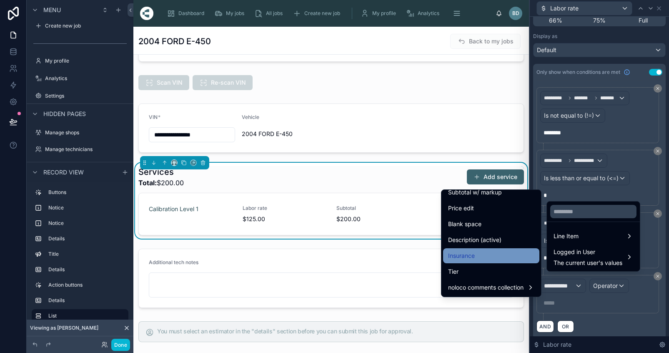
click at [474, 252] on span "Insurance" at bounding box center [461, 255] width 27 height 10
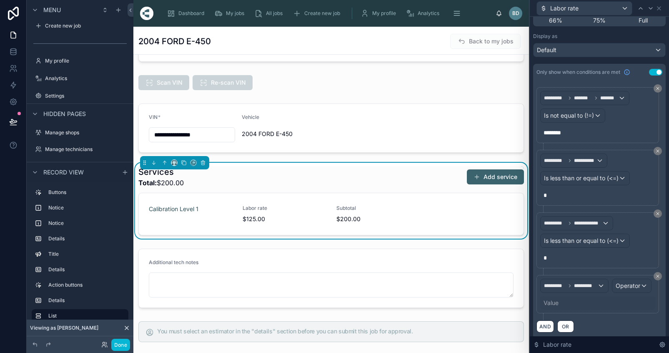
click at [616, 289] on span "Operator" at bounding box center [628, 285] width 25 height 7
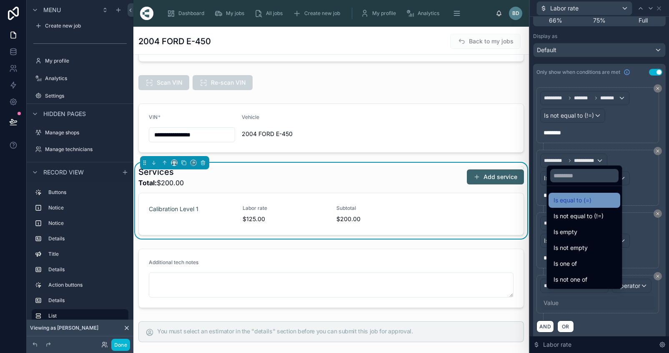
click at [596, 208] on div "Is equal to (=)" at bounding box center [584, 200] width 72 height 15
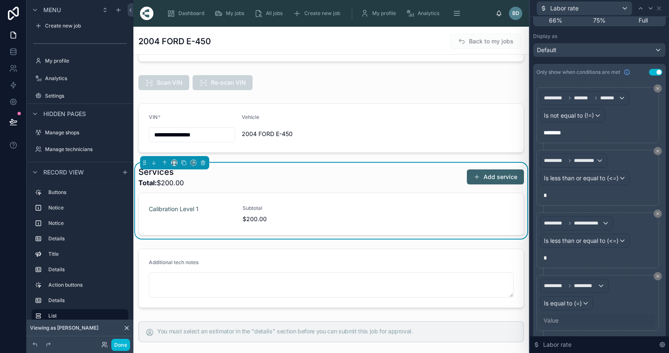
click at [558, 321] on div "Value" at bounding box center [550, 320] width 15 height 8
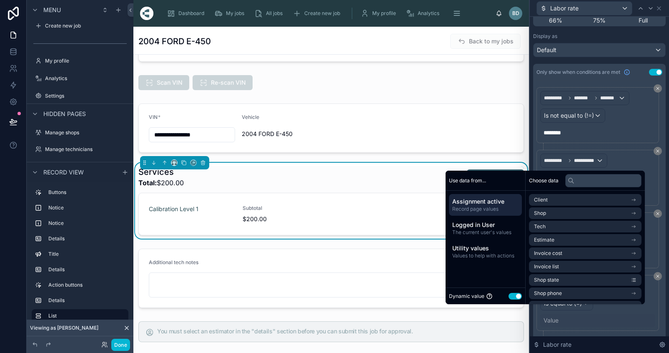
click at [521, 299] on button "Use setting" at bounding box center [514, 296] width 13 height 7
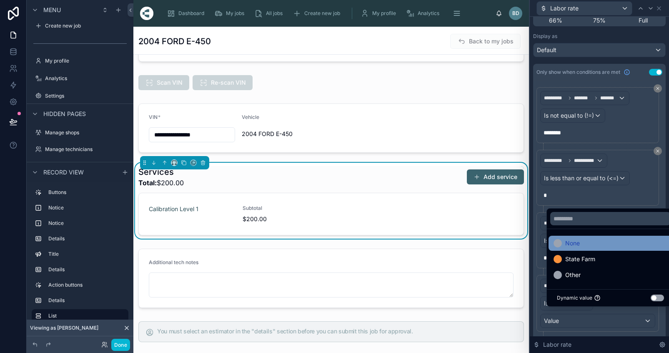
click at [582, 245] on div "None" at bounding box center [610, 243] width 114 height 10
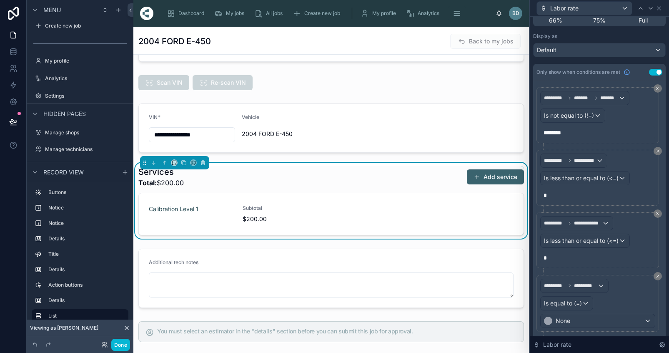
click at [663, 195] on div "**********" at bounding box center [599, 218] width 133 height 277
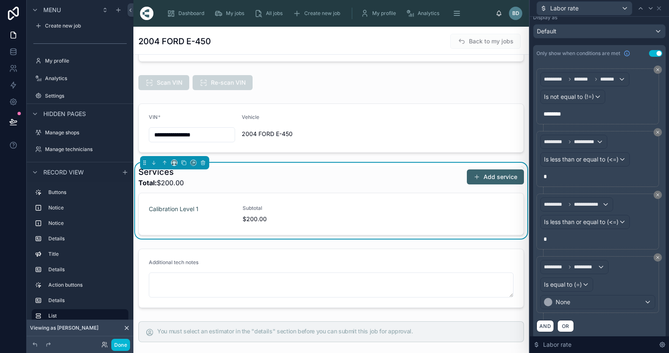
scroll to position [87, 0]
click at [470, 222] on div "Calibration Level 1 Subtotal $200.00" at bounding box center [331, 214] width 365 height 18
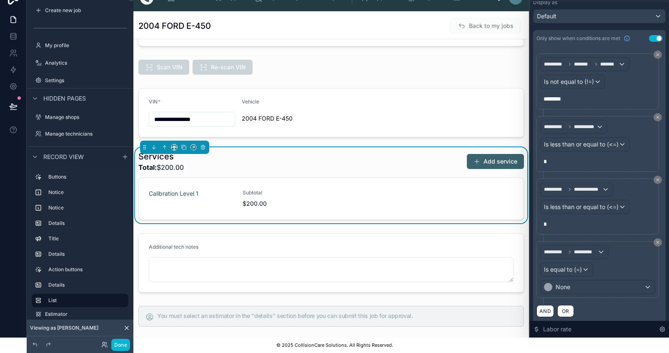
scroll to position [21, 0]
click at [571, 308] on span "OR" at bounding box center [565, 311] width 11 height 6
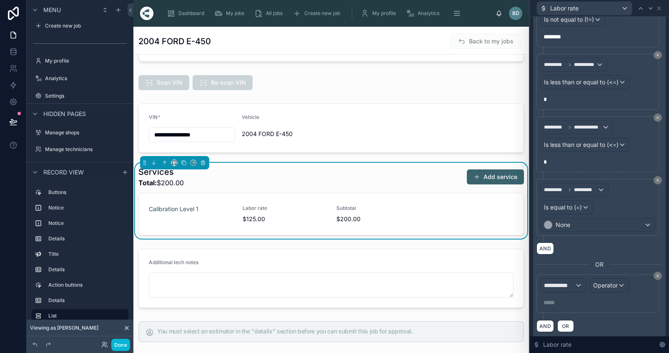
scroll to position [164, 0]
click at [658, 276] on icon at bounding box center [657, 275] width 5 height 5
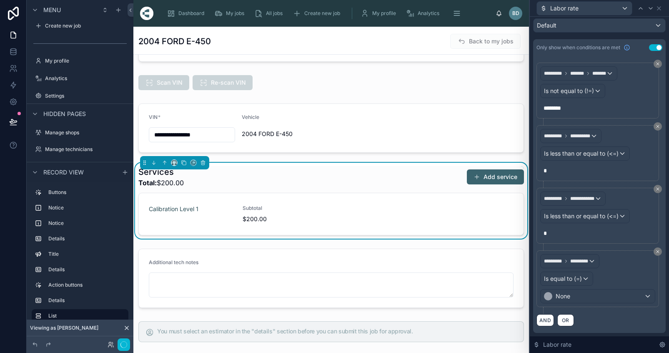
scroll to position [87, 0]
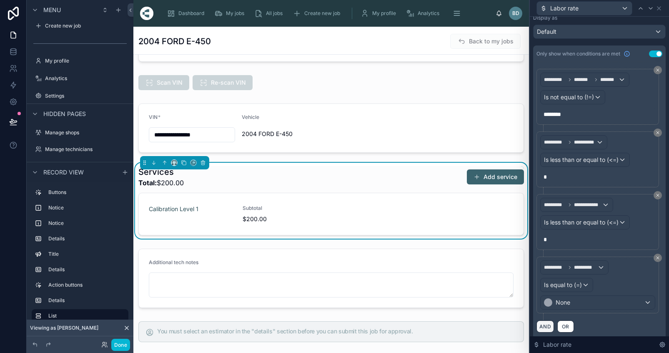
click at [548, 328] on button "AND" at bounding box center [545, 326] width 18 height 12
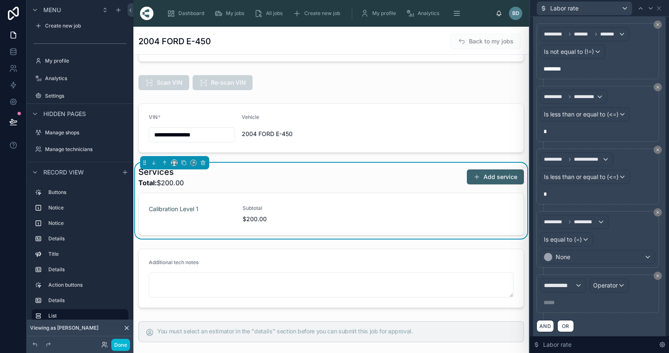
scroll to position [132, 0]
click at [585, 278] on button "**********" at bounding box center [563, 285] width 46 height 14
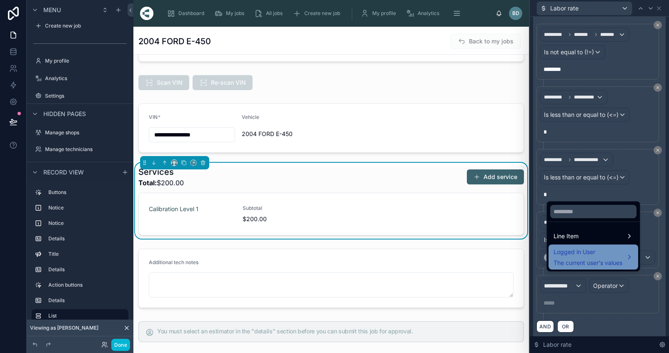
click at [584, 265] on span "The current user's values" at bounding box center [587, 262] width 69 height 8
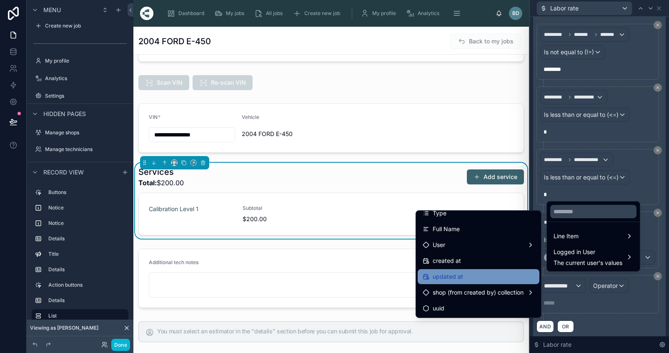
scroll to position [197, 0]
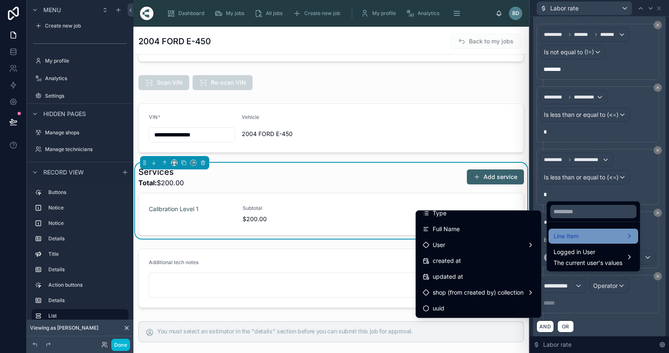
click at [586, 243] on div "Line Item" at bounding box center [593, 235] width 90 height 15
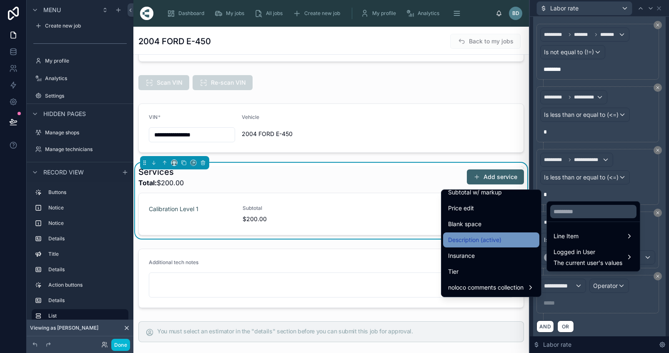
scroll to position [593, 0]
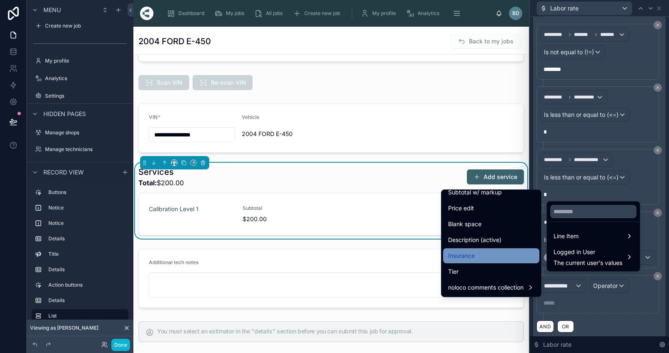
click at [461, 260] on span "Insurance" at bounding box center [461, 255] width 27 height 10
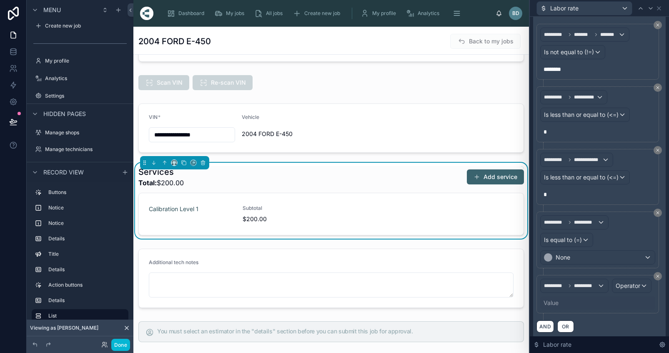
click at [616, 289] on span "Operator" at bounding box center [628, 285] width 25 height 7
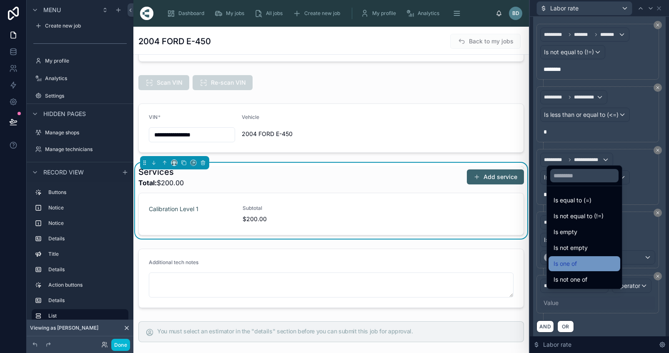
click at [593, 268] on div "Is one of" at bounding box center [584, 263] width 62 height 10
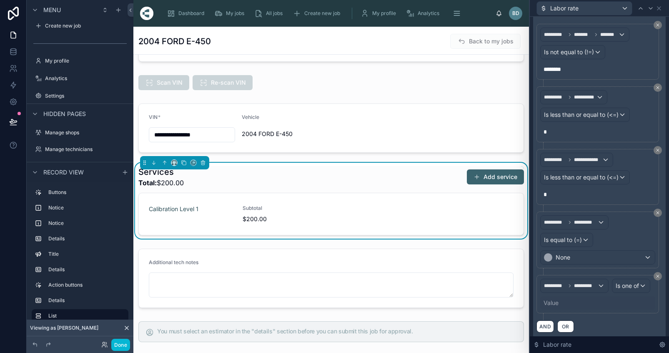
click at [558, 307] on div "Value" at bounding box center [550, 302] width 15 height 8
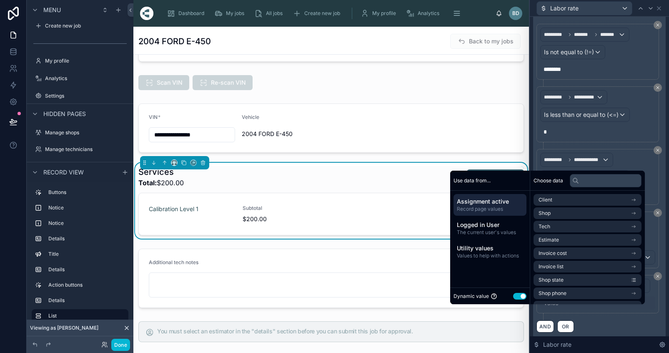
click at [520, 299] on button "Use setting" at bounding box center [519, 296] width 13 height 7
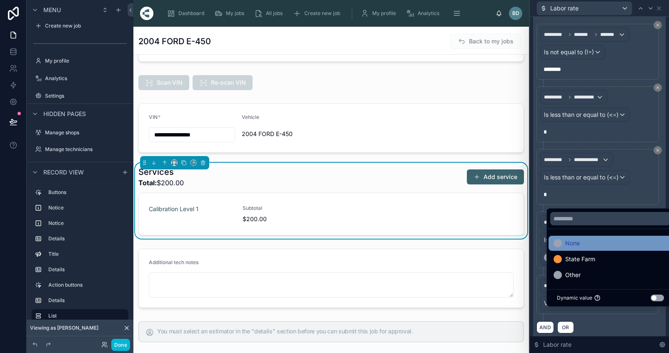
click at [575, 246] on span "None" at bounding box center [572, 243] width 15 height 10
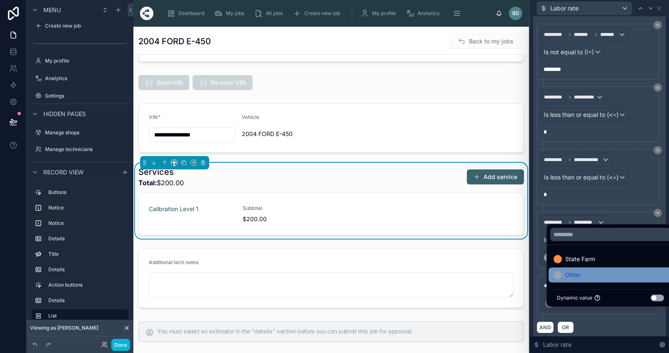
click at [583, 280] on div "Other" at bounding box center [610, 275] width 114 height 10
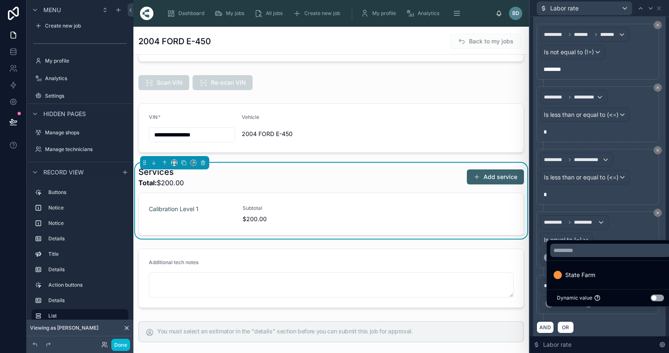
click at [662, 321] on div "**********" at bounding box center [599, 178] width 133 height 323
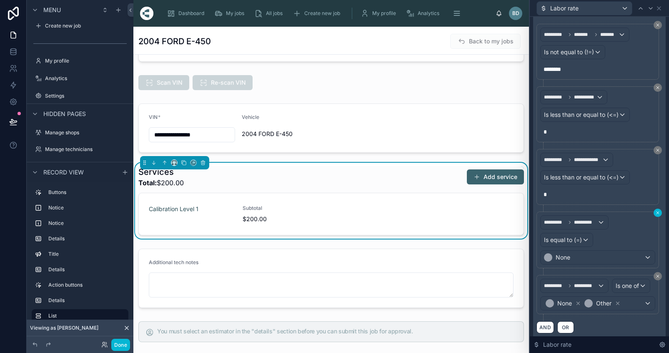
click at [657, 213] on icon at bounding box center [657, 212] width 3 height 3
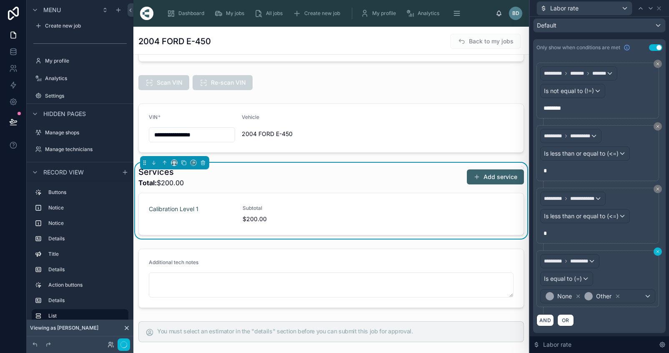
scroll to position [87, 0]
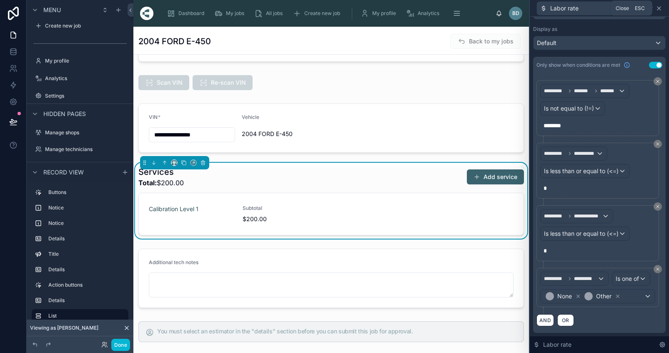
click at [662, 6] on icon at bounding box center [659, 8] width 7 height 7
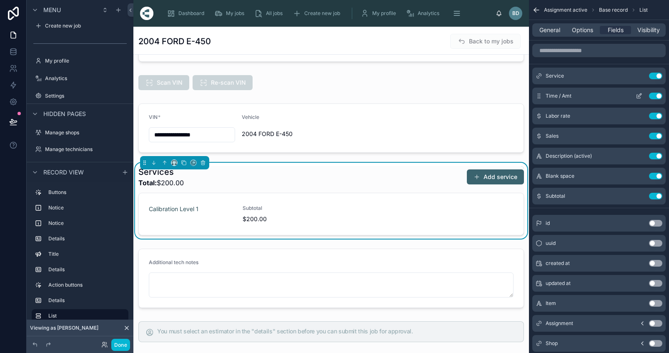
click at [642, 95] on icon "scrollable content" at bounding box center [639, 96] width 7 height 7
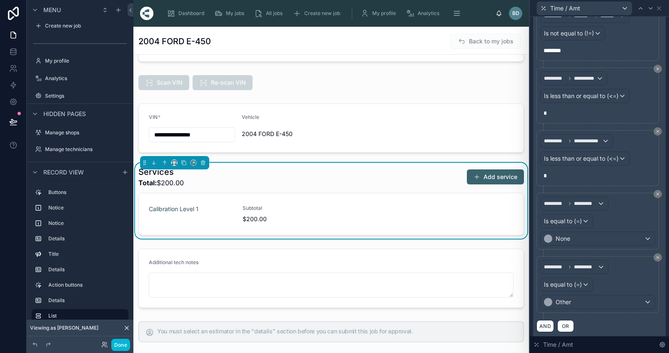
scroll to position [180, 0]
click at [593, 283] on div "Is equal to (=)" at bounding box center [567, 284] width 52 height 13
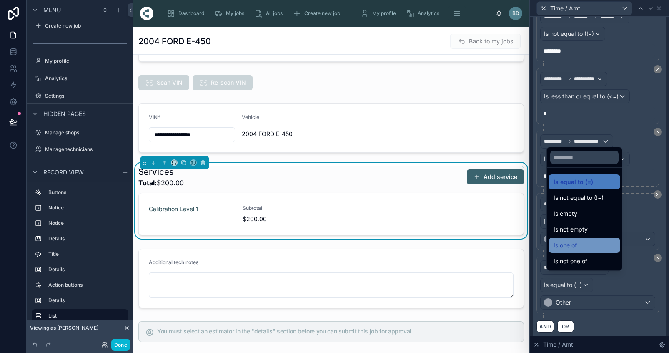
click at [576, 250] on span "Is one of" at bounding box center [564, 245] width 23 height 10
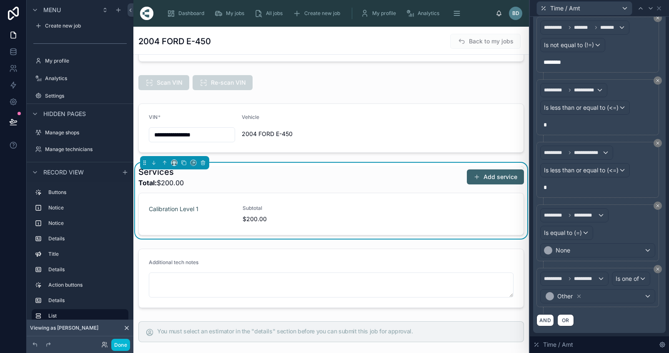
click at [646, 300] on div "Other" at bounding box center [598, 295] width 114 height 13
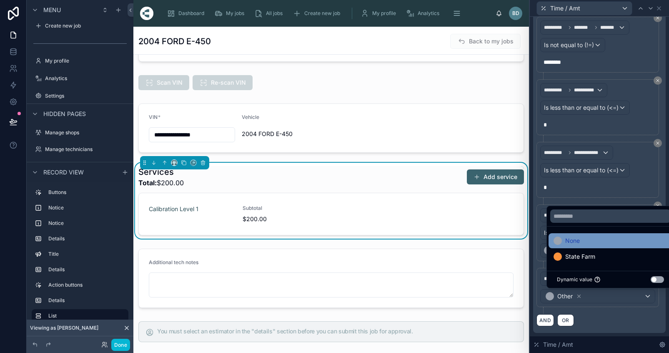
click at [573, 245] on span "None" at bounding box center [572, 240] width 15 height 10
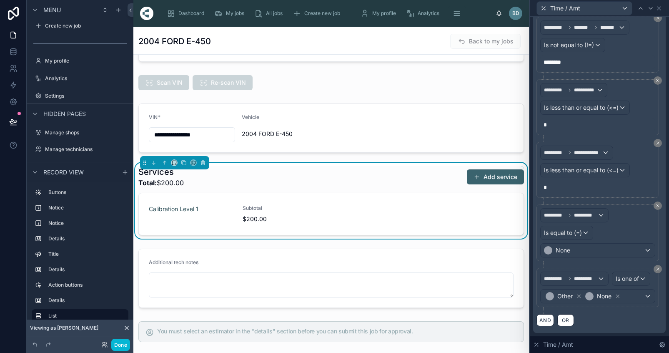
click at [662, 229] on div "**********" at bounding box center [599, 171] width 133 height 323
click at [18, 116] on button at bounding box center [13, 121] width 18 height 23
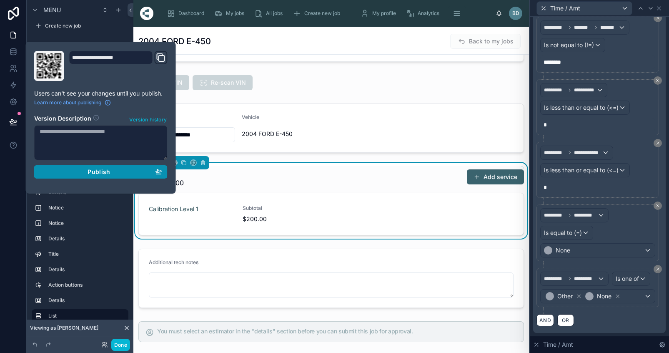
click at [93, 173] on span "Publish" at bounding box center [99, 172] width 23 height 8
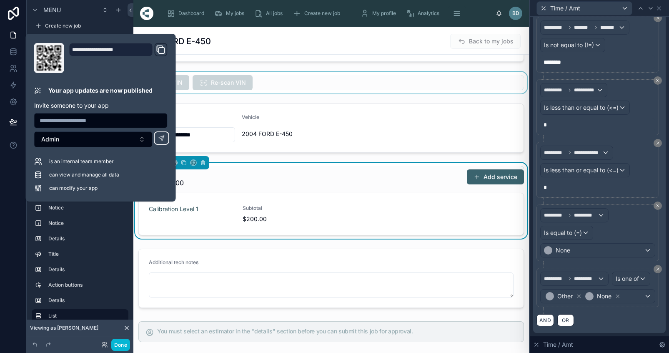
click at [521, 90] on div at bounding box center [331, 83] width 396 height 22
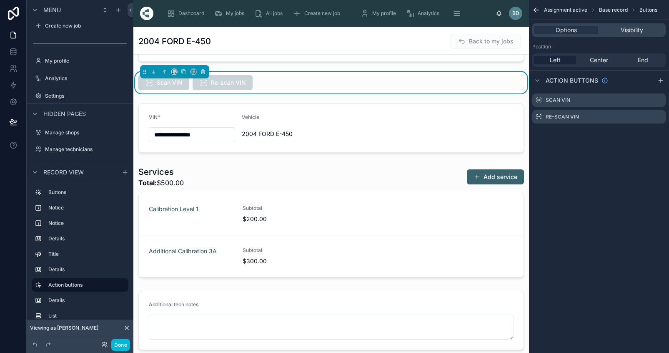
click at [590, 210] on div "Assignment active Base record Buttons Options Visibility Position Left Center E…" at bounding box center [599, 176] width 140 height 353
click at [11, 56] on link at bounding box center [13, 51] width 26 height 17
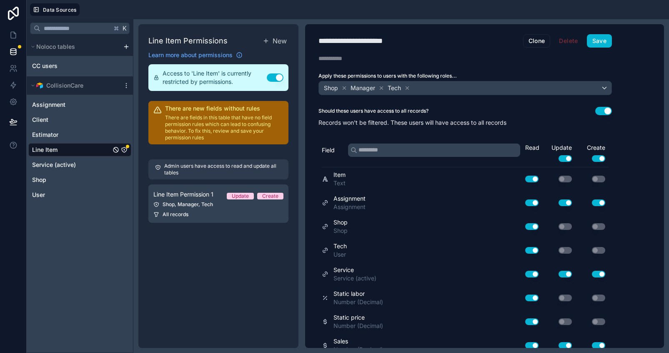
click at [124, 150] on icon "Line Item" at bounding box center [124, 149] width 7 height 7
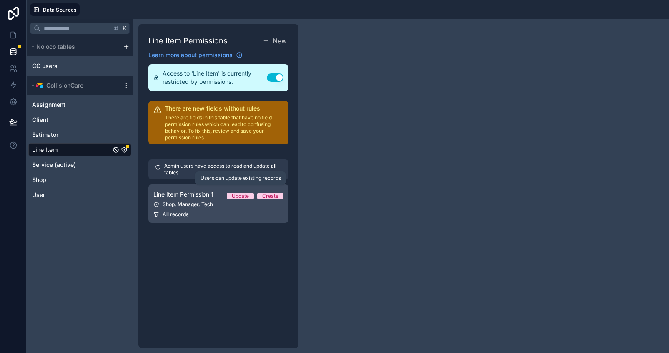
click at [235, 198] on div "Update" at bounding box center [240, 196] width 17 height 7
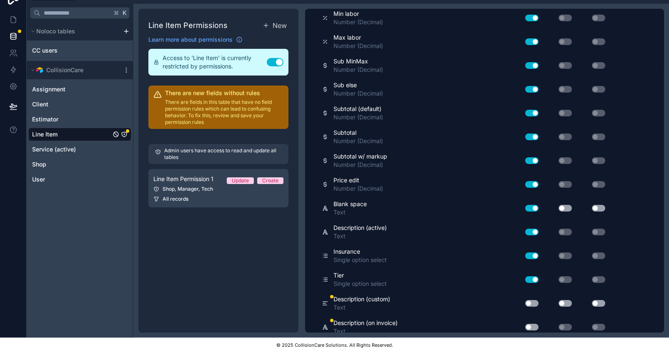
scroll to position [21, 0]
click at [531, 300] on button "Use setting" at bounding box center [531, 303] width 13 height 7
click at [565, 300] on button "Use setting" at bounding box center [564, 303] width 13 height 7
click at [598, 300] on button "Use setting" at bounding box center [598, 303] width 13 height 7
click at [531, 323] on button "Use setting" at bounding box center [531, 326] width 13 height 7
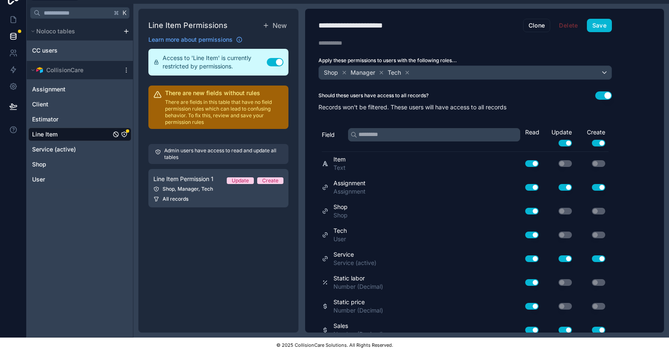
scroll to position [0, 0]
click at [598, 20] on button "Save" at bounding box center [599, 25] width 25 height 13
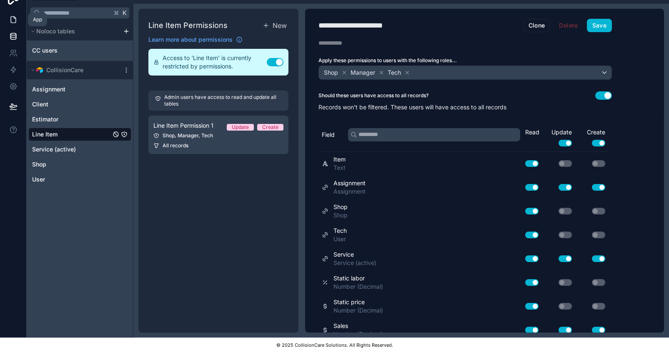
click at [15, 17] on icon at bounding box center [13, 20] width 5 height 6
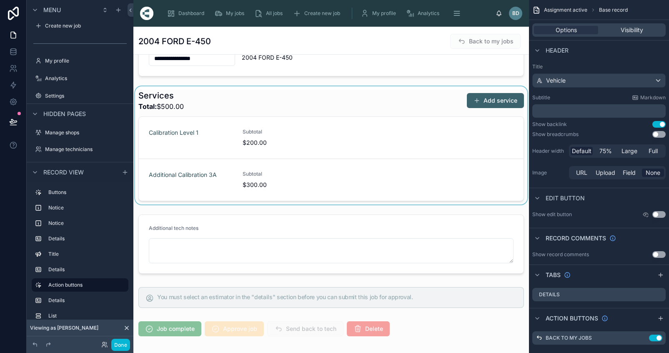
scroll to position [378, 0]
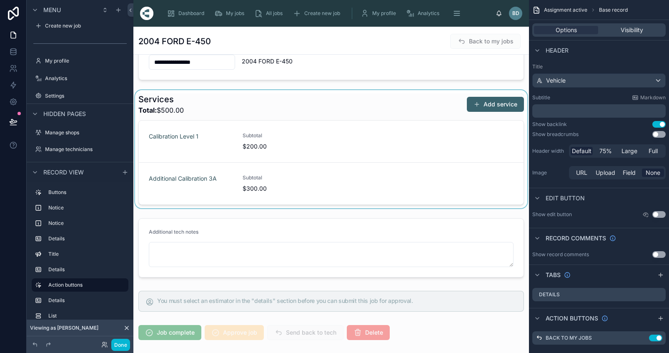
click at [318, 100] on div at bounding box center [331, 149] width 396 height 118
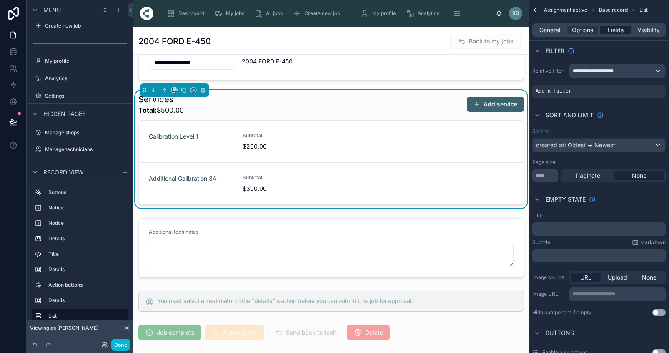
click at [621, 28] on span "Fields" at bounding box center [616, 30] width 16 height 8
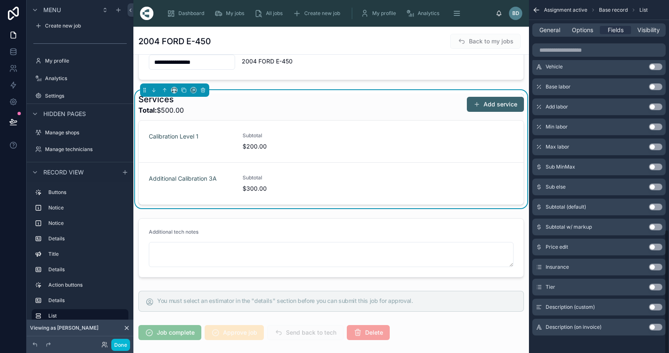
scroll to position [636, 0]
click at [662, 307] on button "Use setting" at bounding box center [655, 307] width 13 height 7
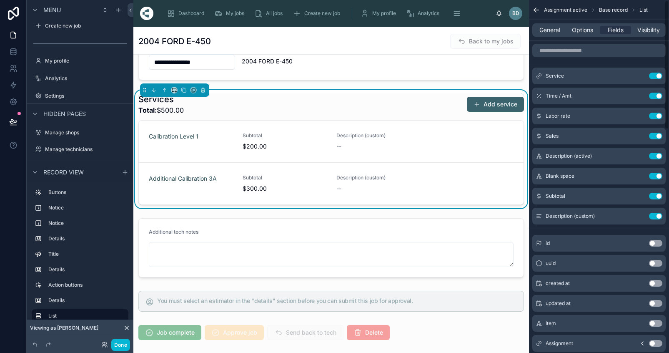
scroll to position [0, 0]
click at [641, 174] on icon "scrollable content" at bounding box center [639, 174] width 3 height 3
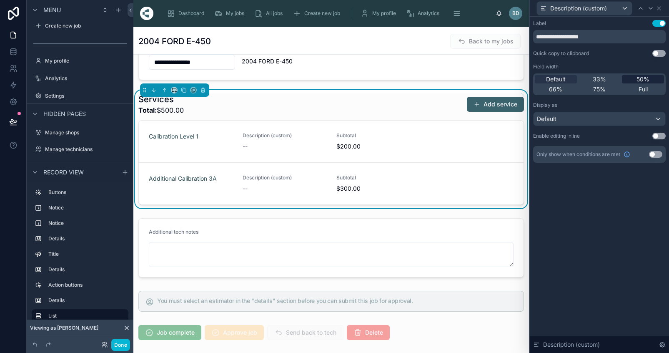
click at [646, 78] on span "50%" at bounding box center [642, 79] width 13 height 8
click at [560, 90] on span "66%" at bounding box center [555, 89] width 13 height 8
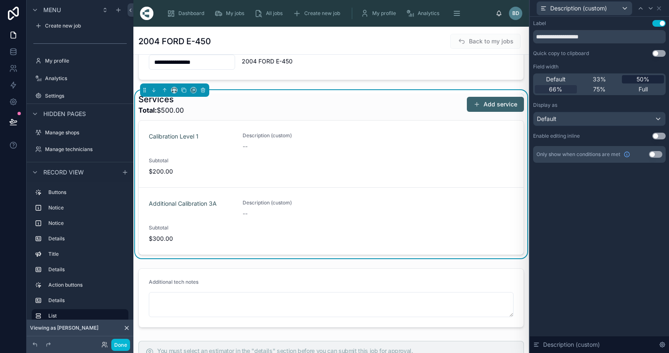
click at [646, 79] on span "50%" at bounding box center [642, 79] width 13 height 8
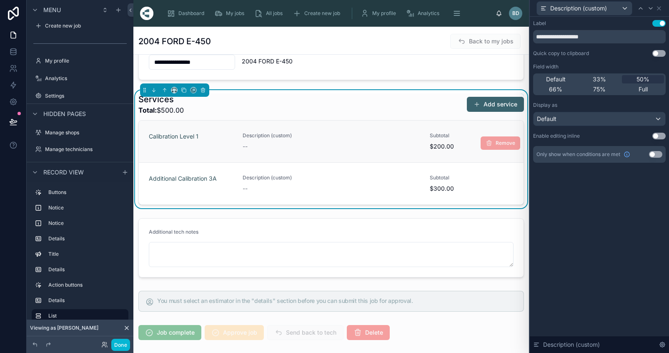
click at [348, 147] on div "--" at bounding box center [332, 146] width 178 height 8
click at [617, 38] on input "**********" at bounding box center [599, 36] width 133 height 13
type input "**********"
click at [660, 154] on button "Use setting" at bounding box center [655, 154] width 13 height 7
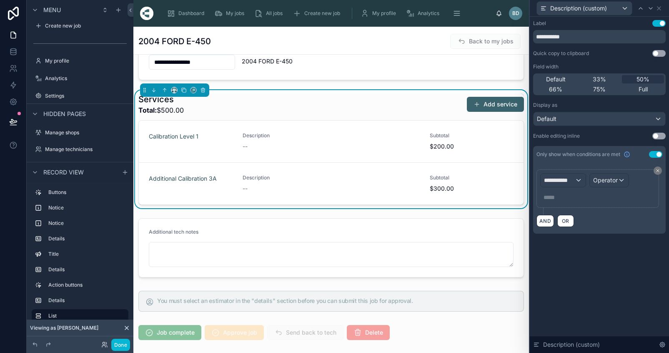
click at [583, 183] on div "**********" at bounding box center [563, 179] width 45 height 13
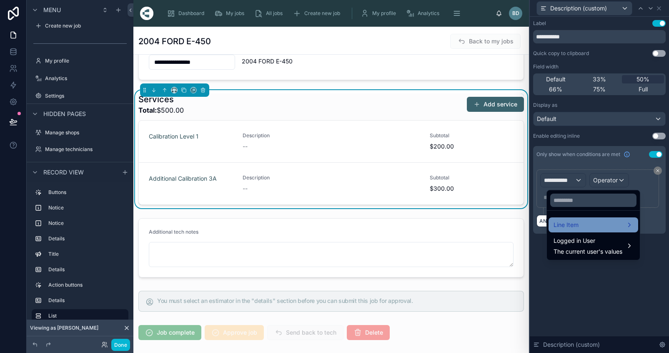
click at [574, 230] on div "Line Item" at bounding box center [593, 224] width 90 height 15
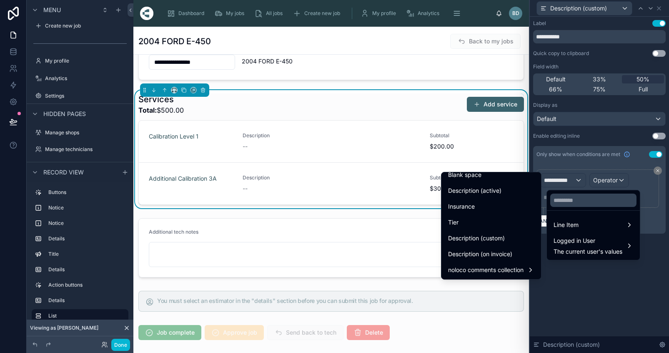
scroll to position [624, 0]
click at [473, 200] on div "Insurance" at bounding box center [491, 206] width 96 height 15
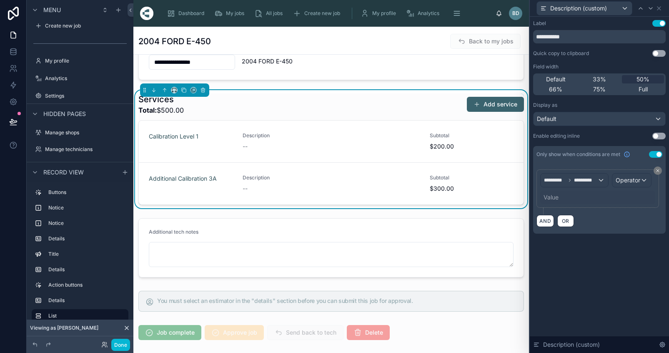
click at [640, 180] on span "Operator" at bounding box center [628, 179] width 25 height 7
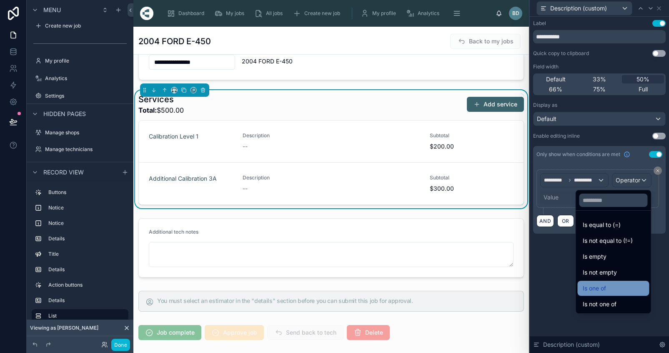
click at [583, 287] on span "Is one of" at bounding box center [594, 288] width 23 height 10
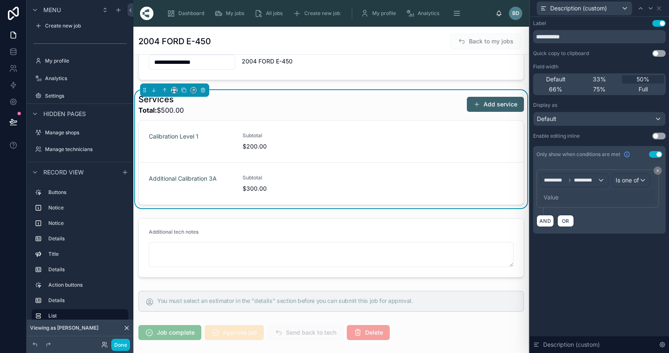
click at [558, 195] on div "Value" at bounding box center [550, 197] width 15 height 8
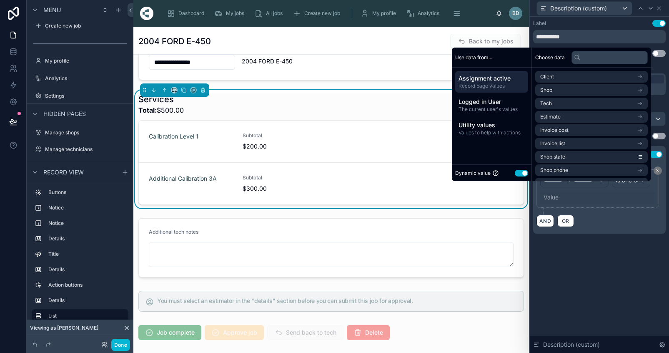
click at [525, 176] on button "Use setting" at bounding box center [521, 173] width 13 height 7
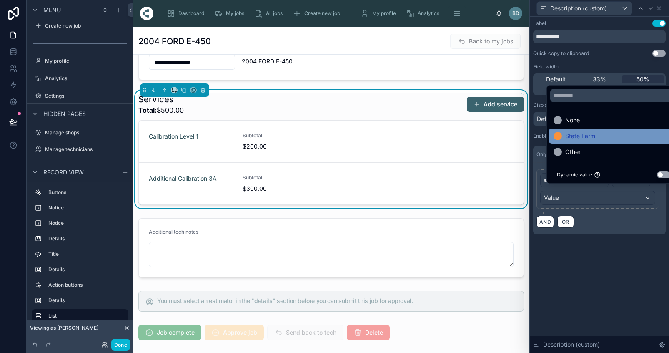
click at [589, 141] on span "State Farm" at bounding box center [580, 136] width 30 height 10
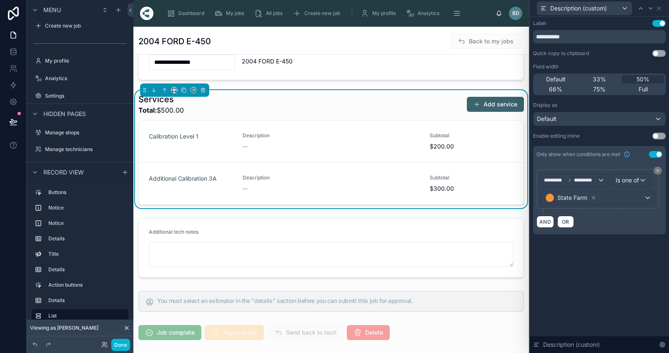
click at [609, 294] on div "**********" at bounding box center [599, 185] width 139 height 336
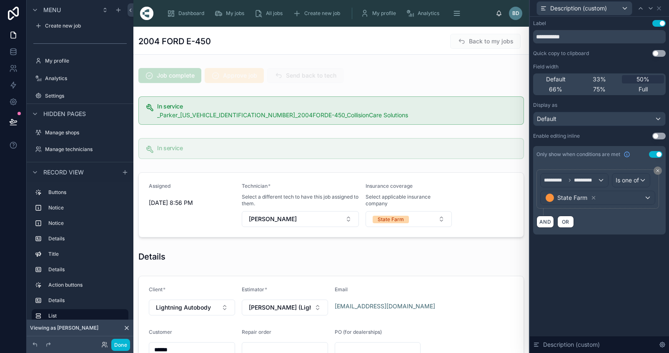
scroll to position [0, 0]
click at [662, 7] on icon at bounding box center [659, 8] width 7 height 7
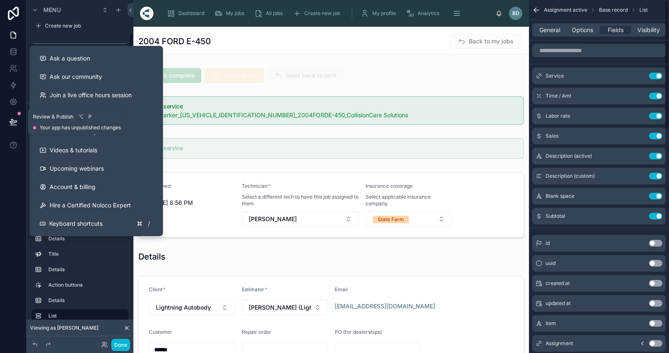
click at [15, 124] on icon at bounding box center [13, 122] width 8 height 8
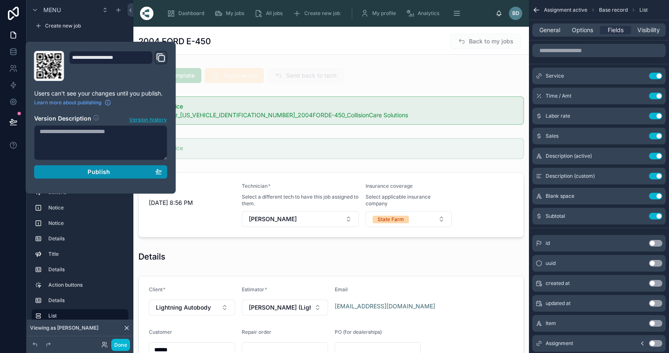
click at [112, 168] on div "Publish" at bounding box center [101, 172] width 123 height 8
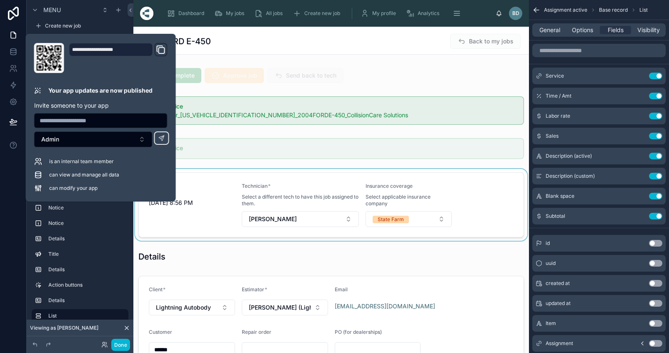
click at [525, 240] on div at bounding box center [331, 205] width 396 height 72
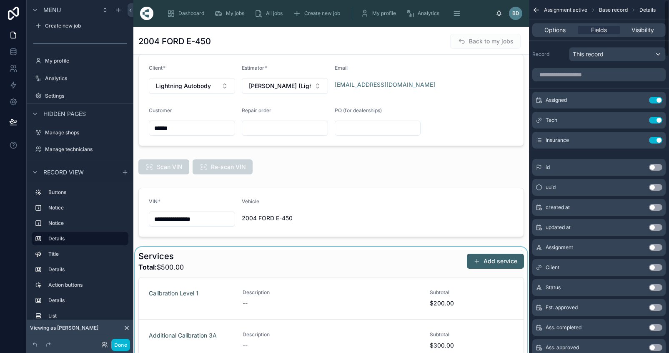
click at [333, 317] on div at bounding box center [331, 306] width 396 height 118
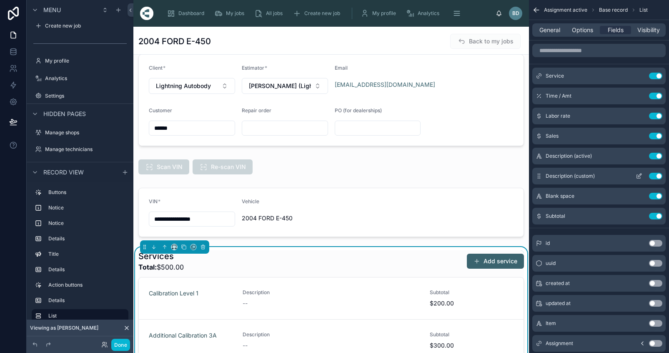
click at [642, 176] on icon "scrollable content" at bounding box center [639, 176] width 7 height 7
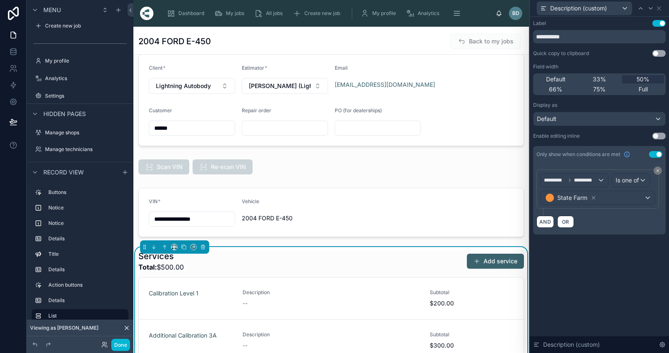
click at [648, 120] on div "Default" at bounding box center [599, 118] width 132 height 13
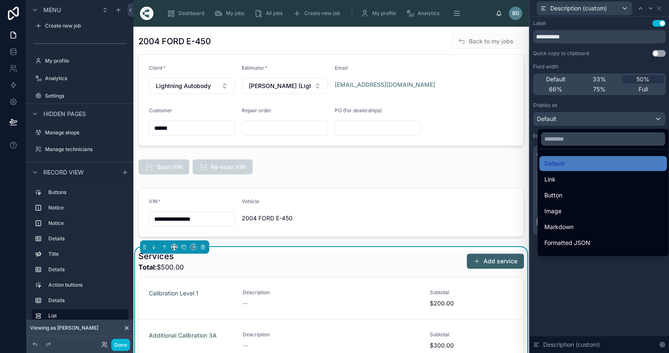
click at [618, 298] on div at bounding box center [599, 176] width 139 height 353
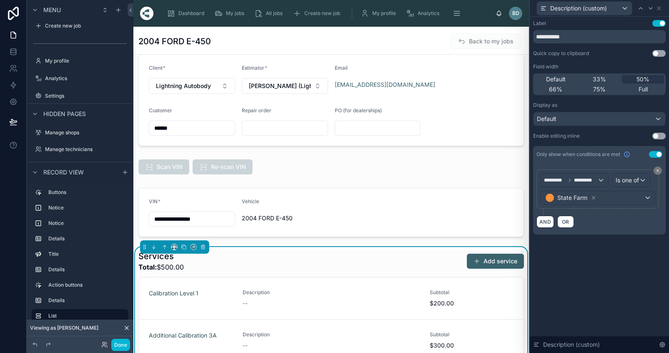
click at [663, 136] on button "Use setting" at bounding box center [658, 136] width 13 height 7
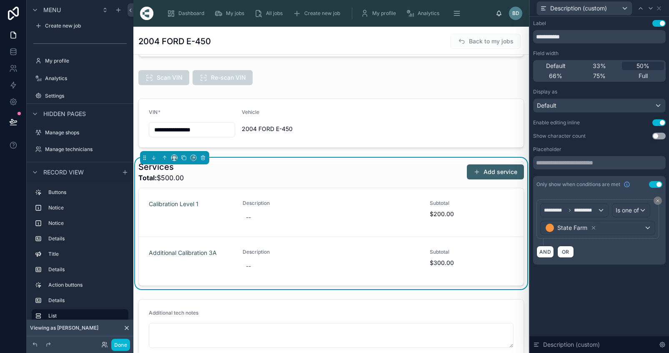
scroll to position [311, 0]
click at [662, 8] on icon at bounding box center [659, 8] width 7 height 7
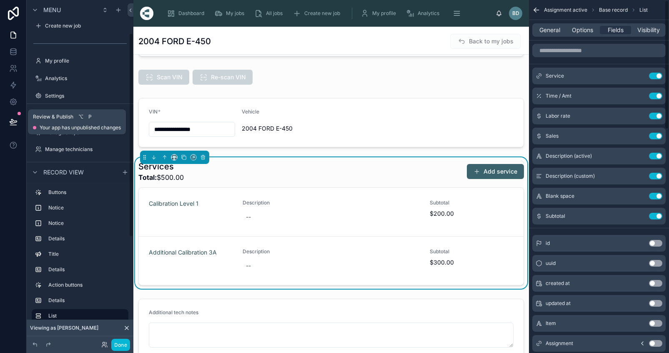
click at [6, 120] on button at bounding box center [13, 121] width 18 height 23
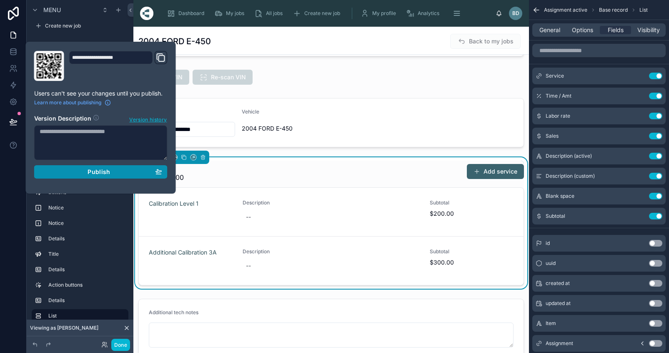
click at [110, 175] on button "Publish" at bounding box center [100, 171] width 133 height 13
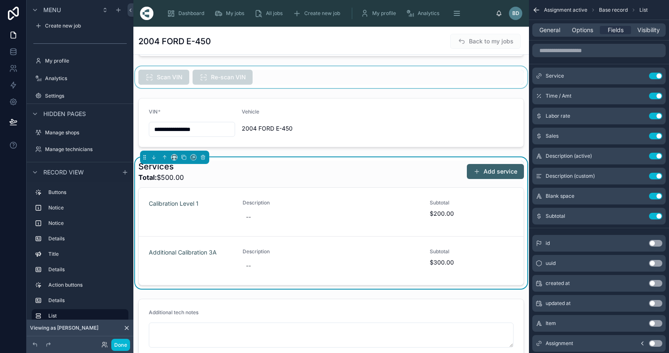
click at [303, 88] on div at bounding box center [331, 77] width 396 height 22
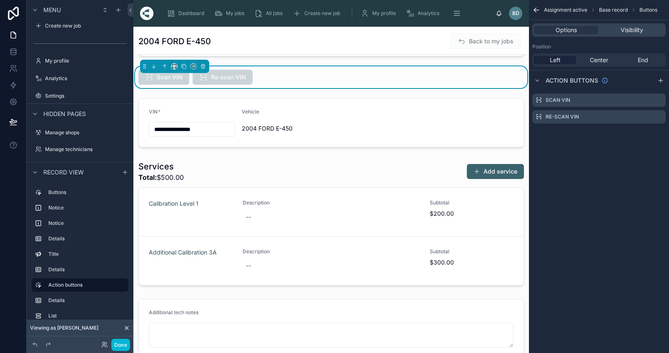
click at [303, 88] on div "Scan VIN Re-scan VIN" at bounding box center [331, 77] width 396 height 22
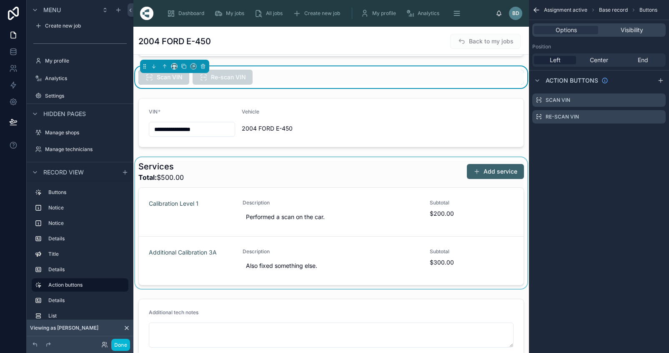
click at [491, 175] on div at bounding box center [331, 222] width 396 height 131
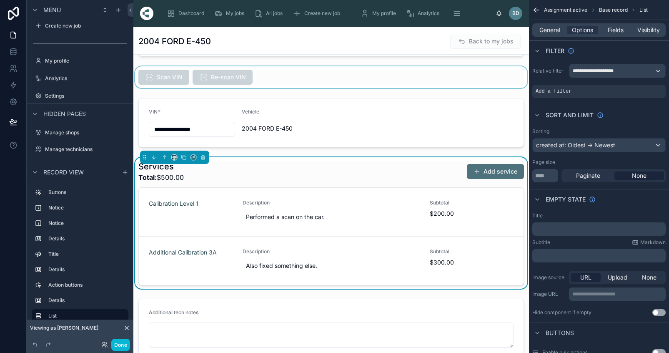
click at [494, 173] on button "Add service" at bounding box center [495, 171] width 57 height 15
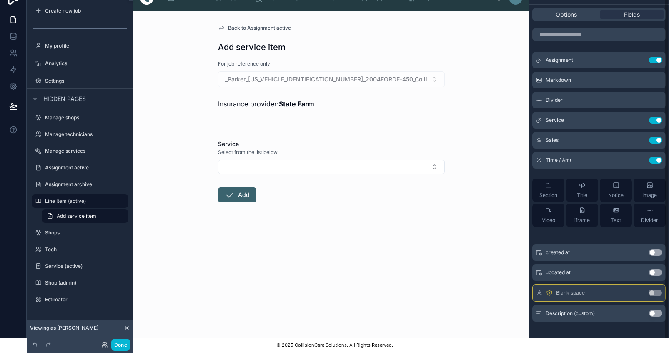
click at [660, 310] on button "Use setting" at bounding box center [655, 313] width 13 height 7
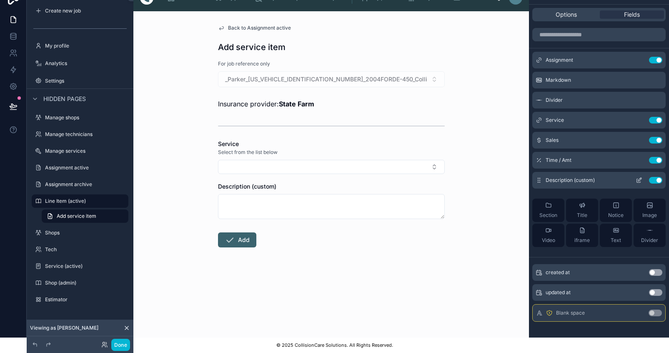
click at [642, 177] on icon "scrollable content" at bounding box center [639, 180] width 7 height 7
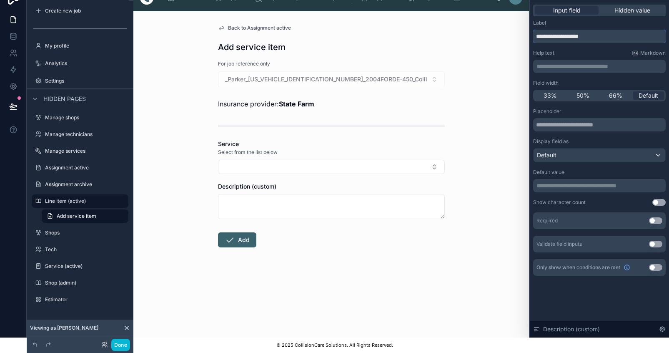
click at [608, 33] on input "**********" at bounding box center [599, 36] width 133 height 13
type input "**********"
click at [558, 181] on p "**********" at bounding box center [600, 185] width 128 height 8
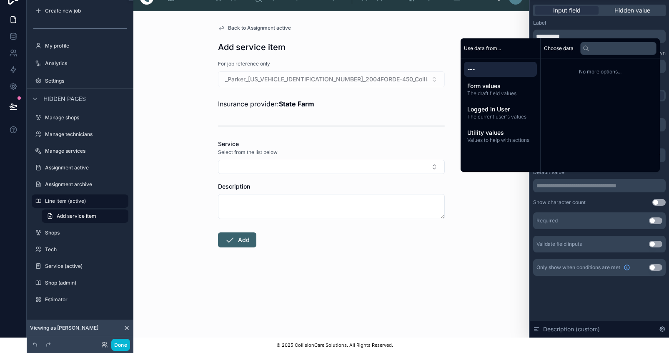
click at [601, 303] on div "**********" at bounding box center [599, 169] width 139 height 336
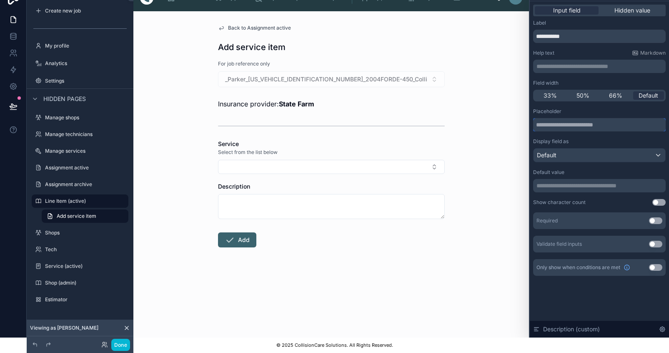
click at [563, 121] on input "text" at bounding box center [599, 124] width 133 height 13
type input "**********"
click at [662, 264] on button "Use setting" at bounding box center [655, 267] width 13 height 7
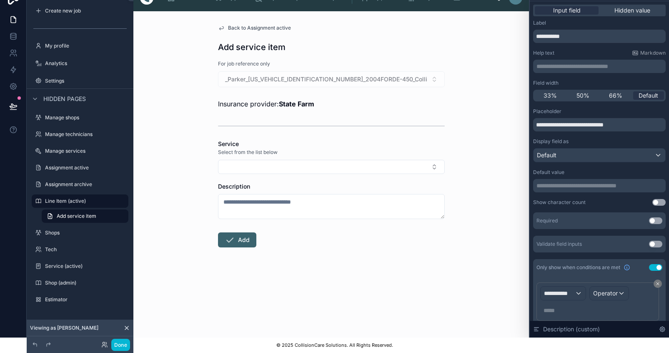
click at [582, 287] on div "**********" at bounding box center [563, 292] width 45 height 13
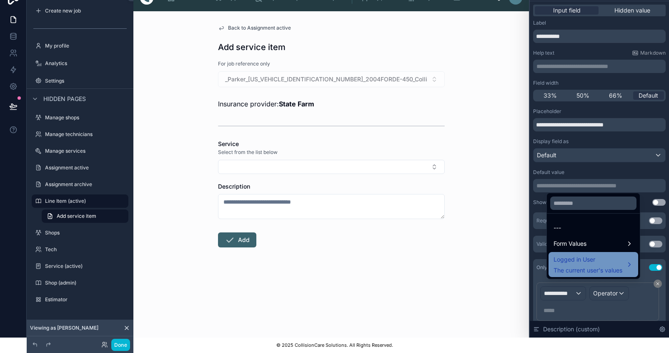
scroll to position [21, 0]
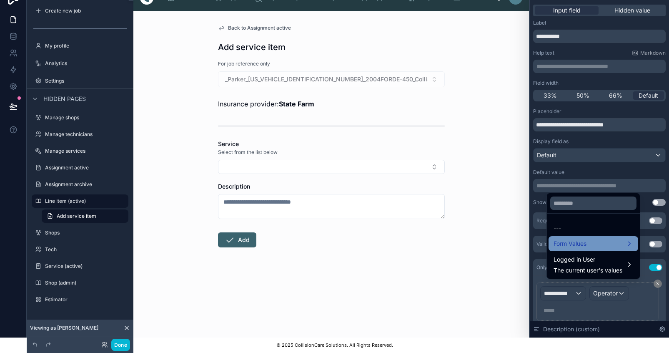
click at [586, 246] on span "Form Values" at bounding box center [569, 243] width 33 height 10
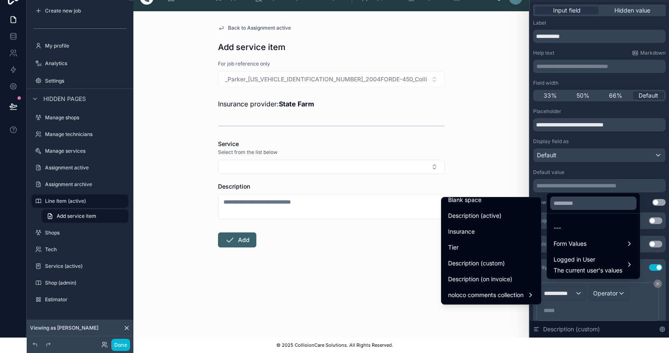
scroll to position [624, 0]
click at [475, 227] on span "Insurance" at bounding box center [461, 231] width 27 height 10
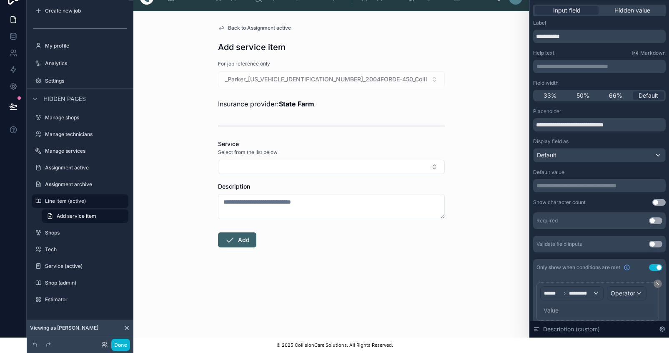
click at [558, 306] on div "Value" at bounding box center [550, 310] width 15 height 8
click at [635, 289] on span "Operator" at bounding box center [623, 292] width 25 height 7
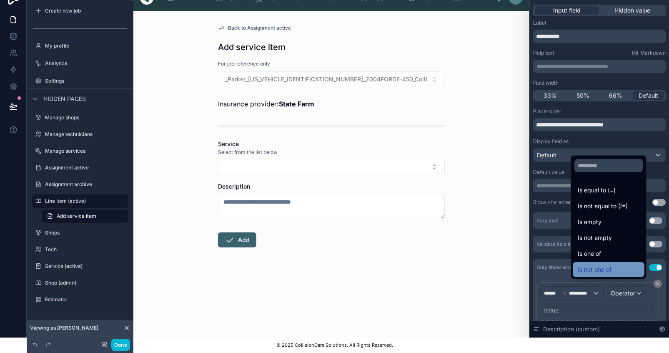
click at [606, 267] on div "Is not one of" at bounding box center [609, 269] width 62 height 10
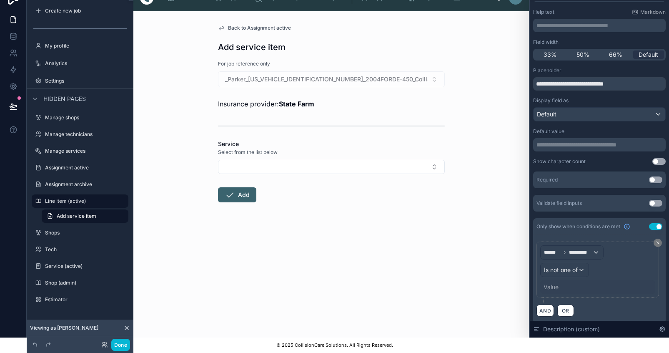
scroll to position [40, 0]
click at [558, 283] on div "Value" at bounding box center [550, 287] width 15 height 8
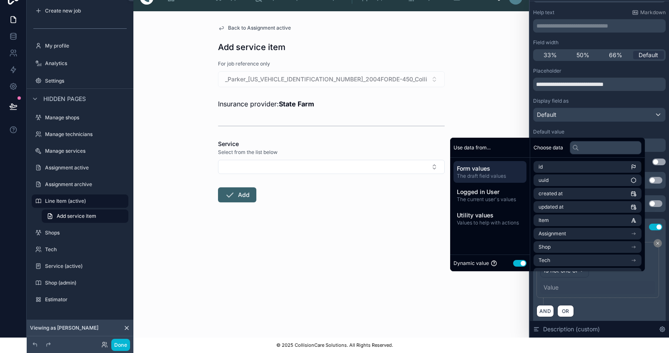
click at [520, 260] on button "Use setting" at bounding box center [519, 263] width 13 height 7
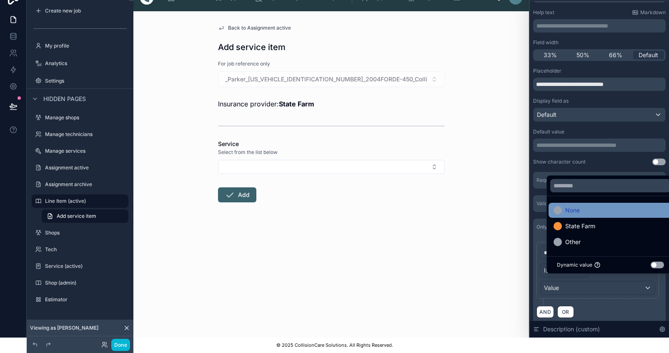
click at [585, 210] on div "None" at bounding box center [610, 210] width 114 height 10
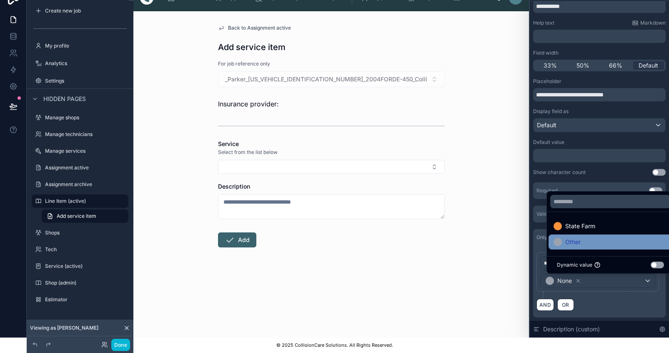
click at [573, 240] on span "Other" at bounding box center [572, 242] width 15 height 10
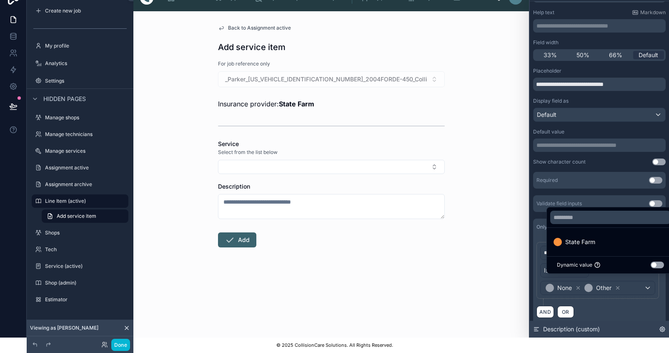
click at [645, 323] on div "Description (custom)" at bounding box center [599, 328] width 139 height 17
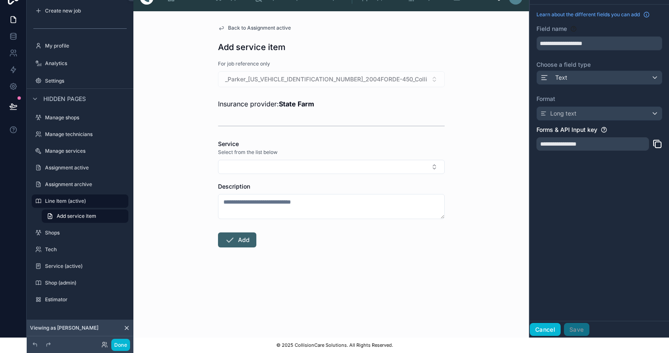
click at [550, 333] on button "Cancel" at bounding box center [545, 329] width 31 height 13
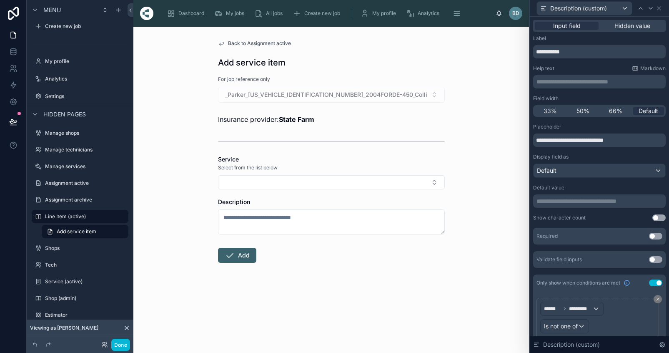
scroll to position [0, 0]
click at [662, 11] on icon at bounding box center [659, 8] width 7 height 7
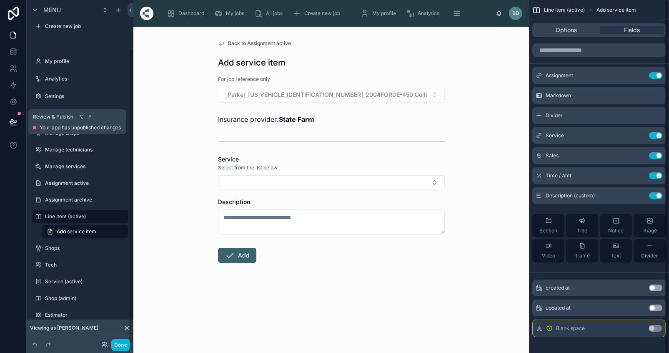
click at [13, 120] on icon at bounding box center [13, 121] width 7 height 4
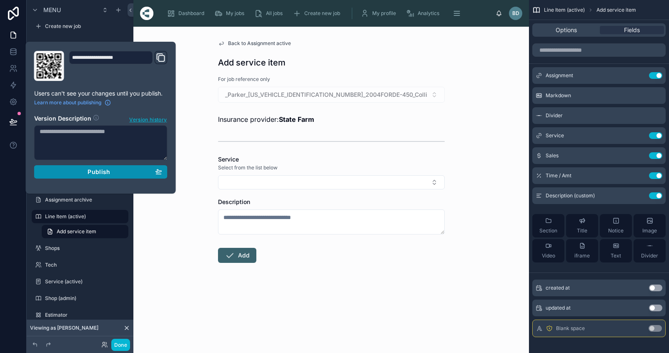
click at [115, 172] on div "Publish" at bounding box center [101, 172] width 123 height 8
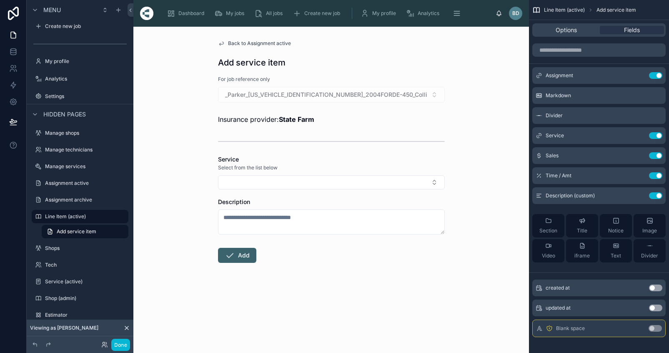
click at [343, 318] on div "Back to Assignment active Add service item For job reference only _Parker_[US_V…" at bounding box center [331, 190] width 396 height 326
click at [269, 178] on button "Select Button" at bounding box center [331, 182] width 227 height 14
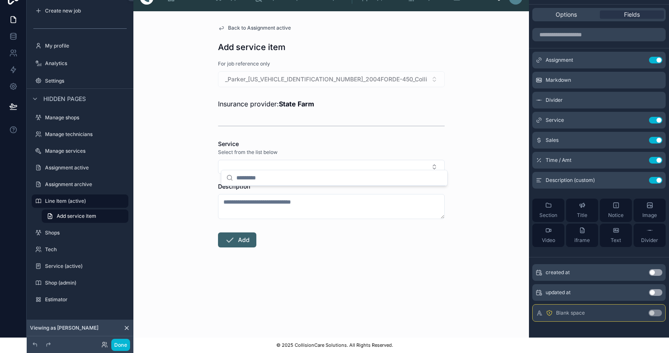
click at [182, 201] on div "Back to Assignment active Add service item For job reference only _Parker_[US_V…" at bounding box center [331, 174] width 396 height 326
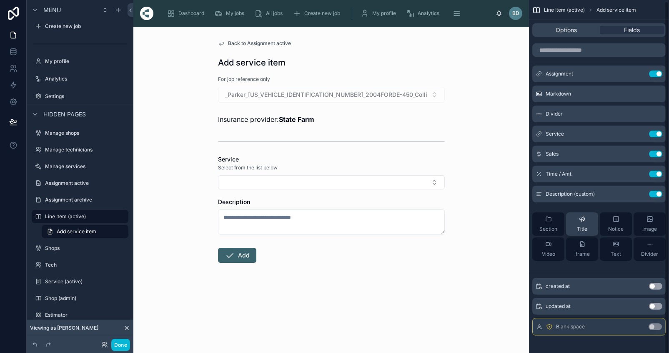
scroll to position [1, 0]
click at [642, 195] on icon "scrollable content" at bounding box center [639, 194] width 7 height 7
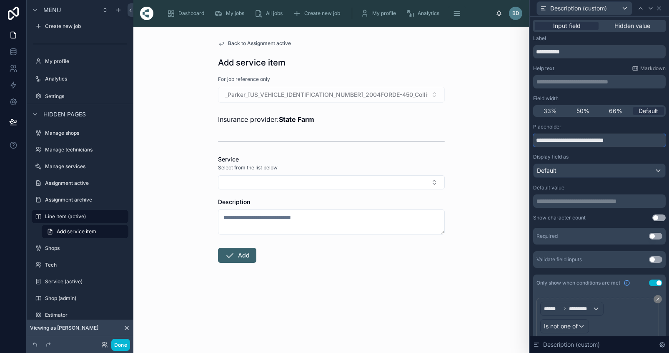
click at [601, 139] on input "**********" at bounding box center [599, 139] width 133 height 13
type input "*"
type input "**********"
click at [10, 120] on icon at bounding box center [13, 122] width 8 height 8
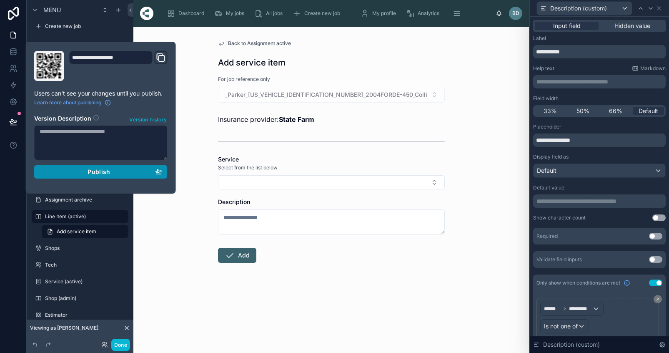
click at [123, 176] on button "Publish" at bounding box center [100, 171] width 133 height 13
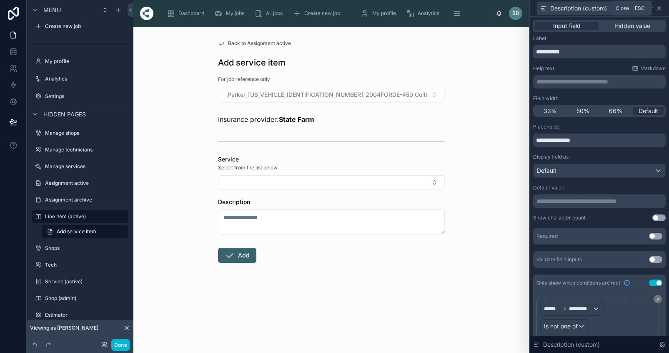
click at [662, 6] on icon at bounding box center [659, 8] width 7 height 7
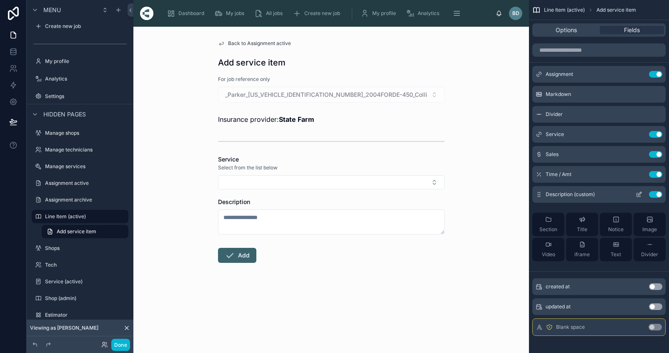
click at [591, 195] on span "Description (custom)" at bounding box center [570, 194] width 49 height 7
click at [642, 193] on icon "scrollable content" at bounding box center [639, 194] width 7 height 7
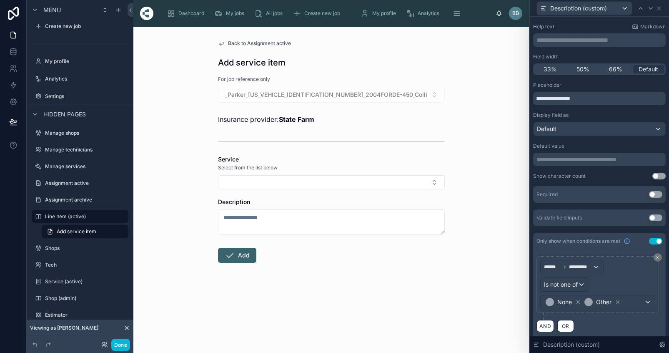
scroll to position [41, 0]
click at [588, 285] on div "Is not one of" at bounding box center [565, 284] width 48 height 13
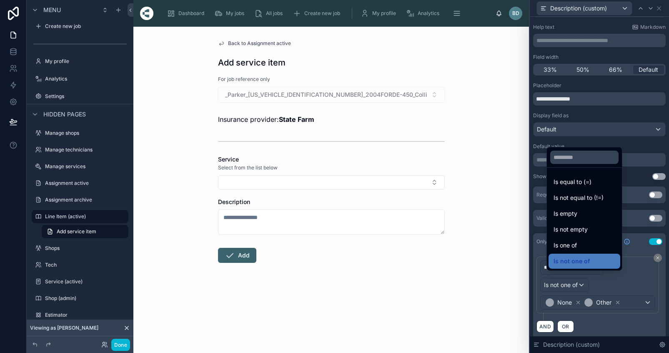
click at [633, 283] on div at bounding box center [599, 176] width 139 height 353
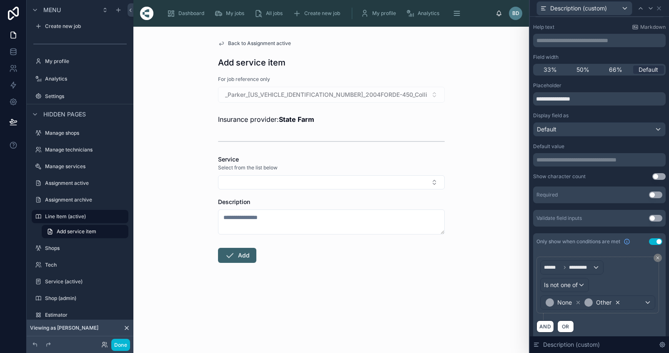
click at [621, 302] on icon at bounding box center [618, 302] width 6 height 6
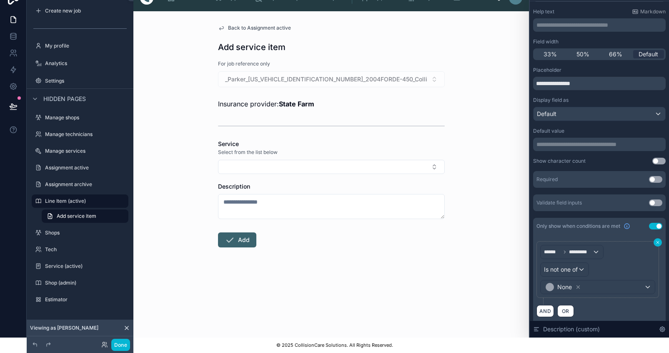
click at [657, 241] on icon at bounding box center [657, 242] width 3 height 3
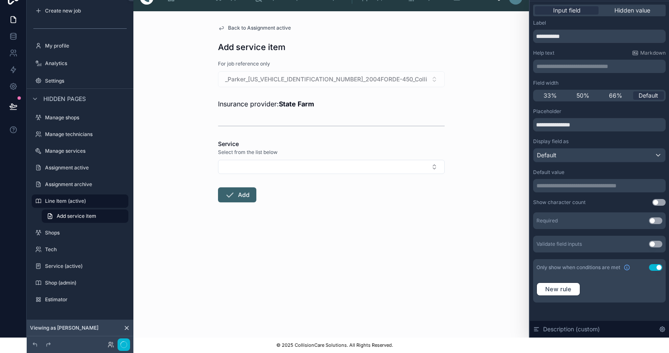
scroll to position [0, 0]
click at [560, 285] on span "New rule" at bounding box center [558, 289] width 33 height 8
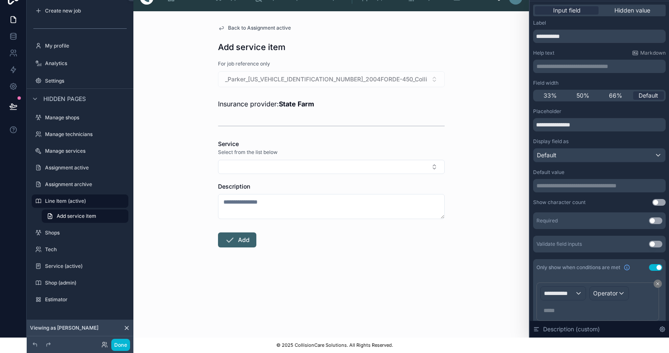
click at [575, 289] on span "**********" at bounding box center [559, 293] width 31 height 8
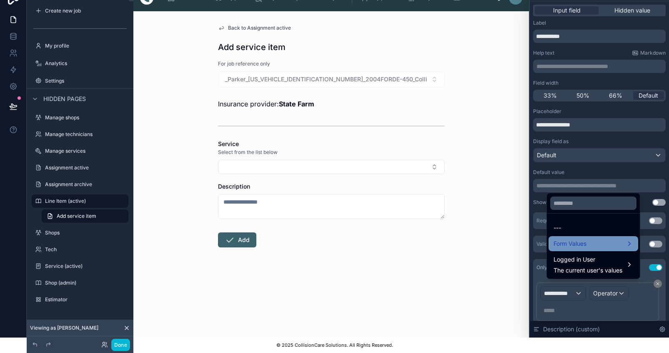
click at [583, 244] on span "Form Values" at bounding box center [569, 243] width 33 height 10
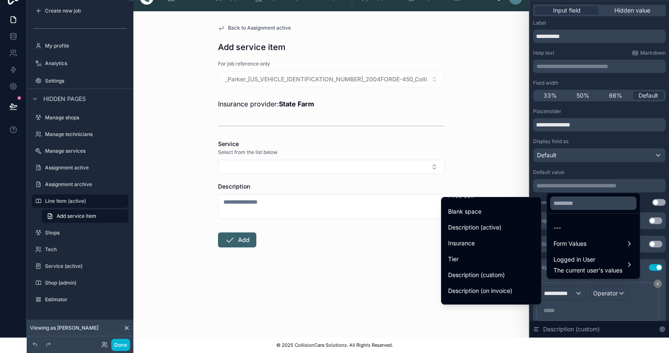
scroll to position [613, 0]
click at [488, 221] on span "Description (active)" at bounding box center [474, 226] width 53 height 10
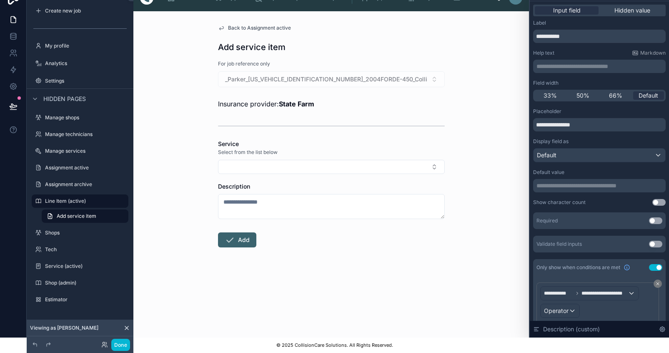
click at [568, 307] on span "Operator" at bounding box center [556, 310] width 25 height 7
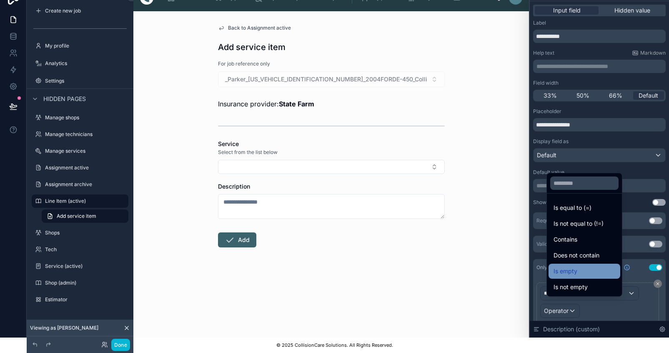
click at [597, 270] on div "Is empty" at bounding box center [584, 271] width 62 height 10
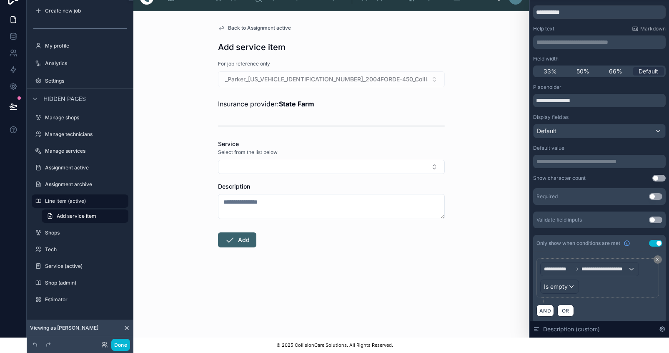
scroll to position [24, 0]
click at [15, 102] on icon at bounding box center [13, 106] width 8 height 8
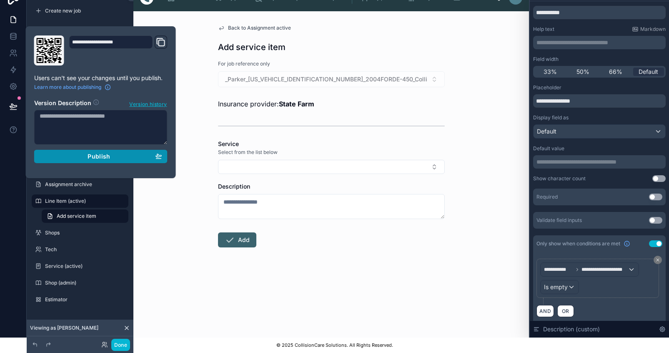
click at [105, 153] on span "Publish" at bounding box center [99, 157] width 23 height 8
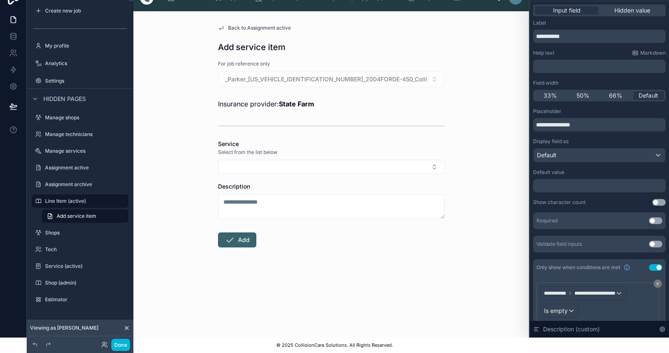
click at [508, 110] on div "Back to Assignment active Add service item For job reference only _Parker_[US_V…" at bounding box center [331, 174] width 396 height 326
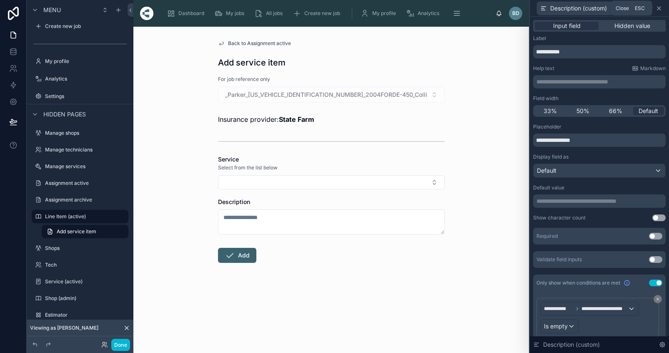
click at [662, 10] on icon at bounding box center [659, 8] width 7 height 7
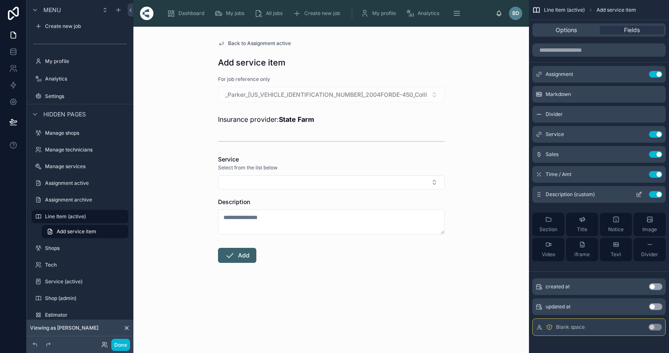
click at [565, 192] on span "Description (custom)" at bounding box center [570, 194] width 49 height 7
click at [642, 174] on icon "scrollable content" at bounding box center [639, 174] width 7 height 7
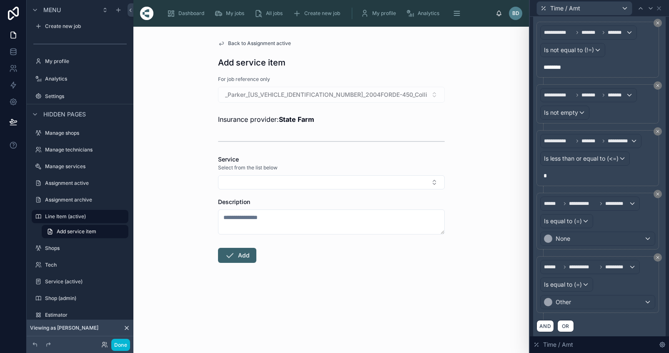
scroll to position [238, 0]
click at [590, 220] on div "Is equal to (=)" at bounding box center [567, 221] width 52 height 13
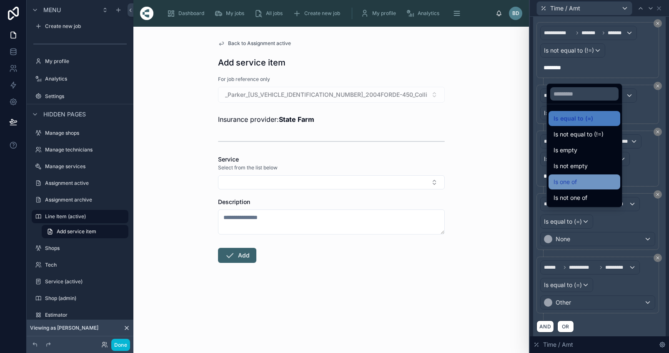
click at [586, 187] on div "Is one of" at bounding box center [584, 182] width 62 height 10
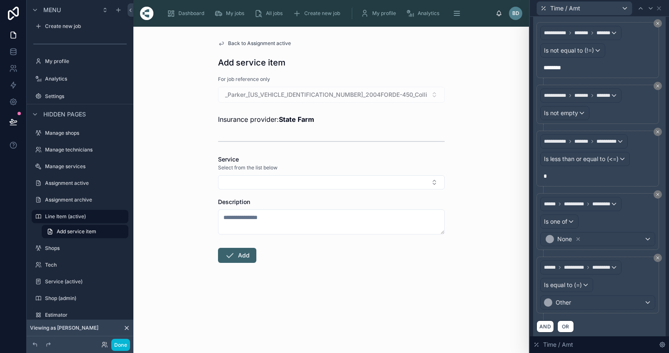
scroll to position [21, 0]
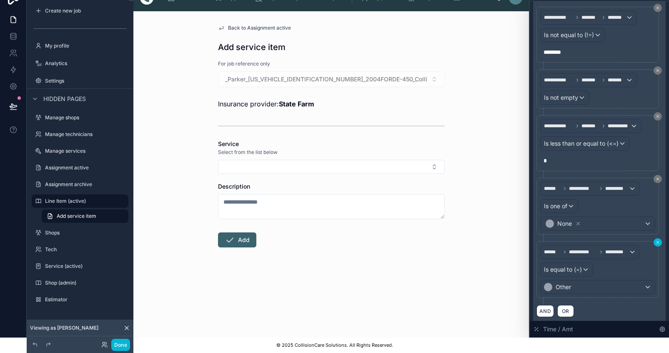
click at [659, 240] on icon at bounding box center [657, 242] width 5 height 5
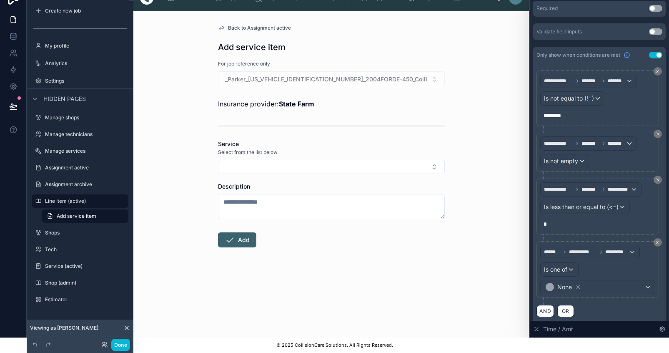
click at [647, 283] on div "None" at bounding box center [598, 286] width 114 height 13
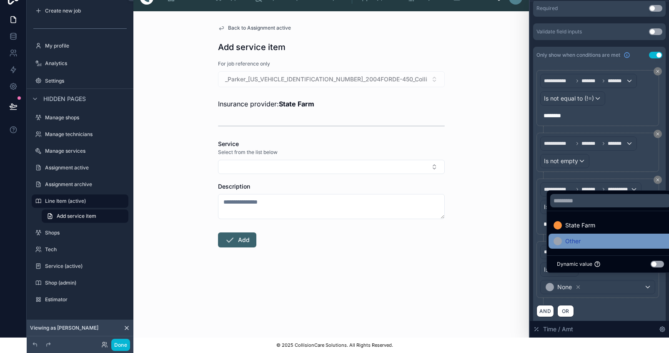
click at [576, 242] on span "Other" at bounding box center [572, 241] width 15 height 10
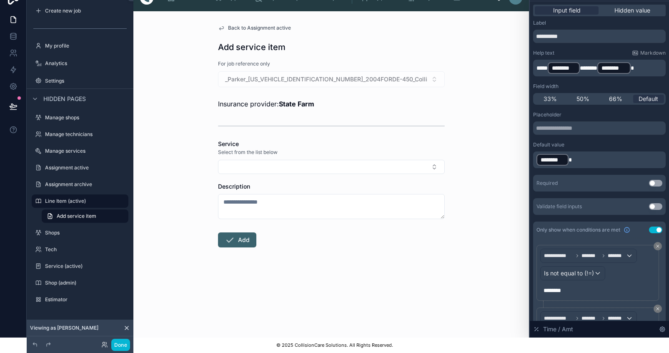
scroll to position [0, 0]
click at [13, 104] on icon at bounding box center [13, 106] width 7 height 4
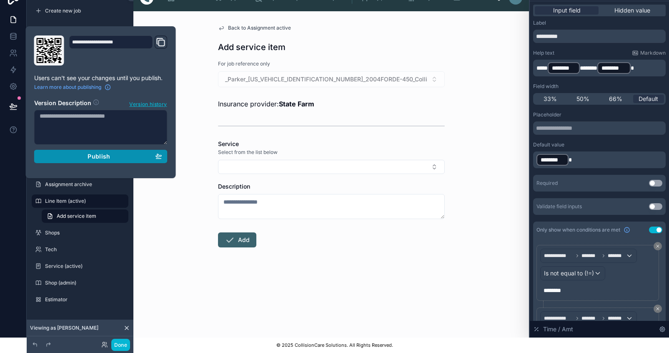
click at [88, 153] on span "Publish" at bounding box center [99, 157] width 23 height 8
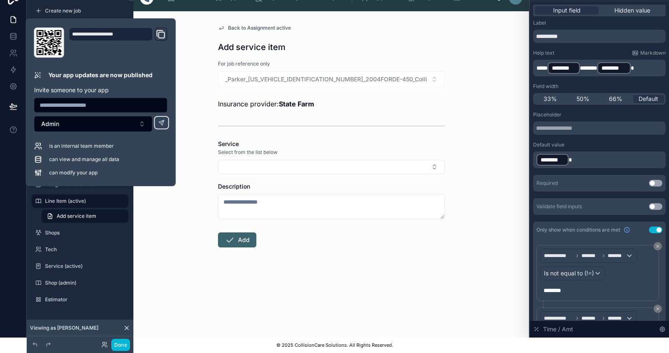
scroll to position [21, 0]
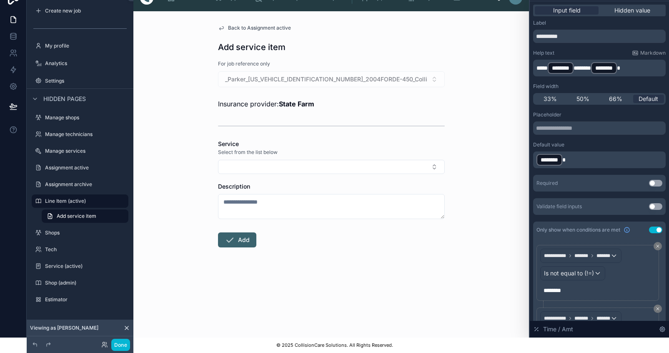
click at [460, 162] on div "Back to Assignment active Add service item For job reference only _Parker_[US_V…" at bounding box center [331, 174] width 396 height 326
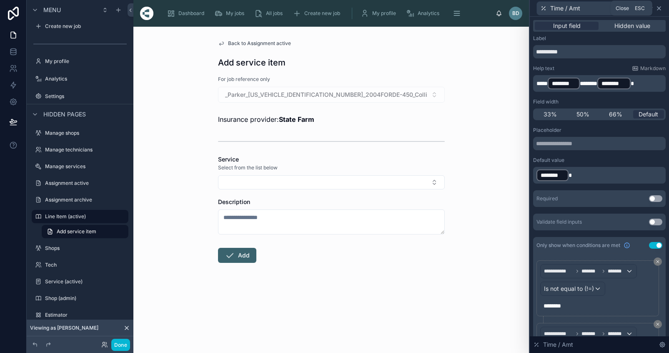
click at [661, 8] on icon at bounding box center [658, 8] width 3 height 3
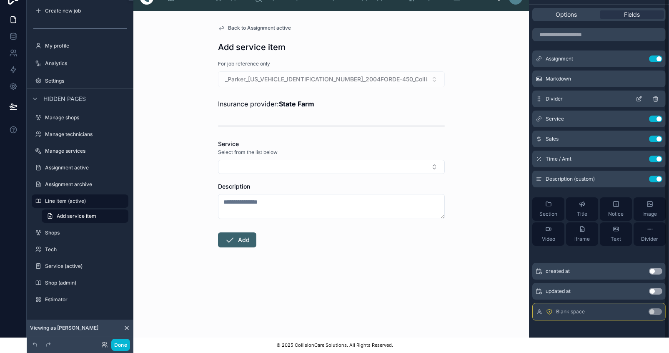
scroll to position [18, 0]
click at [641, 176] on icon "scrollable content" at bounding box center [639, 177] width 3 height 3
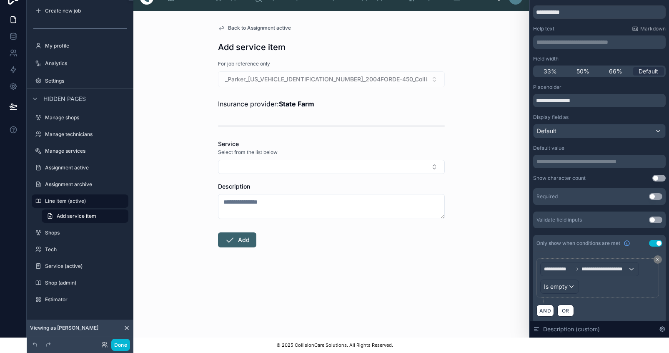
scroll to position [24, 0]
click at [636, 265] on div "**********" at bounding box center [590, 269] width 98 height 13
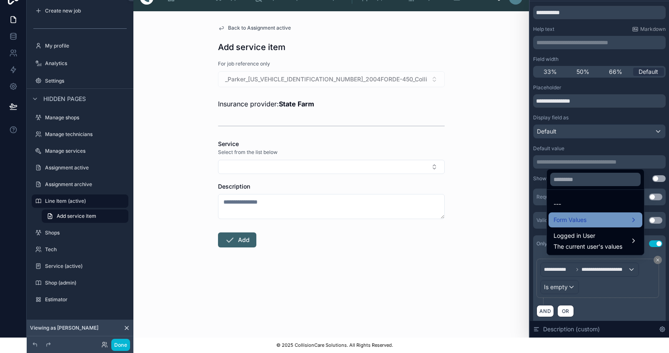
click at [611, 227] on div "Form Values" at bounding box center [595, 219] width 94 height 15
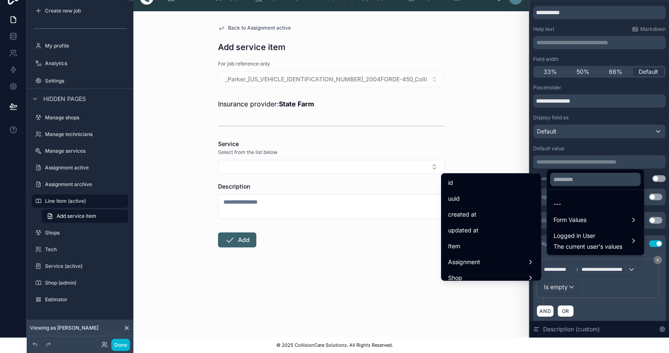
click at [615, 280] on div at bounding box center [599, 161] width 139 height 353
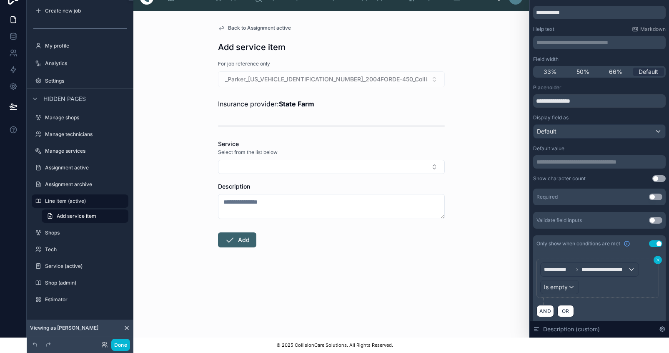
click at [658, 258] on icon at bounding box center [657, 259] width 5 height 5
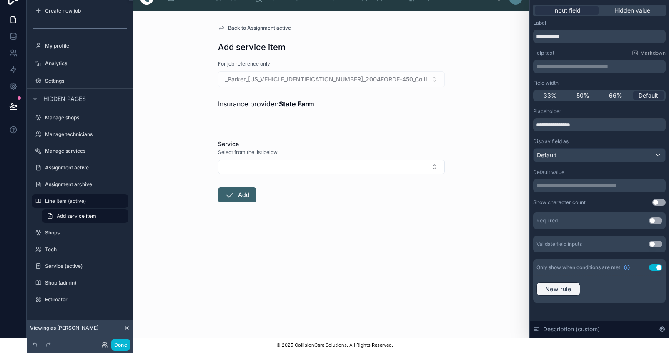
click at [563, 285] on span "New rule" at bounding box center [558, 289] width 33 height 8
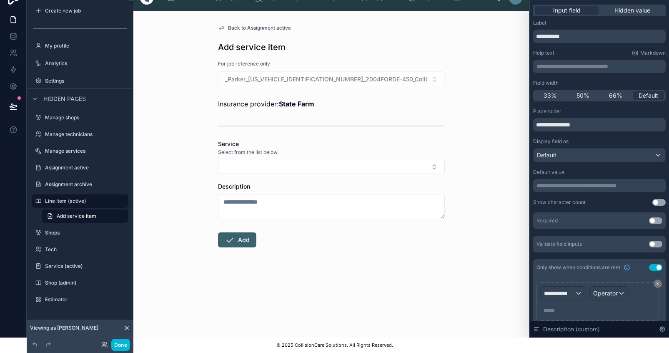
click at [575, 289] on span "**********" at bounding box center [559, 293] width 31 height 8
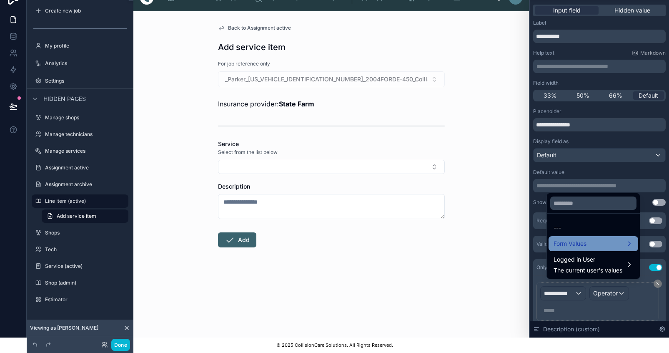
click at [591, 244] on div "Form Values" at bounding box center [593, 243] width 80 height 10
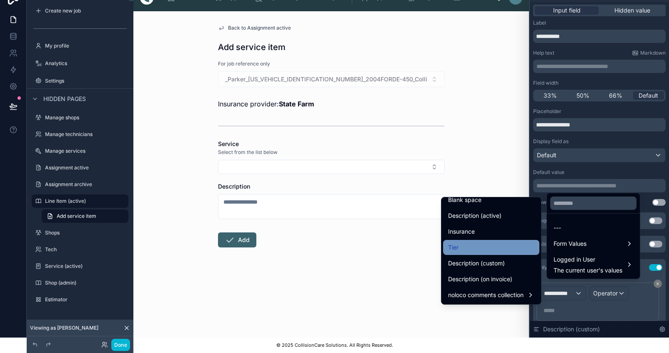
scroll to position [624, 0]
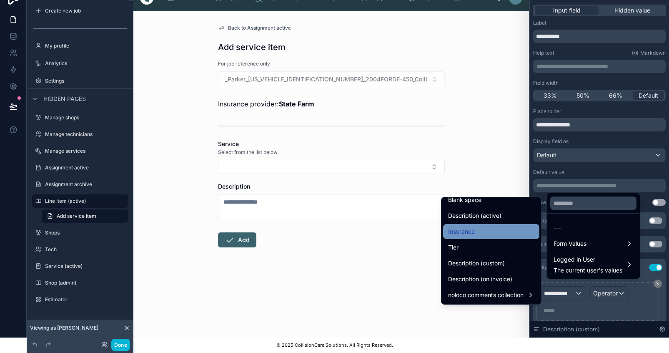
click at [482, 226] on div "Insurance" at bounding box center [491, 231] width 86 height 10
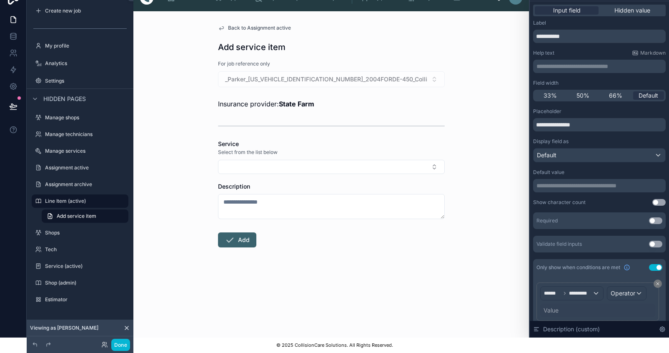
click at [629, 289] on span "Operator" at bounding box center [623, 292] width 25 height 7
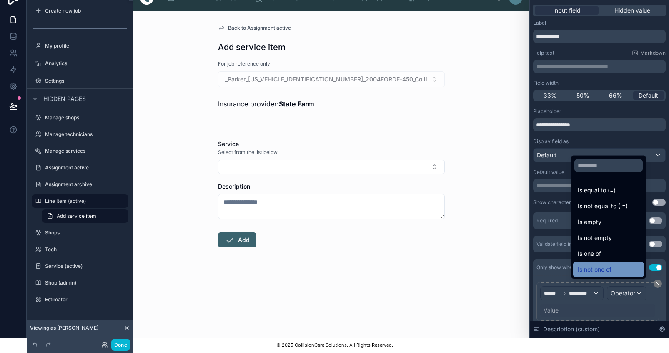
click at [587, 263] on div "Is not one of" at bounding box center [609, 269] width 72 height 15
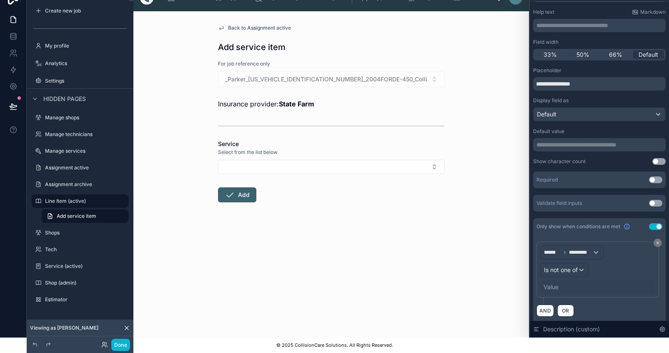
scroll to position [40, 0]
click at [556, 283] on div "Value" at bounding box center [550, 287] width 15 height 8
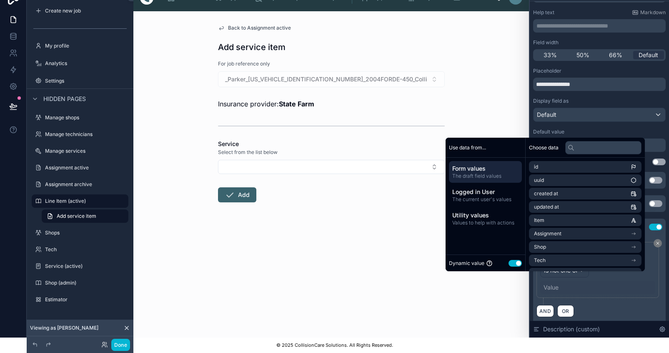
click at [520, 263] on button "Use setting" at bounding box center [514, 263] width 13 height 7
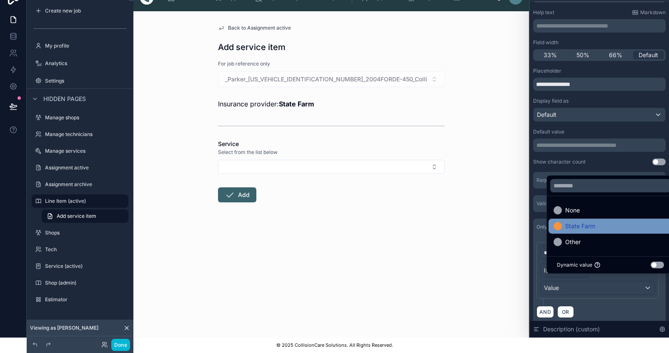
click at [571, 226] on span "State Farm" at bounding box center [580, 226] width 30 height 10
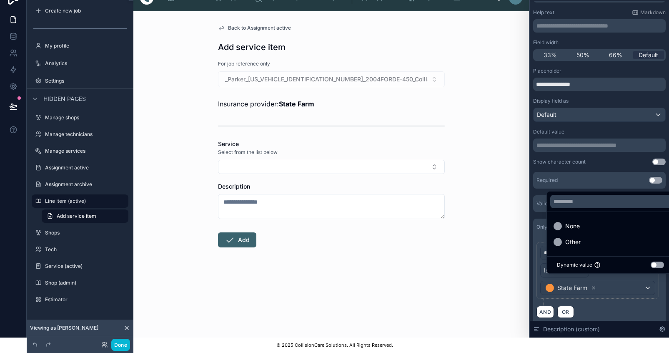
click at [632, 305] on div "AND OR" at bounding box center [599, 311] width 126 height 13
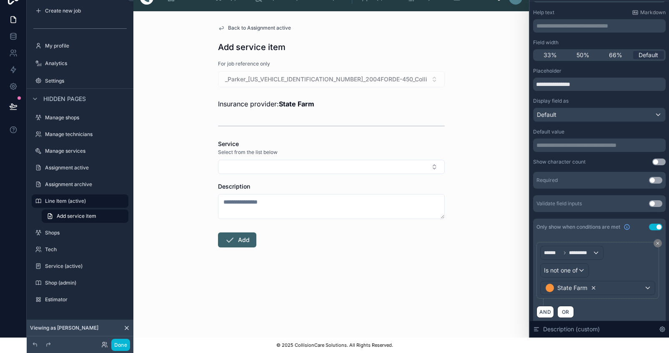
click at [596, 285] on icon at bounding box center [594, 288] width 6 height 6
click at [586, 266] on div "Is not one of" at bounding box center [565, 269] width 48 height 13
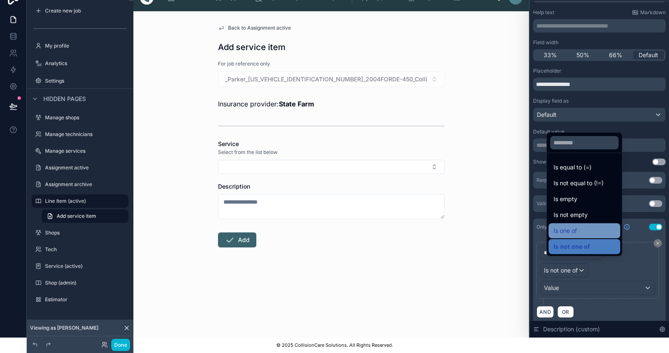
click at [574, 233] on span "Is one of" at bounding box center [564, 230] width 23 height 10
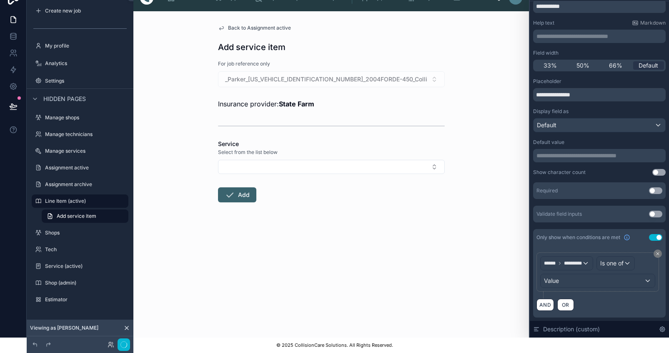
scroll to position [24, 0]
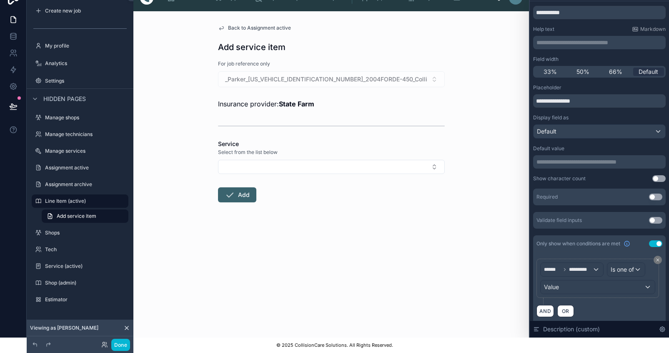
click at [581, 281] on div "Value" at bounding box center [598, 286] width 114 height 13
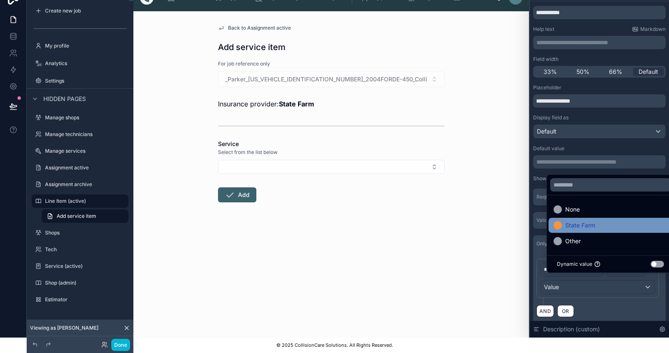
click at [576, 229] on span "State Farm" at bounding box center [580, 225] width 30 height 10
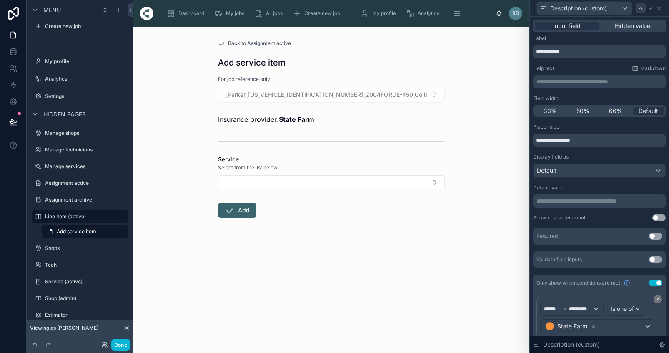
scroll to position [0, 0]
click at [10, 125] on icon at bounding box center [13, 122] width 8 height 8
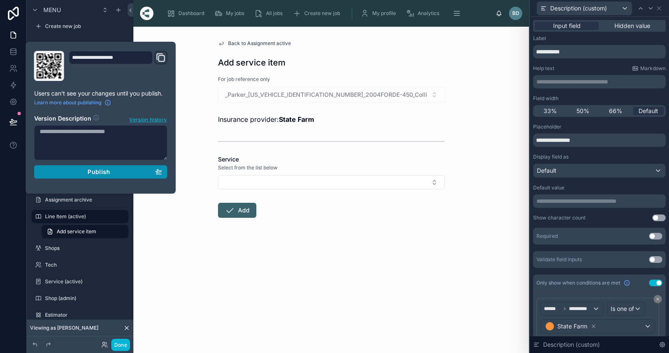
click at [80, 172] on div "Publish" at bounding box center [101, 172] width 123 height 8
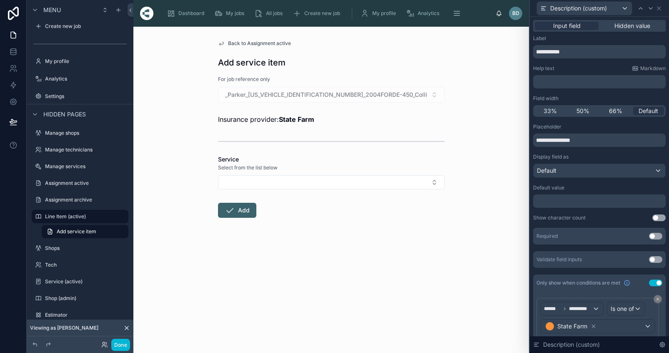
click at [225, 280] on div "Back to Assignment active Add service item For job reference only _Parker_[US_V…" at bounding box center [331, 190] width 396 height 326
click at [436, 178] on button "Select Button" at bounding box center [331, 182] width 227 height 14
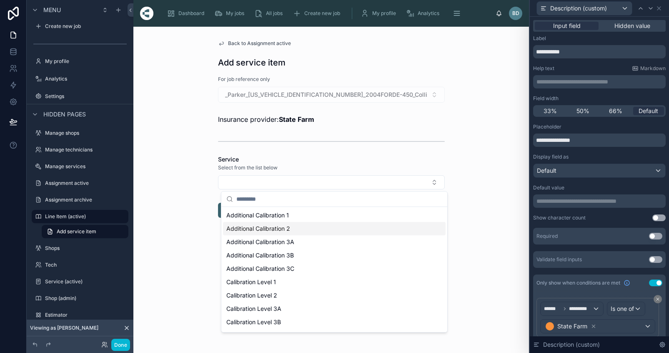
click at [478, 219] on div "Back to Assignment active Add service item For job reference only _Parker_[US_V…" at bounding box center [331, 190] width 396 height 326
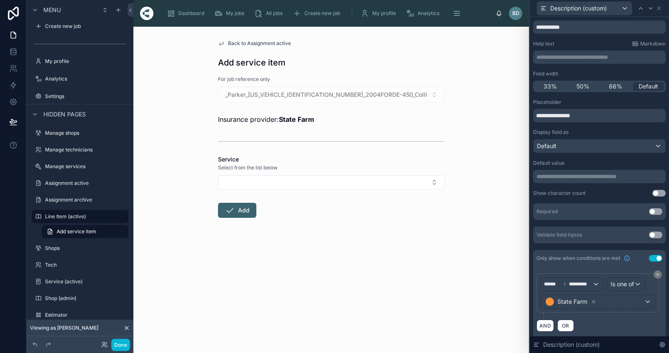
scroll to position [24, 0]
click at [648, 301] on div "State Farm" at bounding box center [598, 301] width 114 height 13
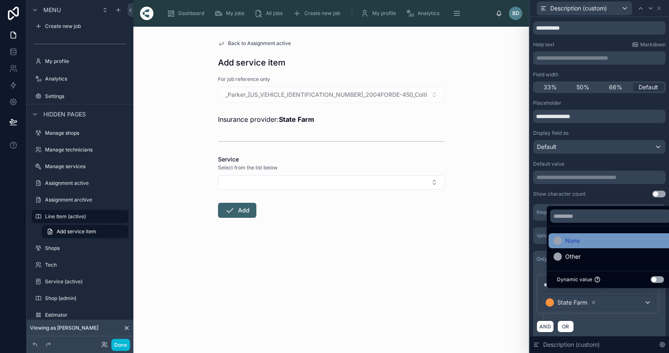
click at [572, 245] on span "None" at bounding box center [572, 240] width 15 height 10
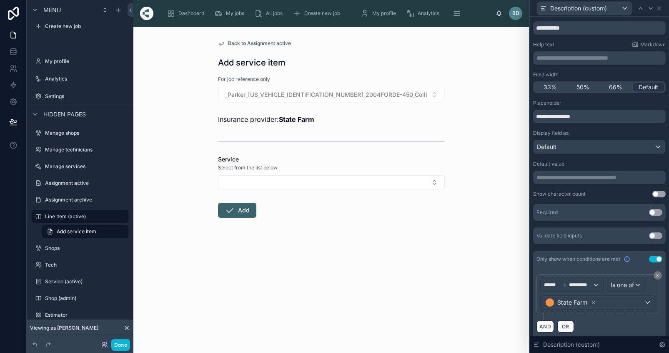
scroll to position [21, 0]
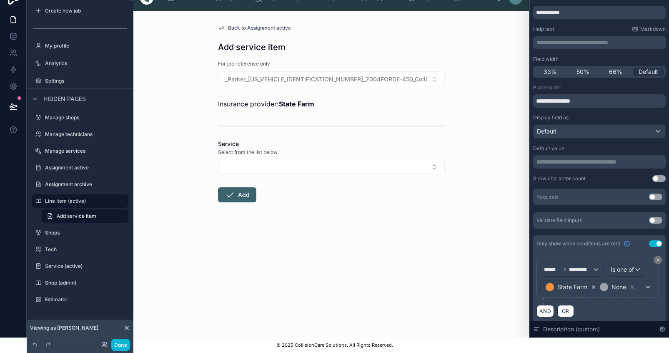
click at [596, 284] on icon at bounding box center [594, 287] width 6 height 6
click at [656, 257] on icon at bounding box center [657, 259] width 5 height 5
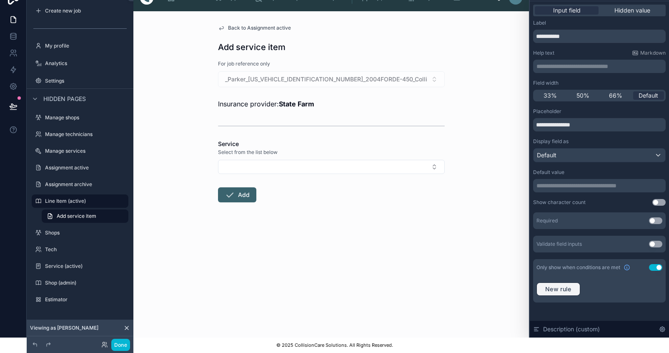
click at [571, 285] on span "New rule" at bounding box center [558, 289] width 33 height 8
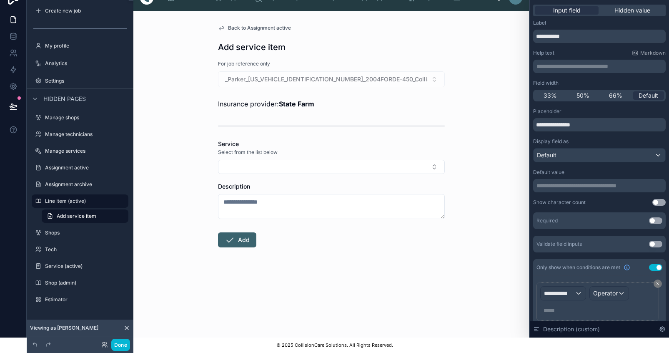
click at [586, 287] on div "**********" at bounding box center [563, 292] width 45 height 13
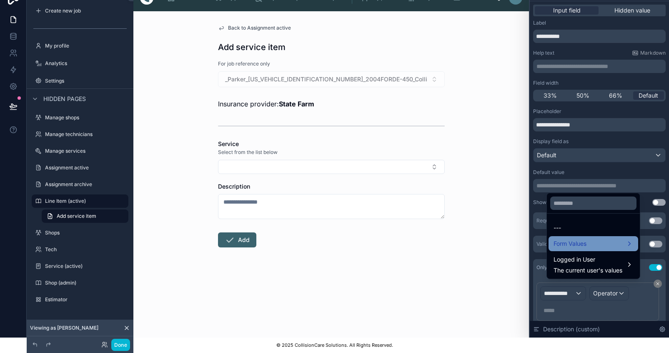
click at [580, 244] on span "Form Values" at bounding box center [569, 243] width 33 height 10
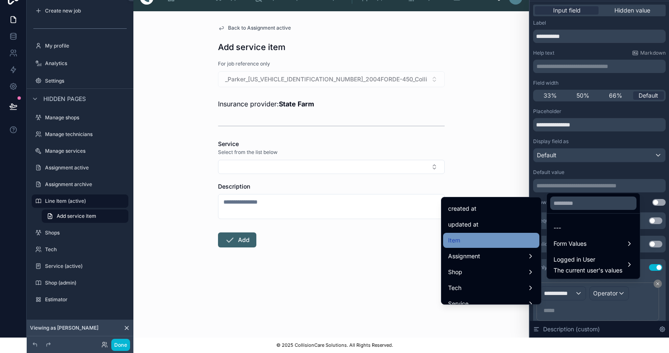
scroll to position [31, 0]
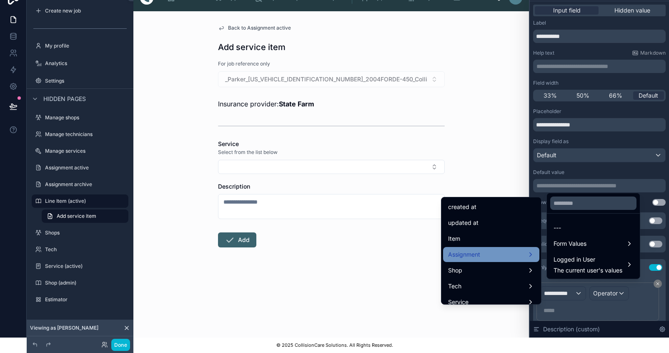
click at [475, 252] on span "Assignment" at bounding box center [464, 254] width 32 height 10
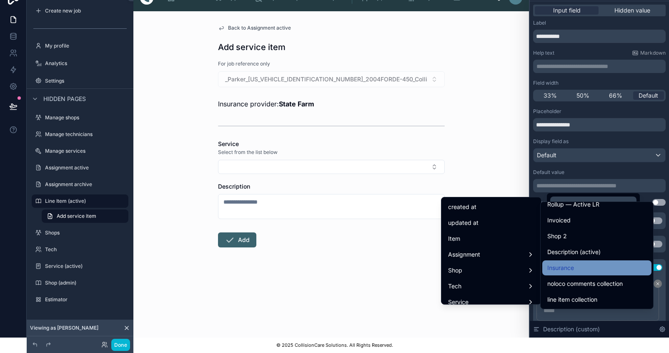
scroll to position [1606, 0]
click at [568, 263] on span "Insurance" at bounding box center [560, 268] width 27 height 10
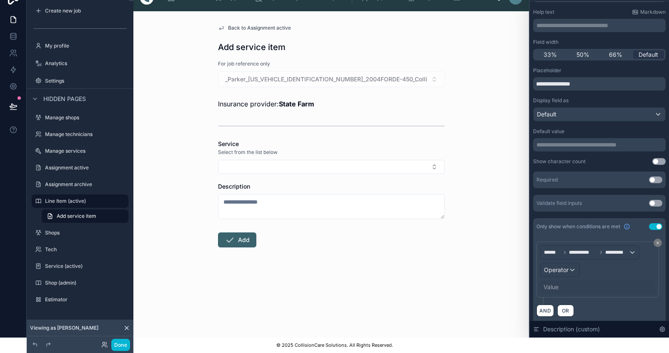
scroll to position [40, 0]
click at [579, 268] on div "Operator" at bounding box center [560, 269] width 39 height 13
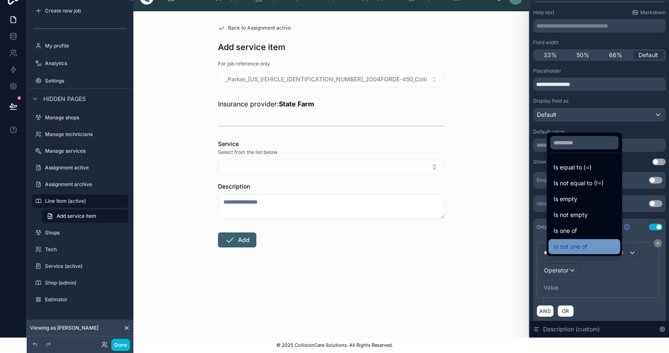
click at [577, 247] on span "Is not one of" at bounding box center [570, 246] width 34 height 10
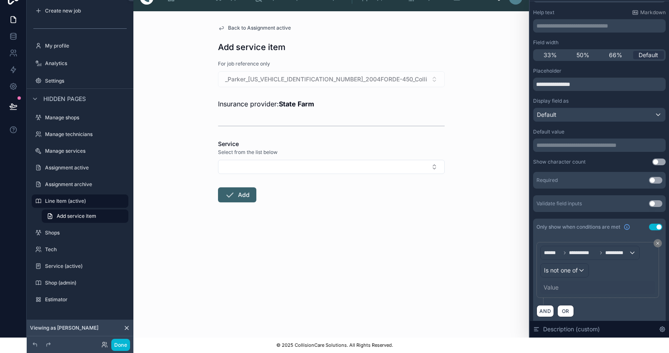
click at [558, 283] on div "Value" at bounding box center [550, 287] width 15 height 8
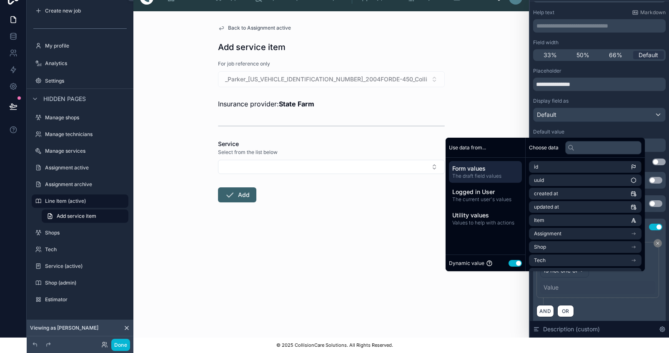
click at [520, 263] on button "Use setting" at bounding box center [514, 263] width 13 height 7
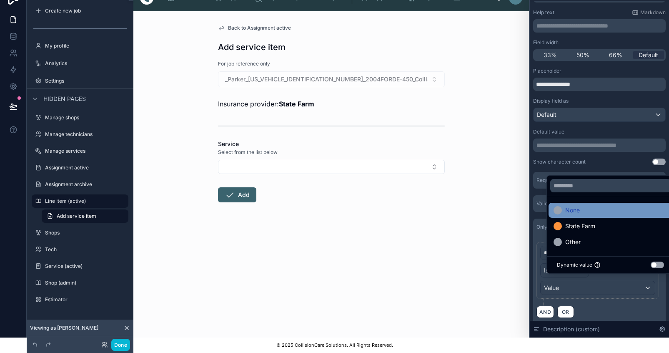
click at [577, 210] on span "None" at bounding box center [572, 210] width 15 height 10
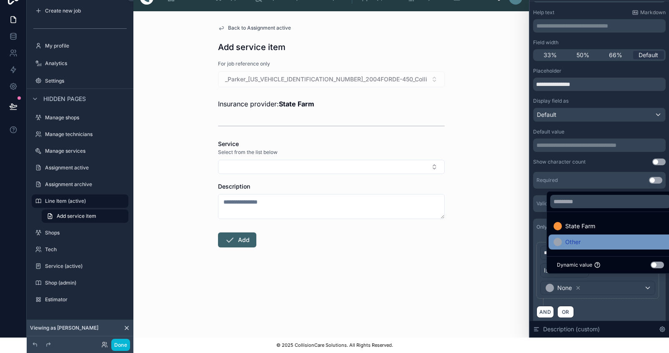
click at [575, 242] on span "Other" at bounding box center [572, 242] width 15 height 10
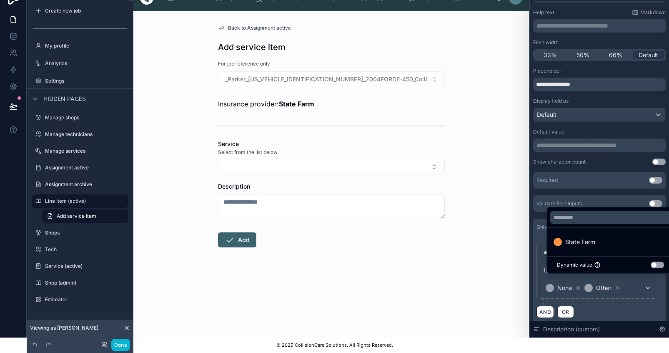
click at [634, 305] on div "AND OR" at bounding box center [599, 311] width 126 height 13
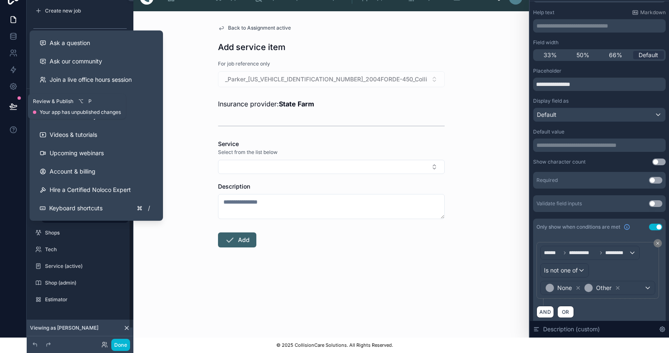
click at [15, 102] on icon at bounding box center [13, 106] width 8 height 8
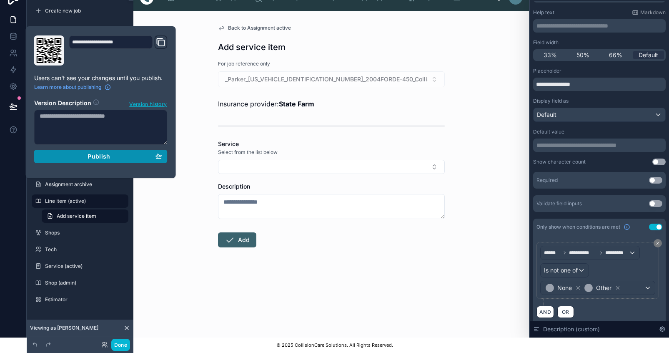
click at [112, 153] on div "Publish" at bounding box center [101, 157] width 123 height 8
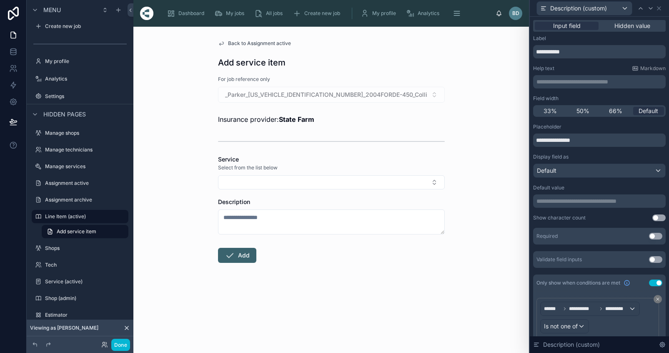
click at [326, 315] on form "For job reference only _Parker_[US_VEHICLE_IDENTIFICATION_NUMBER]_2004FORDE-450…" at bounding box center [331, 195] width 227 height 241
click at [189, 20] on div "Dashboard" at bounding box center [187, 13] width 41 height 13
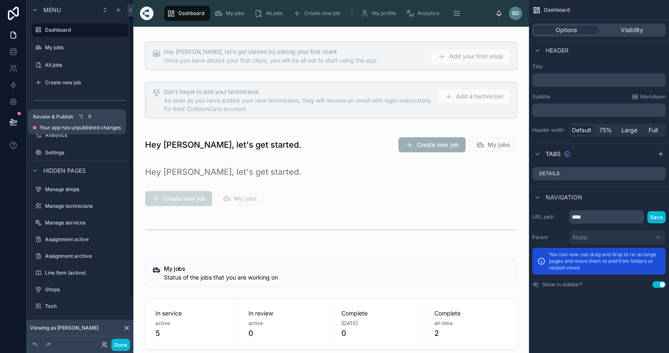
click at [12, 122] on icon at bounding box center [13, 122] width 8 height 8
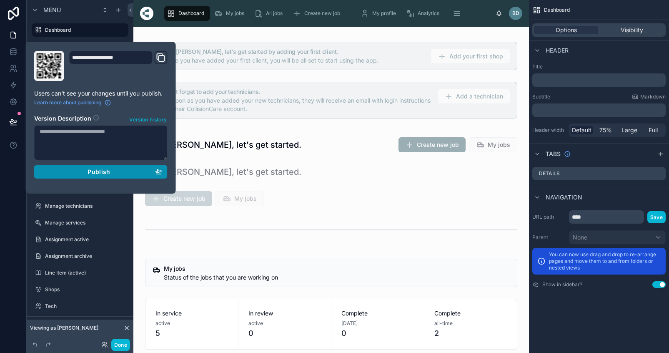
click at [105, 174] on span "Publish" at bounding box center [99, 172] width 23 height 8
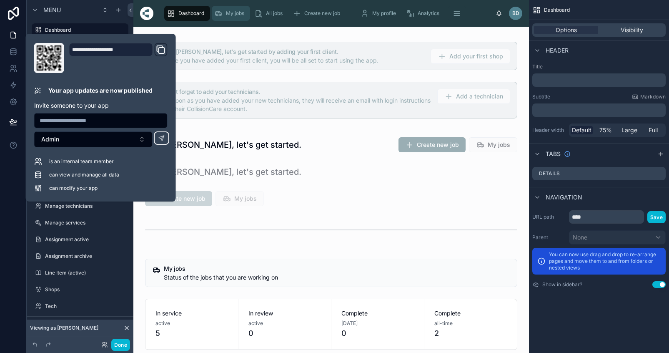
click at [221, 18] on span "scrollable content" at bounding box center [218, 13] width 8 height 8
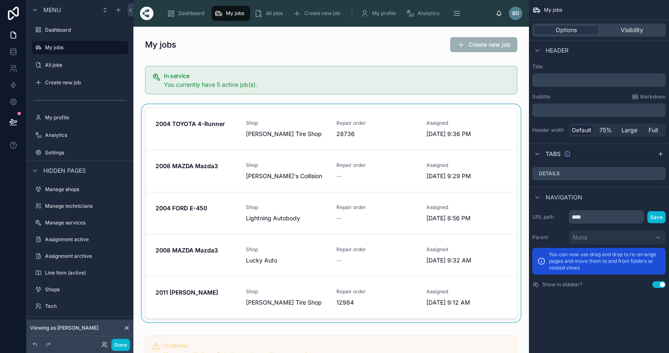
click at [183, 118] on div at bounding box center [331, 214] width 382 height 221
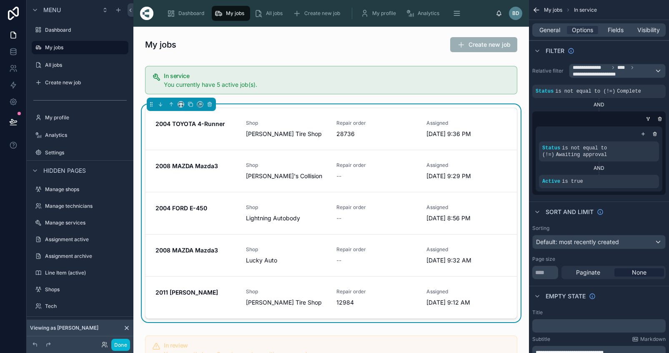
click at [183, 123] on strong "2004 TOYOTA 4-Runner" at bounding box center [190, 123] width 70 height 7
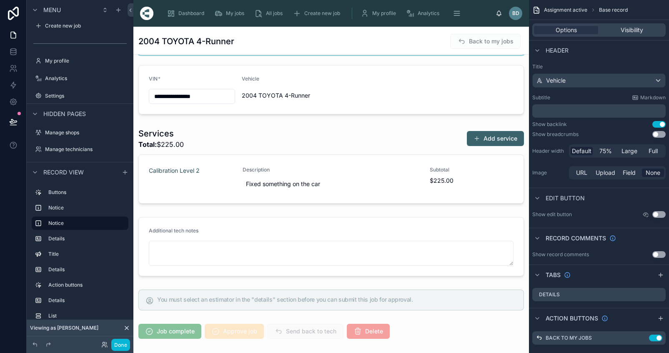
scroll to position [353, 0]
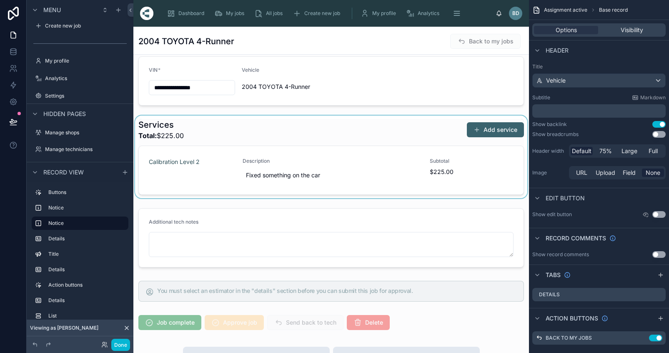
click at [481, 130] on div at bounding box center [331, 156] width 396 height 83
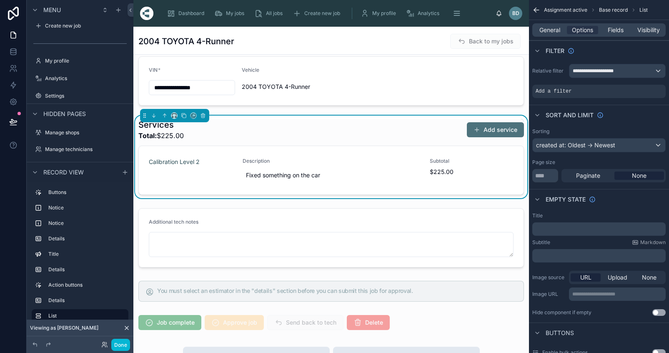
click at [494, 129] on button "Add service" at bounding box center [495, 129] width 57 height 15
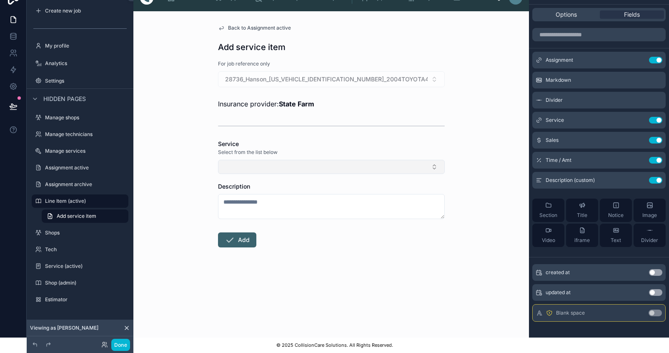
click at [256, 160] on button "Select Button" at bounding box center [331, 167] width 227 height 14
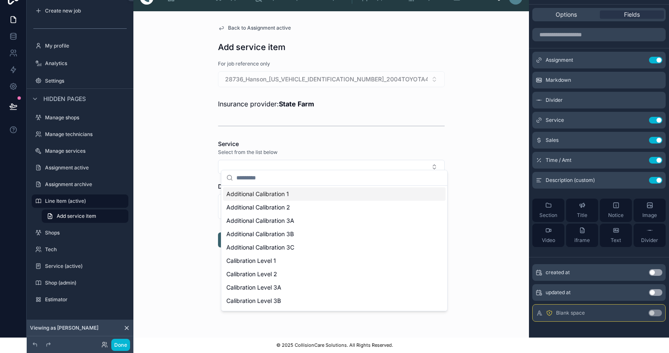
click at [493, 134] on div "Back to Assignment active Add service item For job reference only 28736_Hanson_…" at bounding box center [331, 174] width 396 height 326
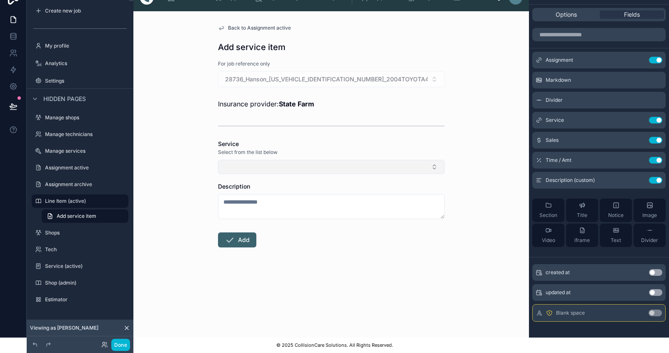
click at [436, 160] on button "Select Button" at bounding box center [331, 167] width 227 height 14
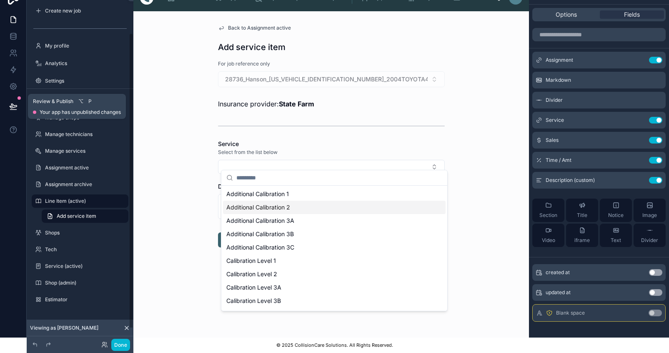
click at [12, 104] on icon at bounding box center [13, 106] width 7 height 4
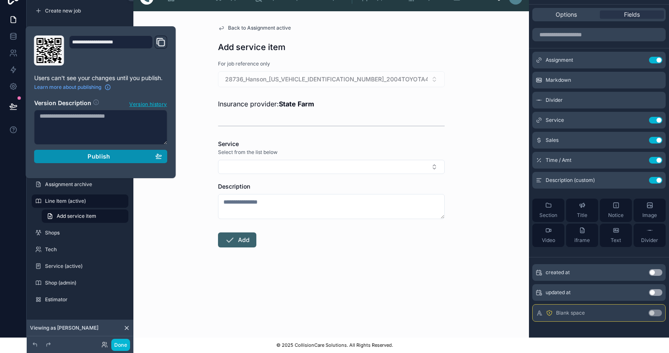
click at [106, 153] on span "Publish" at bounding box center [99, 157] width 23 height 8
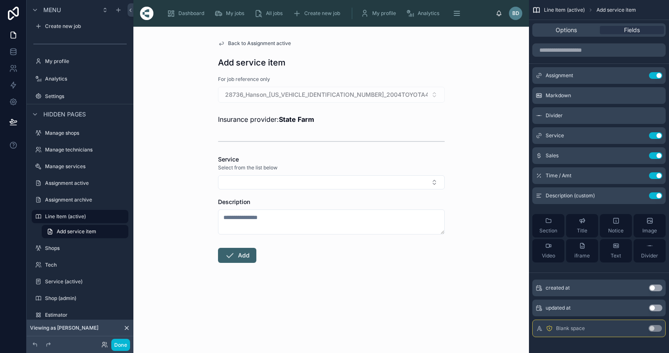
click at [515, 109] on div "Back to Assignment active Add service item For job reference only 28736_Hanson_…" at bounding box center [331, 190] width 396 height 326
